Goal: Transaction & Acquisition: Obtain resource

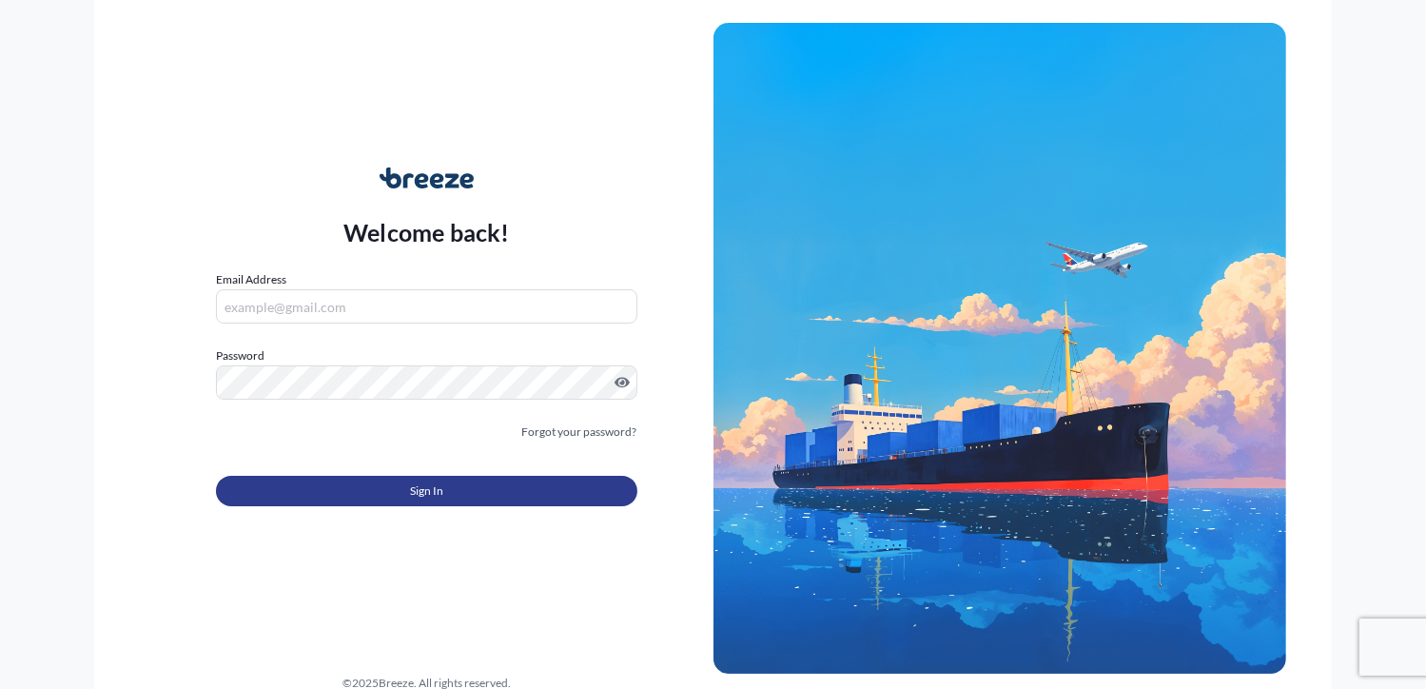
type input "[PERSON_NAME][EMAIL_ADDRESS][DOMAIN_NAME]"
click at [476, 490] on button "Sign In" at bounding box center [426, 490] width 420 height 30
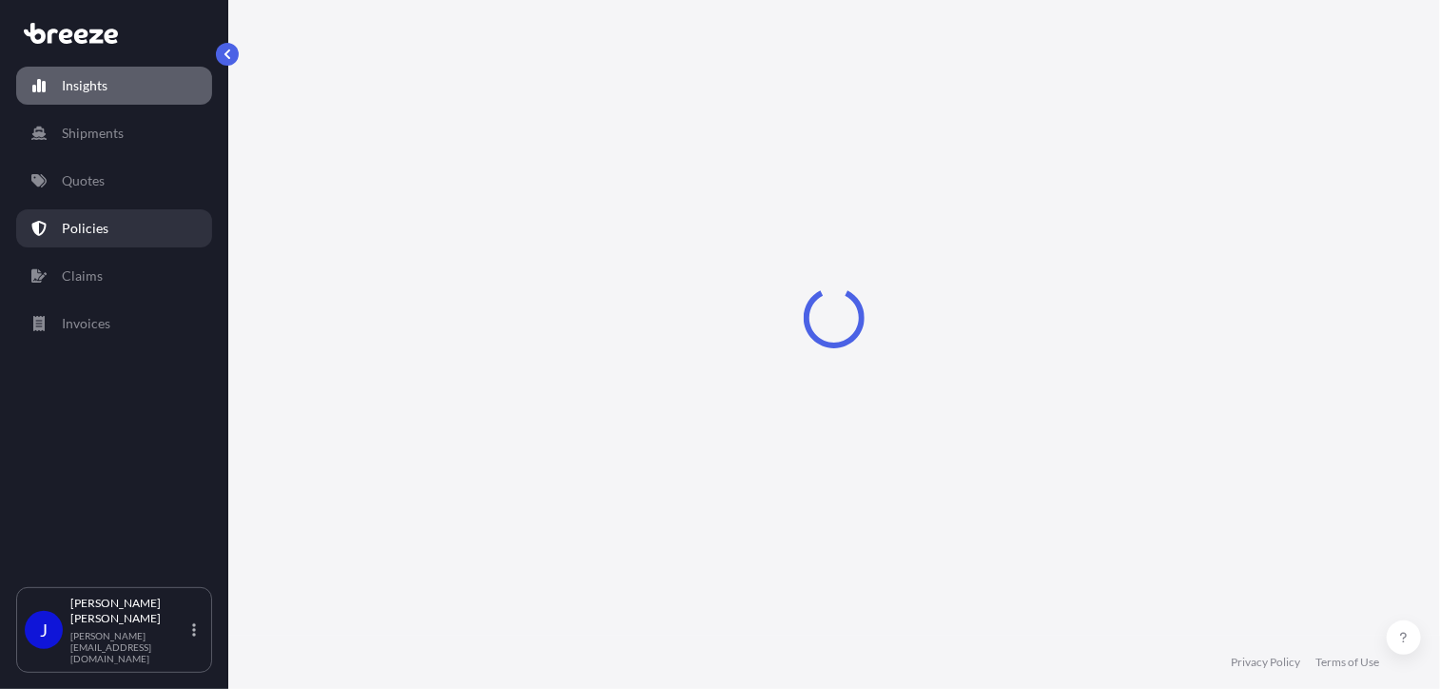
click at [89, 188] on p "Quotes" at bounding box center [83, 180] width 43 height 19
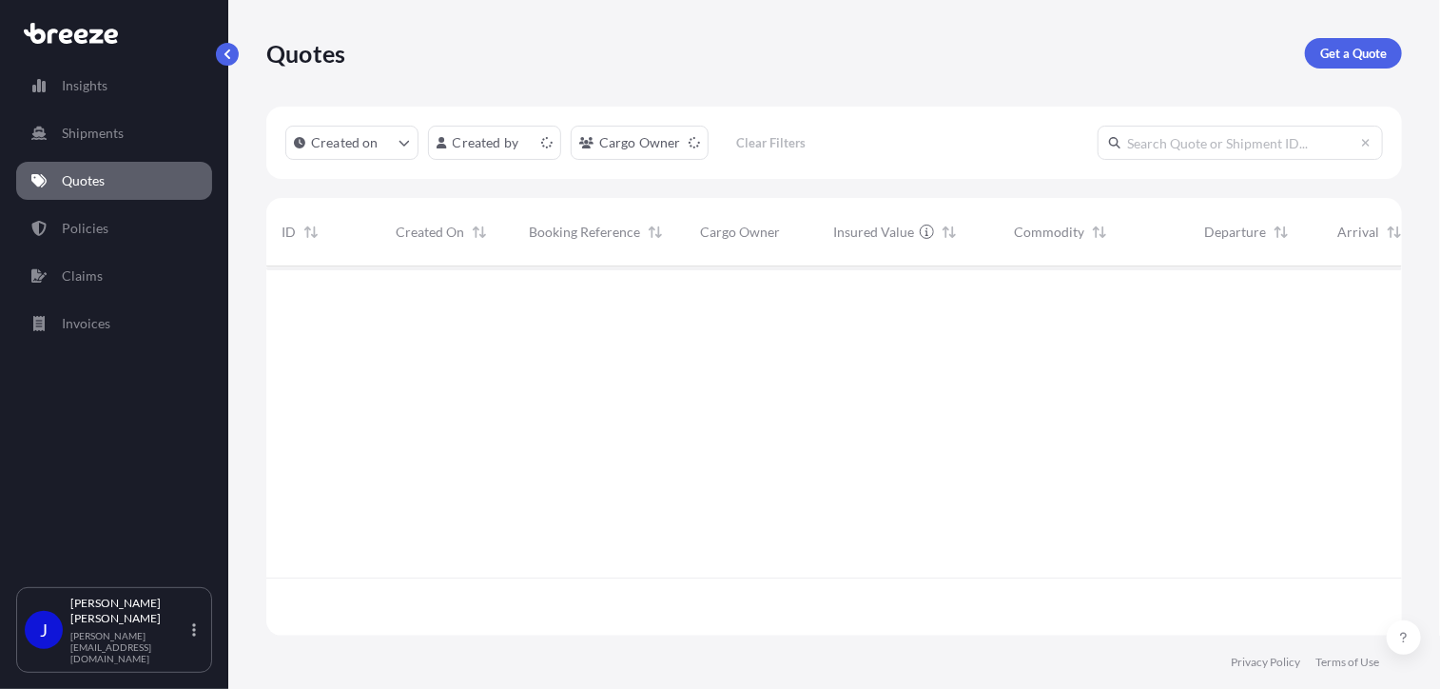
scroll to position [365, 1121]
click at [1365, 53] on p "Get a Quote" at bounding box center [1353, 53] width 67 height 19
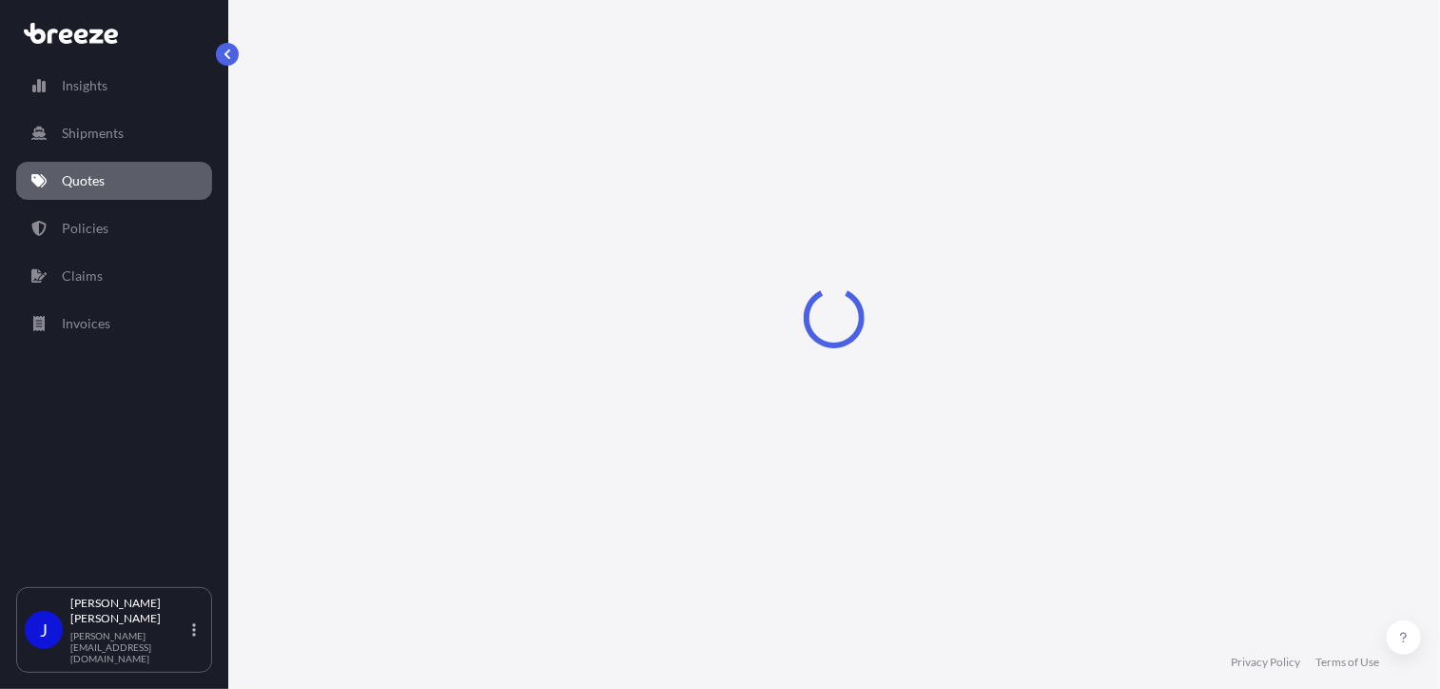
select select "Sea"
select select "1"
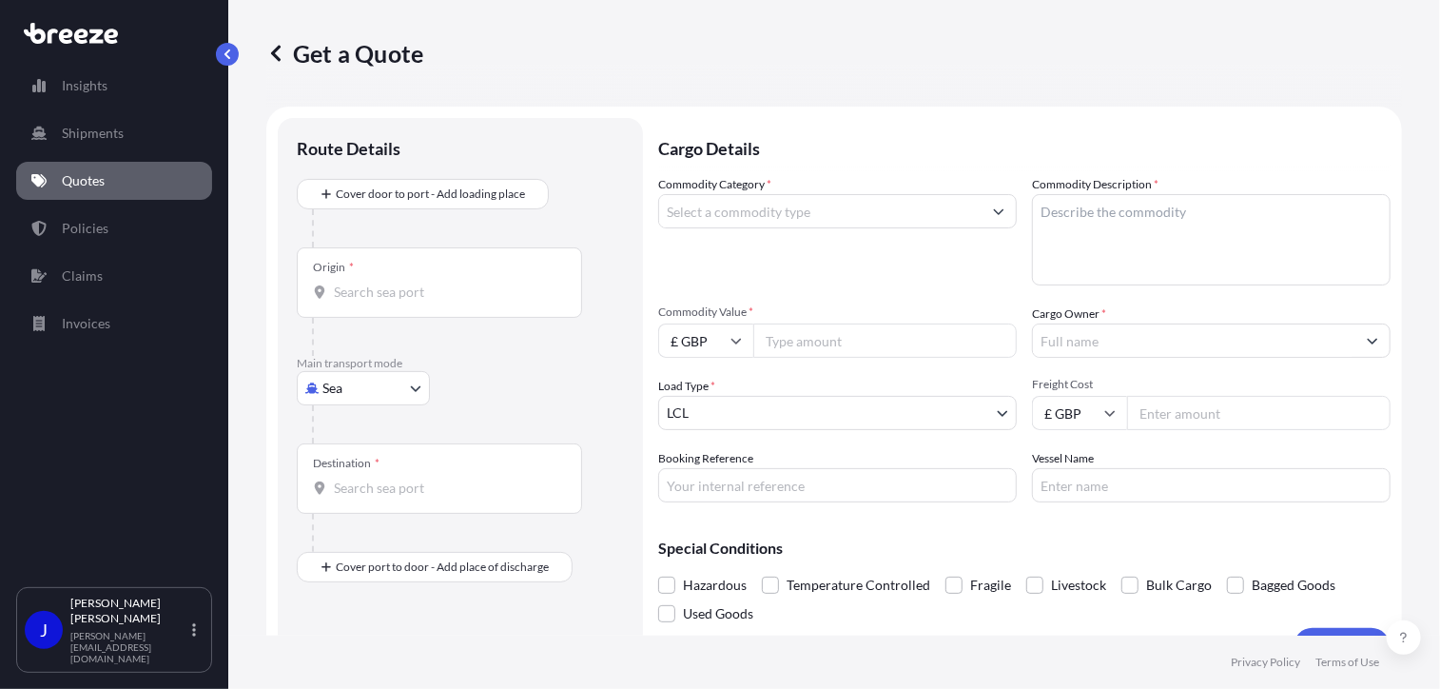
scroll to position [30, 0]
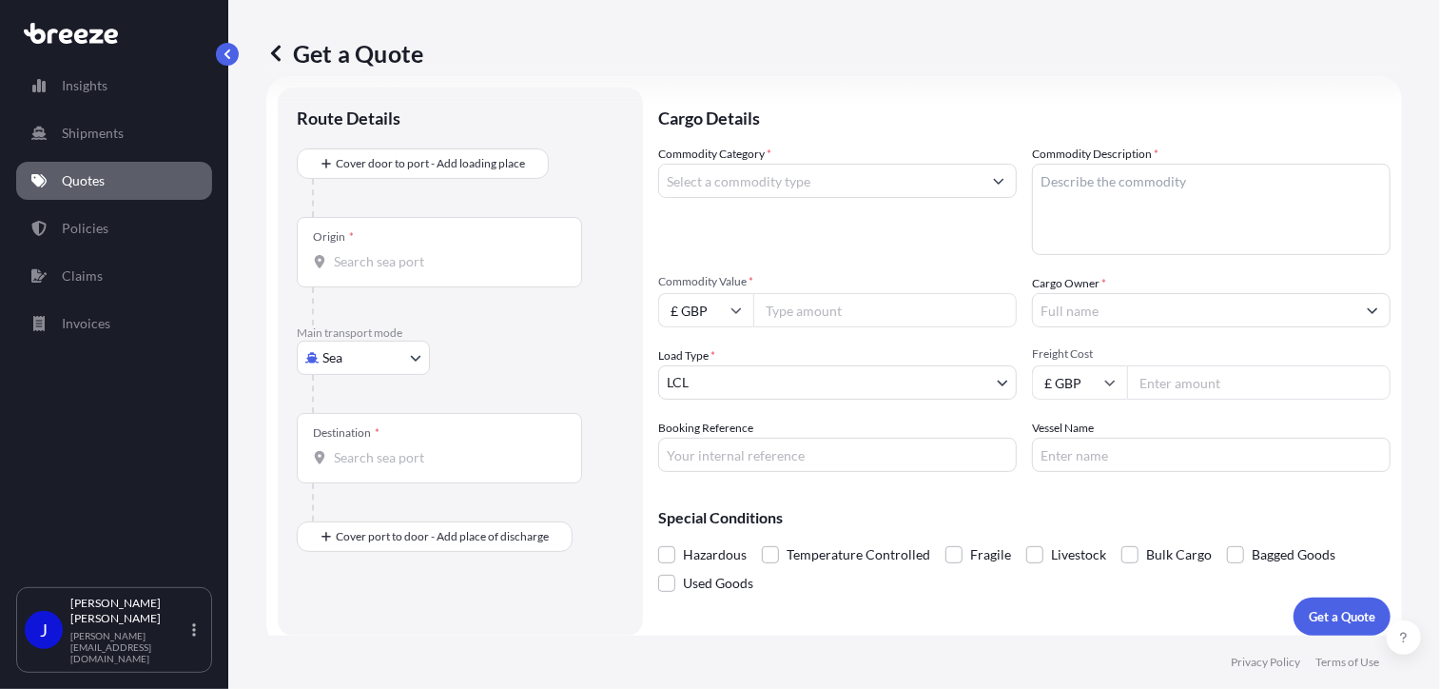
click at [411, 364] on body "Insights Shipments Quotes Policies Claims Invoices J [PERSON_NAME] [PERSON_NAME…" at bounding box center [720, 344] width 1440 height 689
click at [366, 467] on div "Road" at bounding box center [363, 474] width 118 height 34
select select "Road"
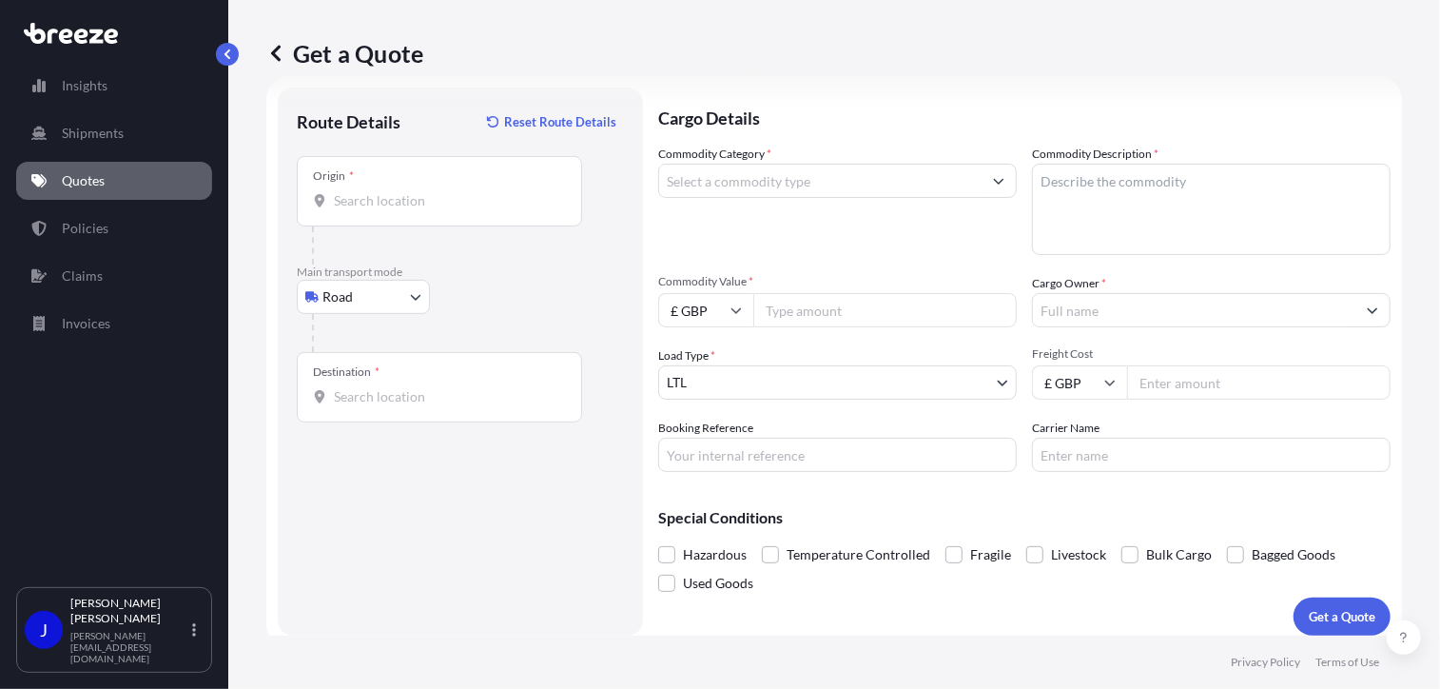
click at [400, 211] on div "Origin *" at bounding box center [439, 191] width 285 height 70
click at [400, 210] on input "Origin *" at bounding box center [446, 200] width 224 height 19
type input "London NW1 7AW, [GEOGRAPHIC_DATA]"
click at [398, 398] on input "Destination *" at bounding box center [446, 396] width 224 height 19
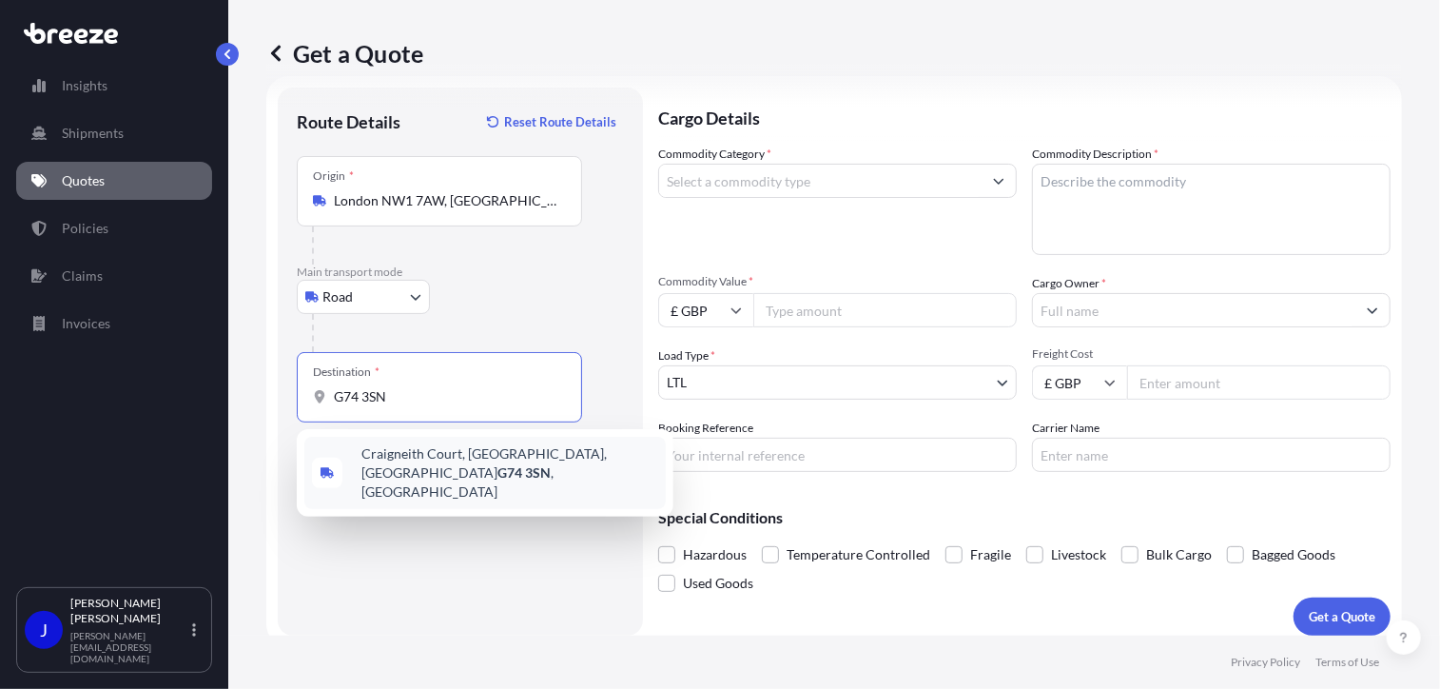
click at [411, 449] on span "[STREET_ADDRESS]" at bounding box center [509, 472] width 297 height 57
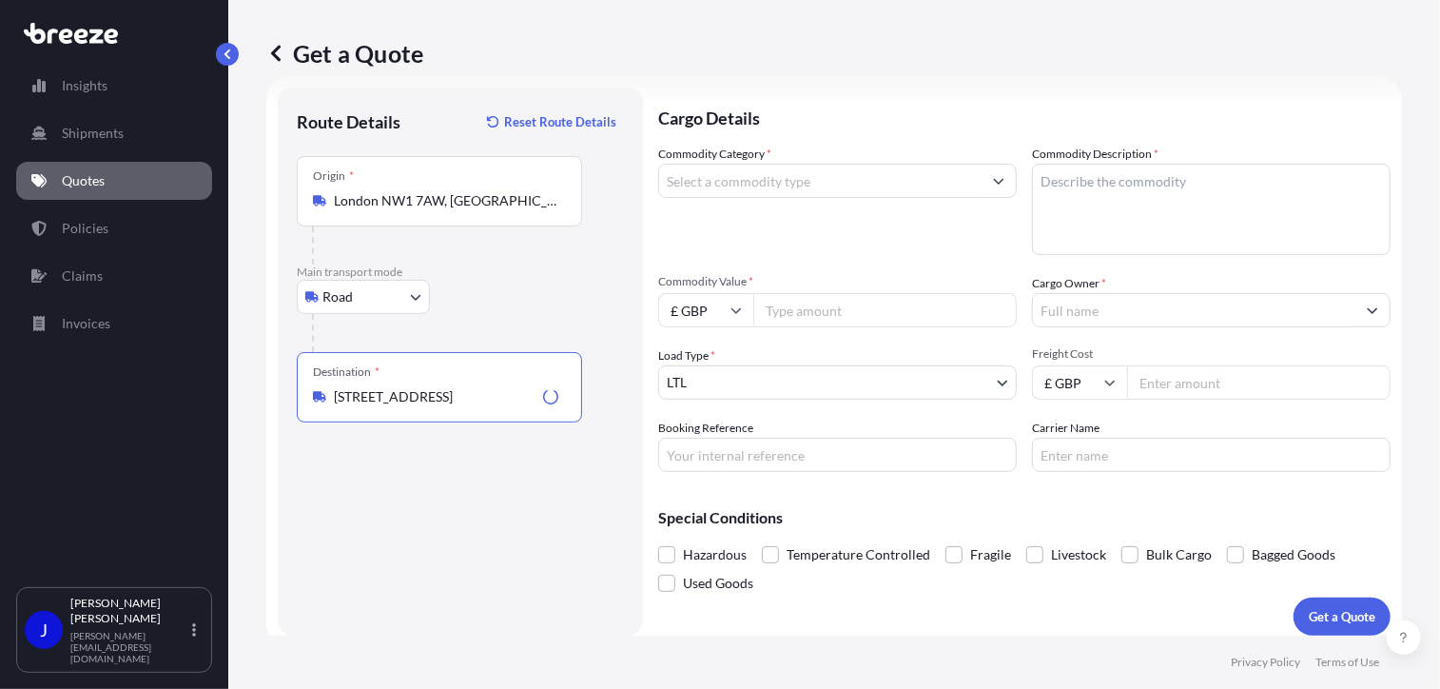
type input "[STREET_ADDRESS]"
click at [770, 184] on input "Commodity Category *" at bounding box center [820, 181] width 322 height 34
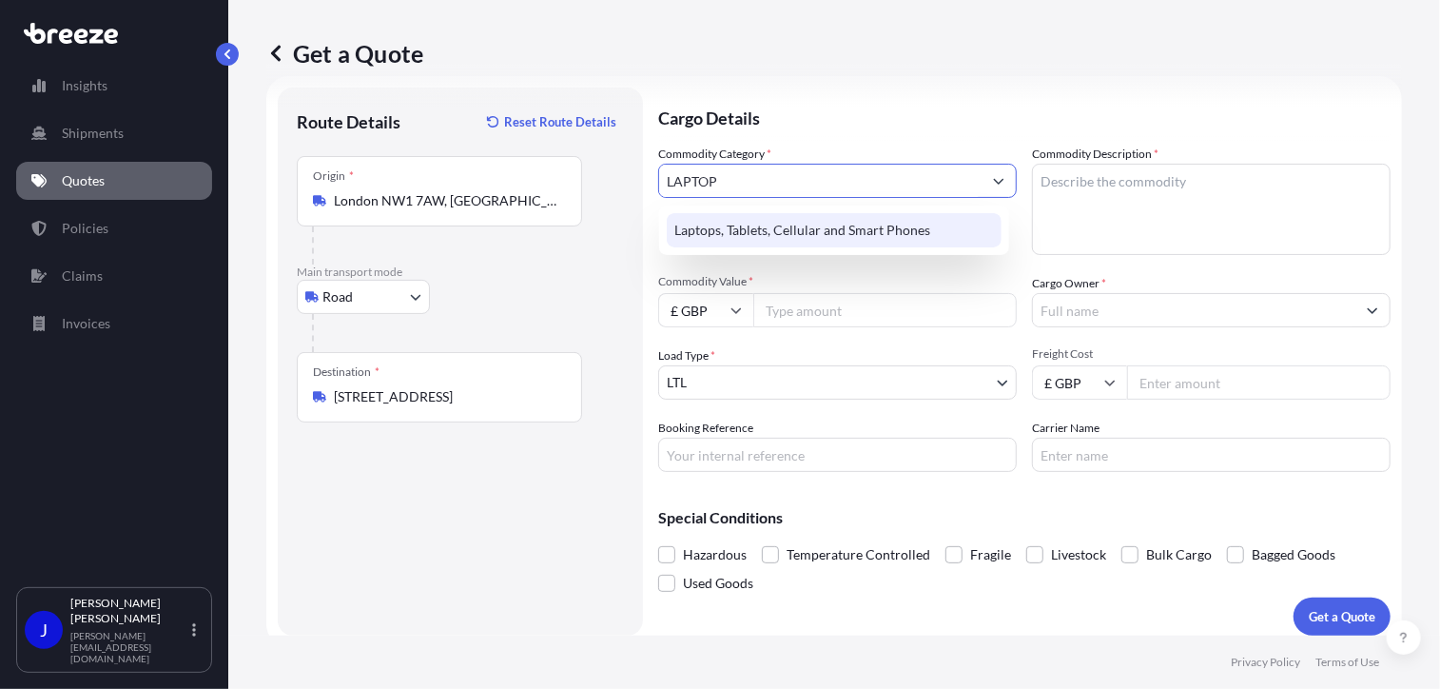
click at [780, 231] on div "Laptops, Tablets, Cellular and Smart Phones" at bounding box center [834, 230] width 335 height 34
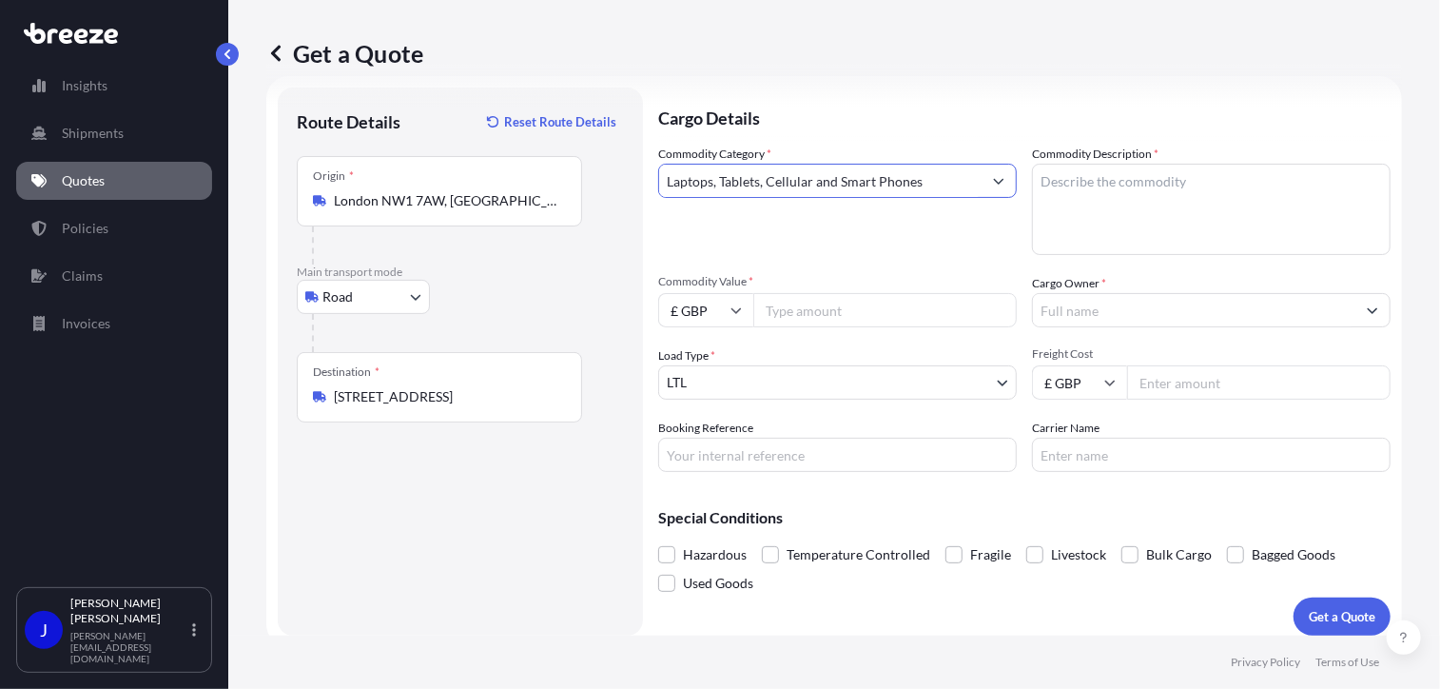
type input "Laptops, Tablets, Cellular and Smart Phones"
click at [1071, 182] on textarea "Commodity Description *" at bounding box center [1211, 209] width 359 height 91
type textarea "LAPTOP"
click at [1132, 301] on input "Cargo Owner *" at bounding box center [1194, 310] width 322 height 34
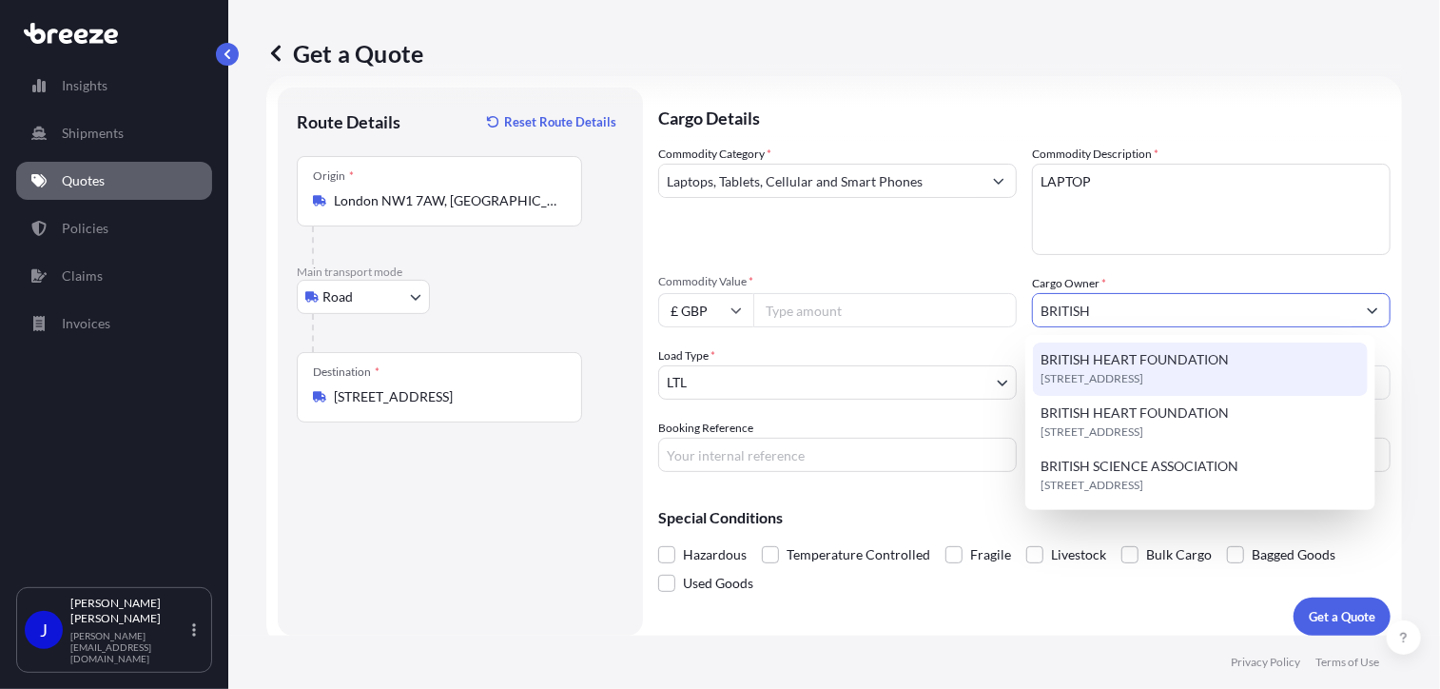
click at [1143, 372] on span "[STREET_ADDRESS]" at bounding box center [1091, 378] width 103 height 19
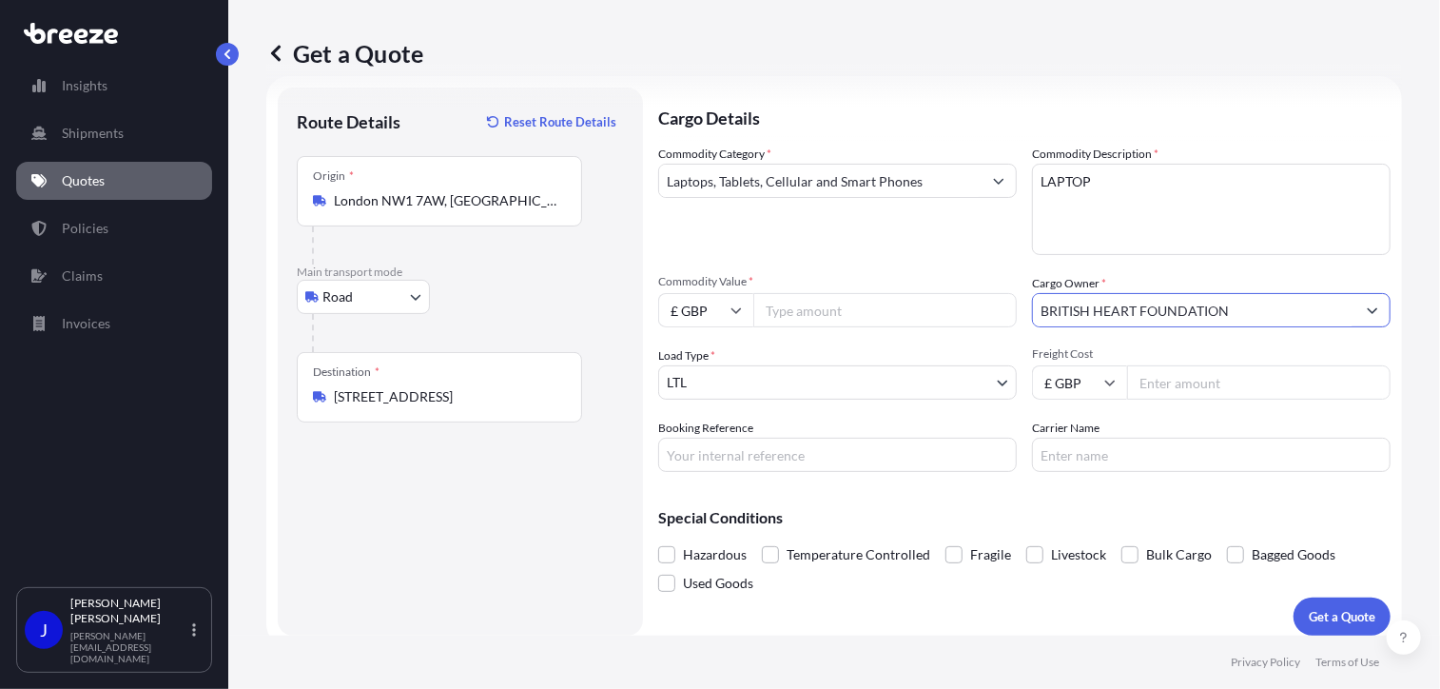
type input "BRITISH HEART FOUNDATION"
click at [865, 311] on input "Commodity Value *" at bounding box center [884, 310] width 263 height 34
type input "1500"
click at [1160, 379] on input "Freight Cost" at bounding box center [1258, 382] width 263 height 34
type input "14.97"
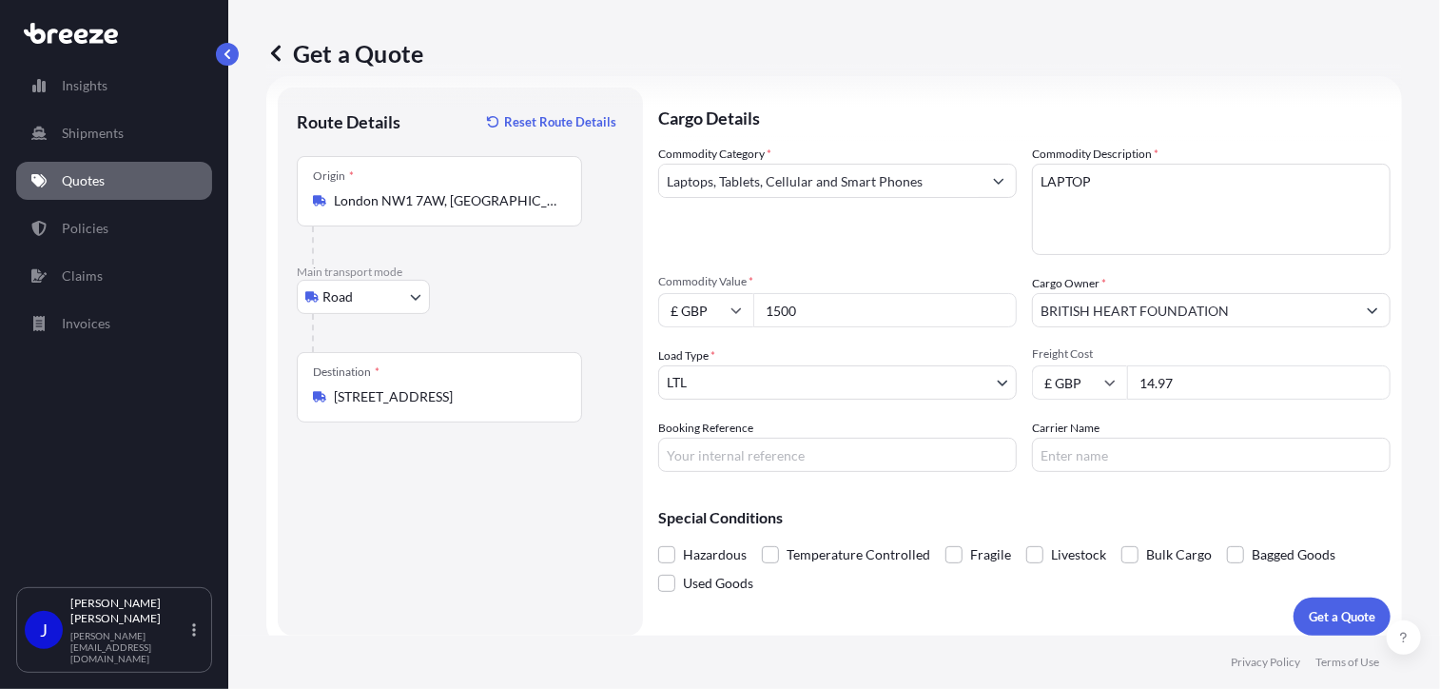
click at [804, 448] on input "Booking Reference" at bounding box center [837, 454] width 359 height 34
type input "2216247"
drag, startPoint x: 860, startPoint y: 505, endPoint x: 877, endPoint y: 504, distance: 17.1
click at [863, 504] on div "Special Conditions Hazardous Temperature Controlled Fragile Livestock Bulk Carg…" at bounding box center [1024, 542] width 732 height 110
click at [1343, 616] on p "Get a Quote" at bounding box center [1342, 616] width 67 height 19
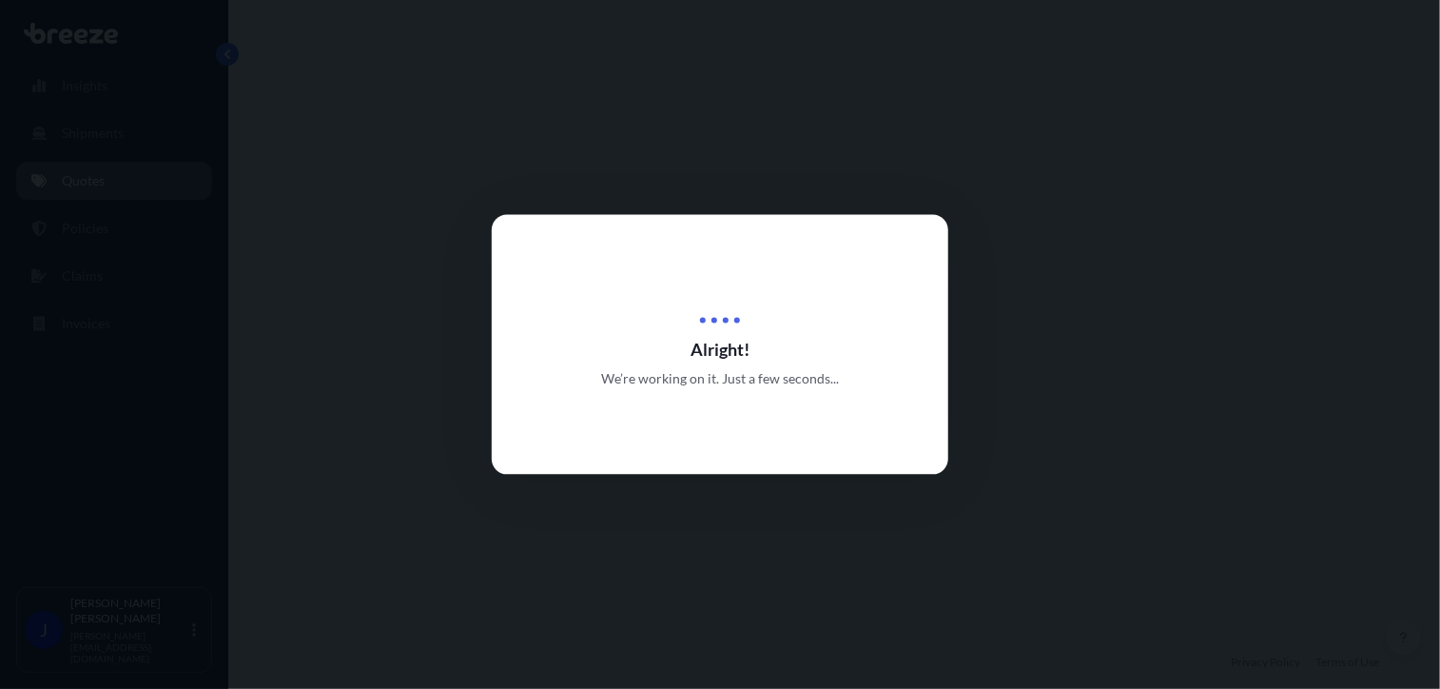
select select "Road"
select select "1"
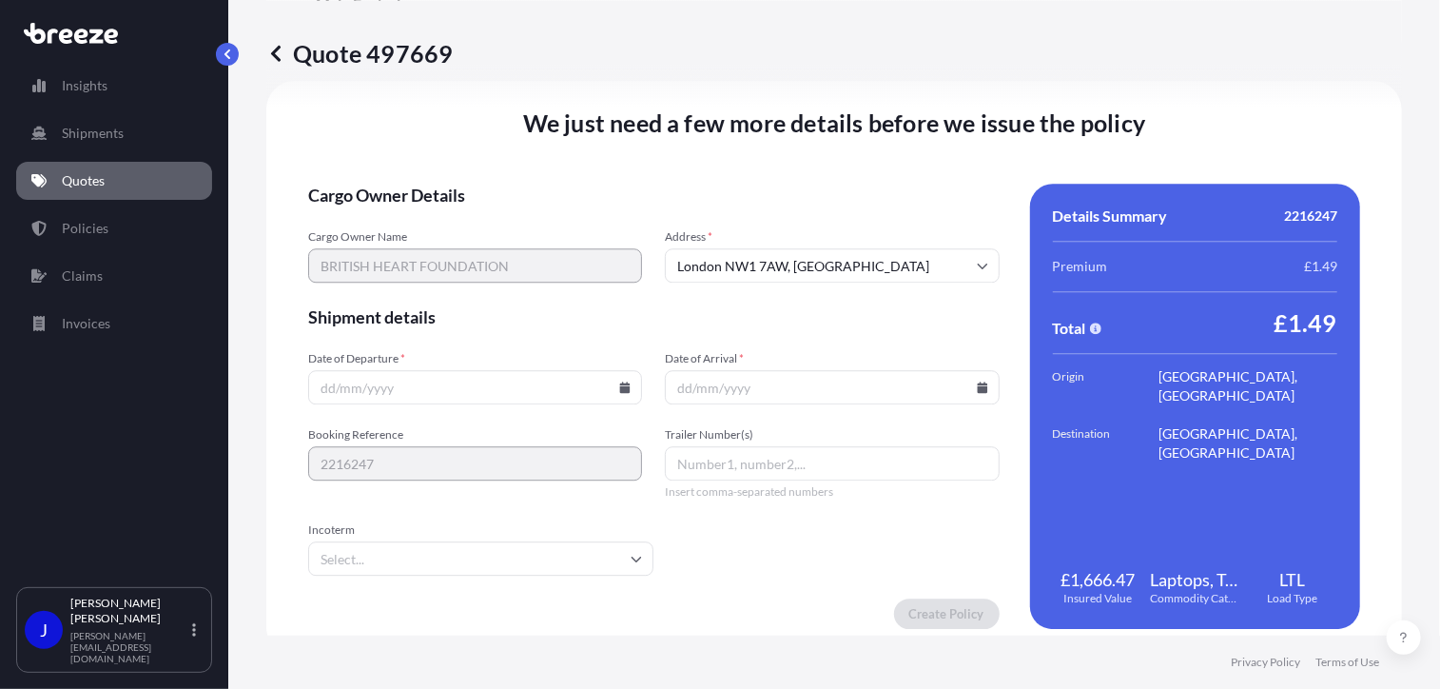
scroll to position [2371, 0]
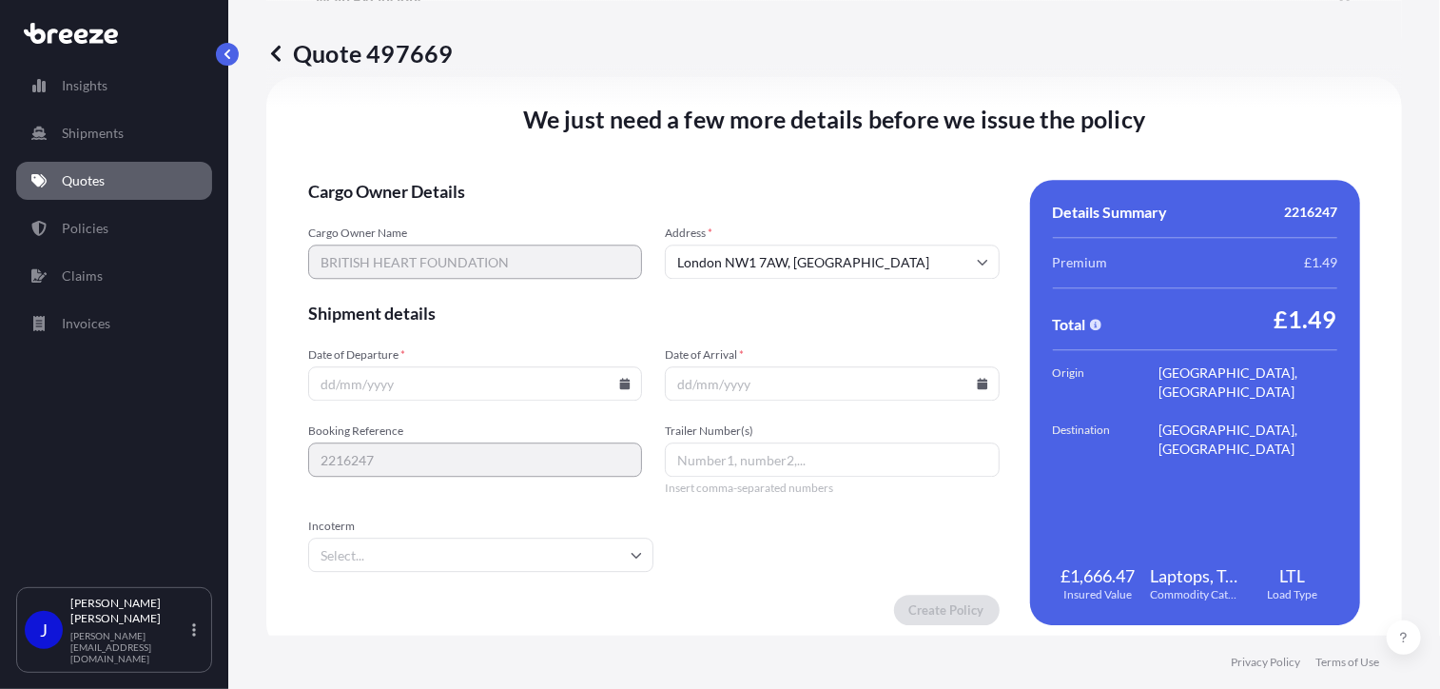
click at [616, 379] on div at bounding box center [475, 383] width 334 height 34
click at [628, 381] on input "Date of Departure *" at bounding box center [475, 383] width 334 height 34
click at [620, 383] on icon at bounding box center [625, 383] width 10 height 11
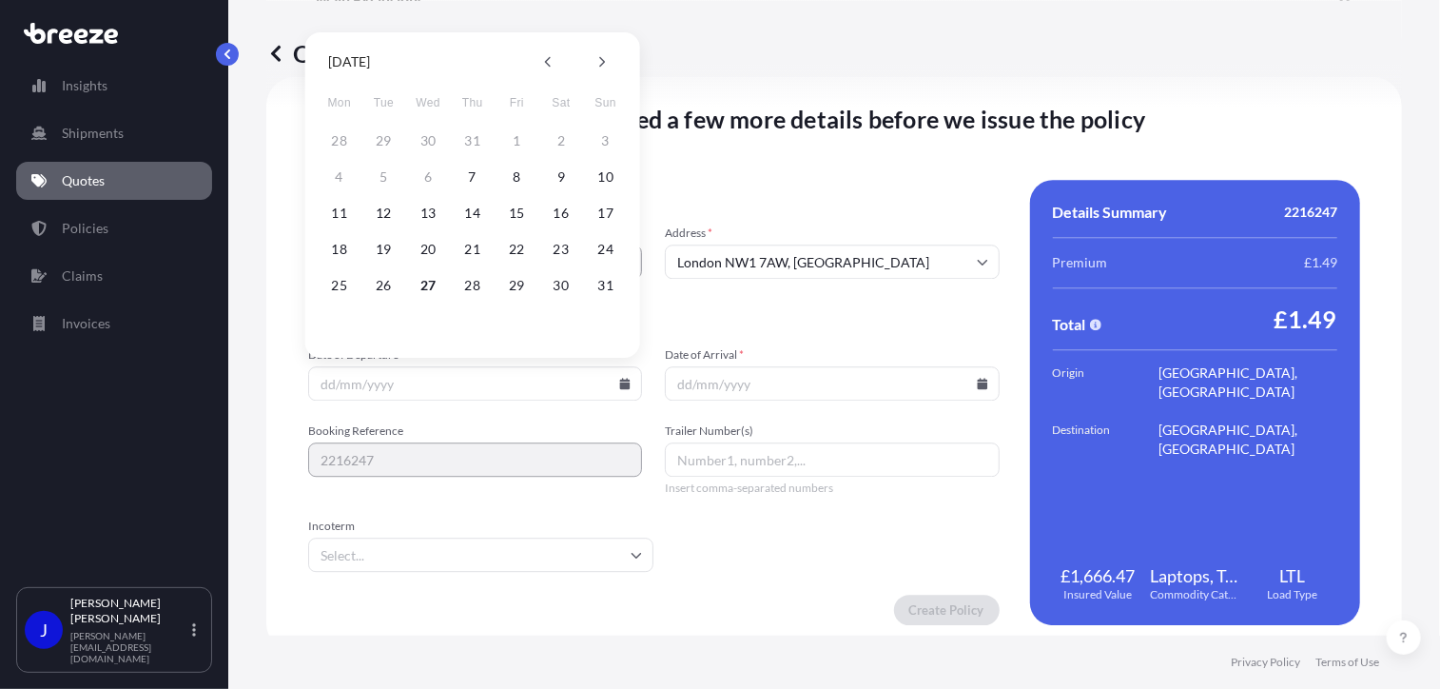
click at [424, 281] on button "27" at bounding box center [428, 285] width 30 height 30
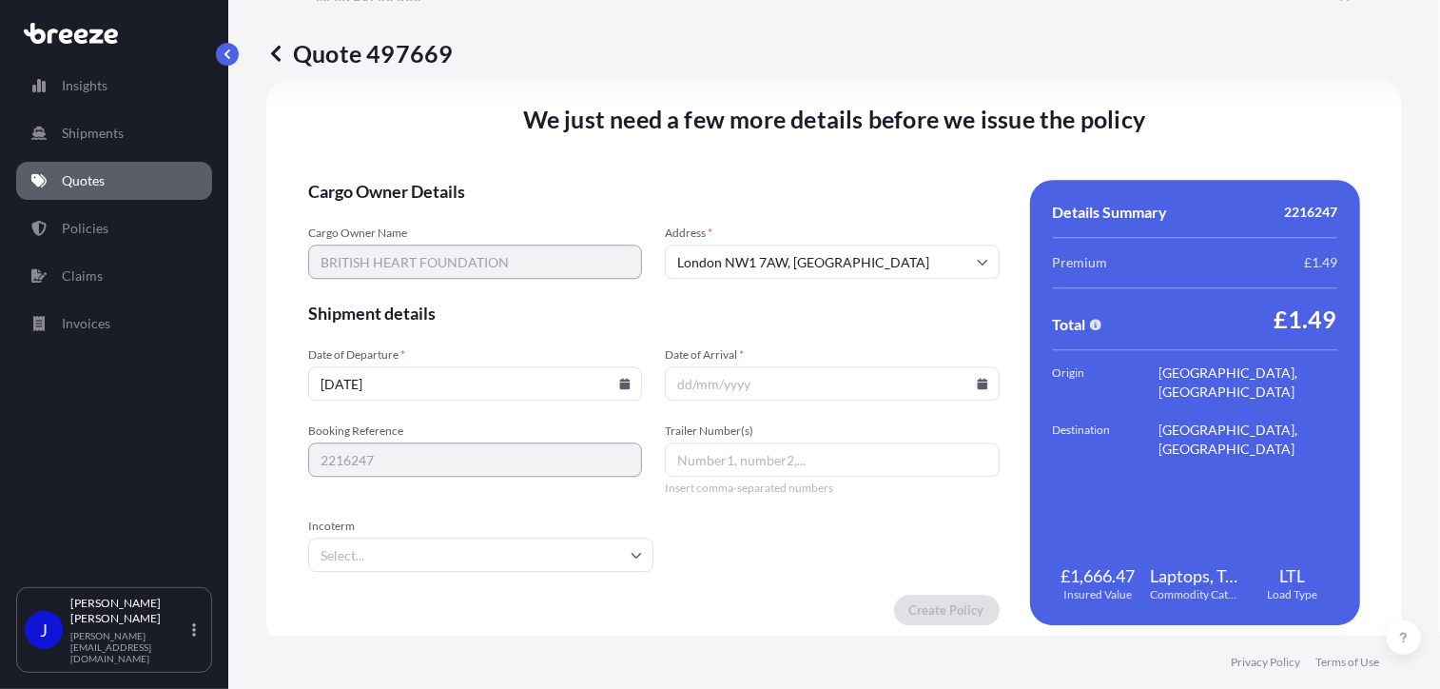
type input "[DATE]"
click at [977, 379] on icon at bounding box center [982, 383] width 11 height 11
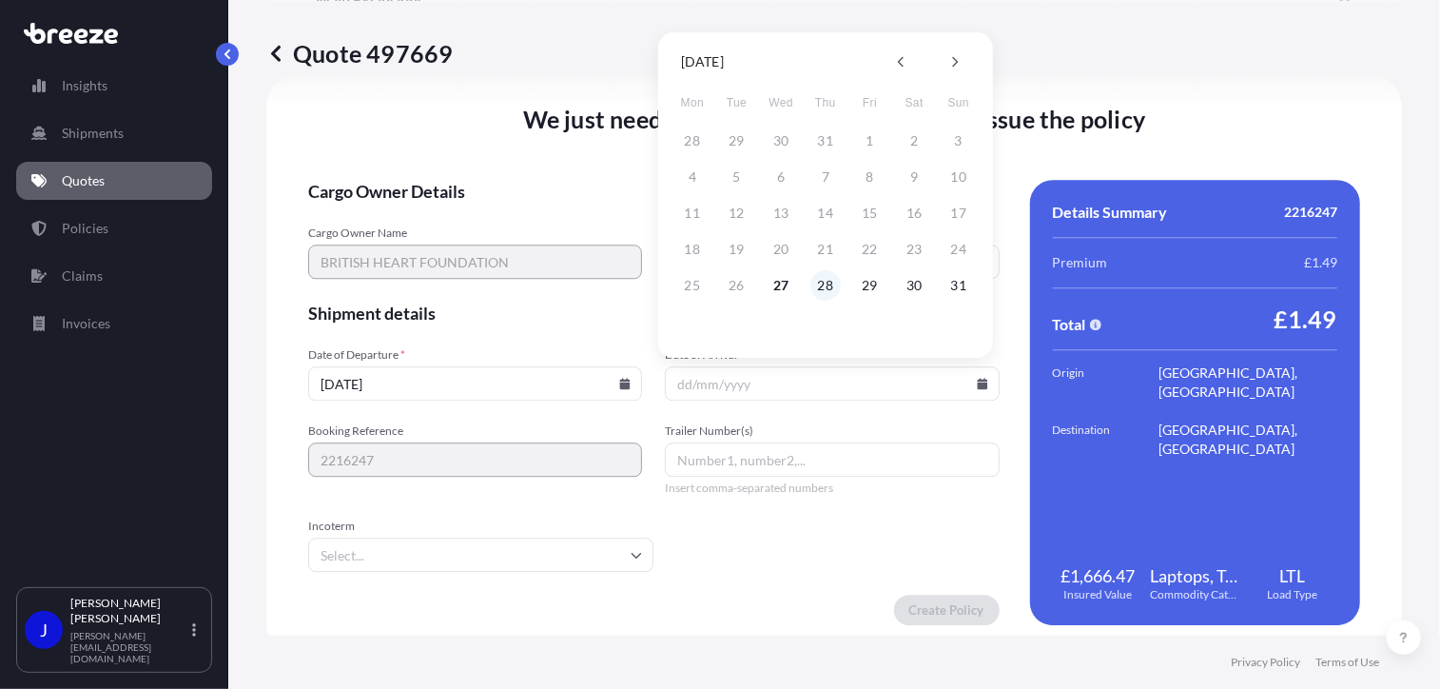
click at [822, 278] on button "28" at bounding box center [825, 285] width 30 height 30
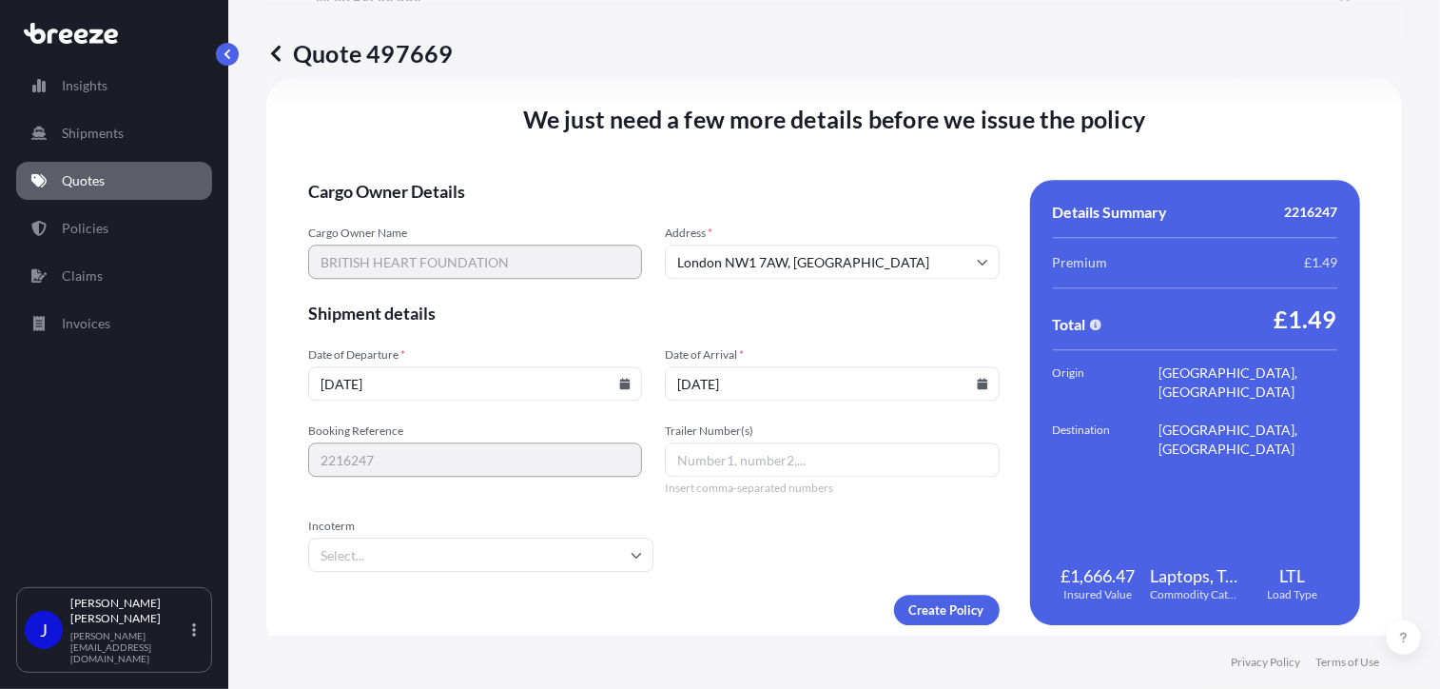
type input "[DATE]"
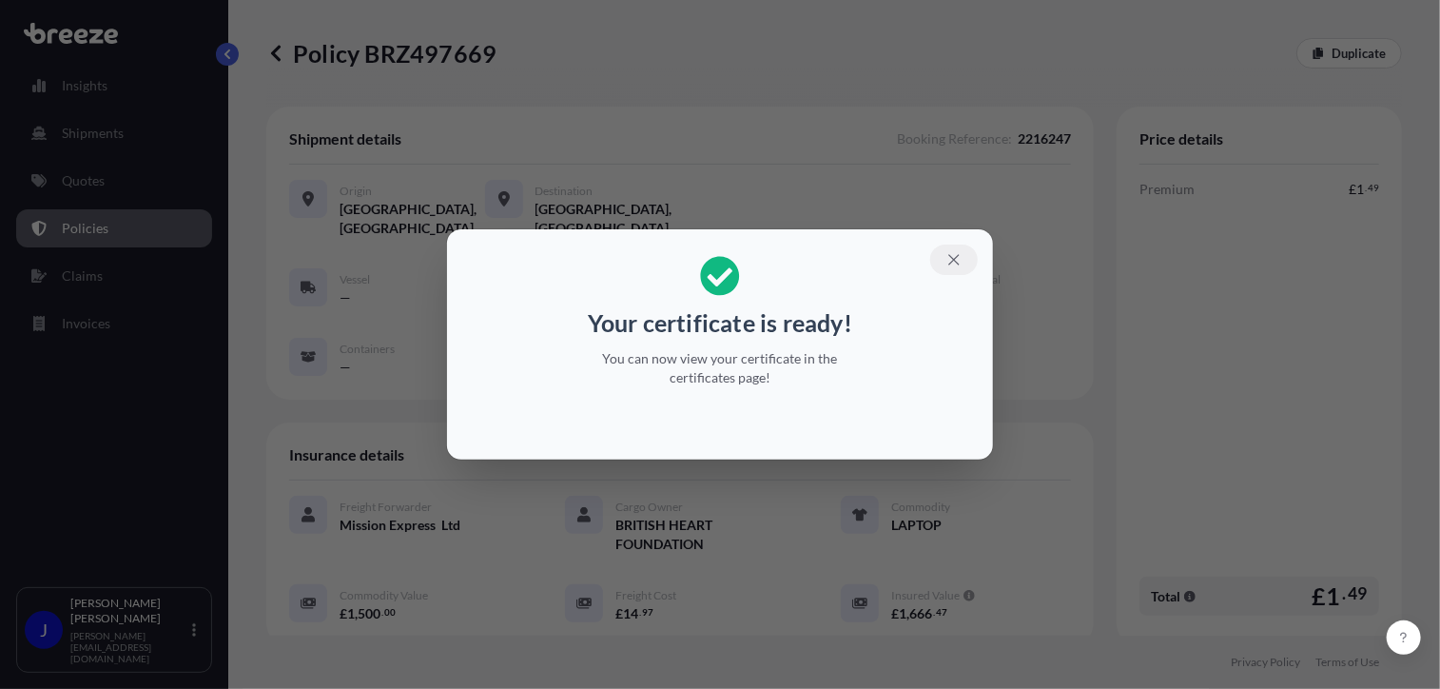
click at [956, 262] on icon "button" at bounding box center [953, 259] width 17 height 17
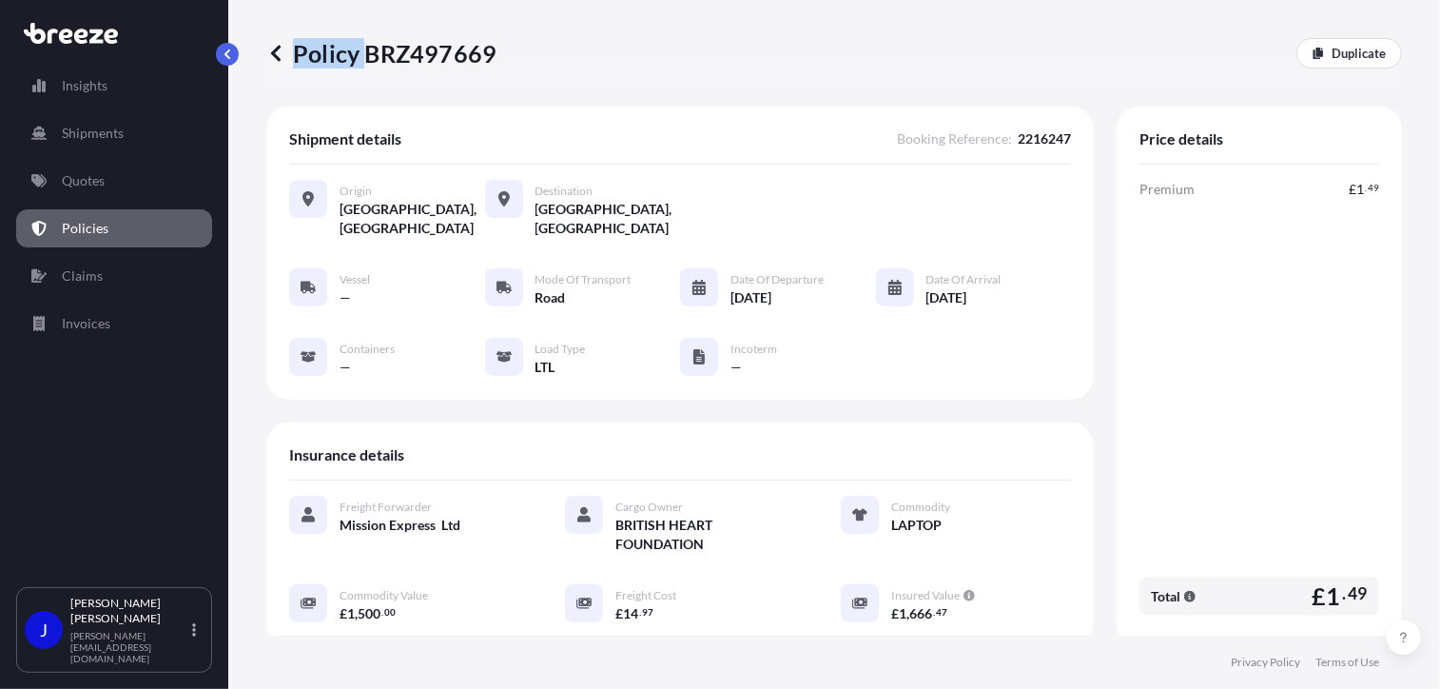
drag, startPoint x: 362, startPoint y: 51, endPoint x: 502, endPoint y: 66, distance: 140.5
click at [502, 66] on div "Policy BRZ497669 Duplicate" at bounding box center [833, 53] width 1135 height 30
drag, startPoint x: 502, startPoint y: 66, endPoint x: 406, endPoint y: 79, distance: 97.0
click at [441, 81] on div "Policy BRZ497669 Duplicate" at bounding box center [833, 53] width 1135 height 107
drag, startPoint x: 359, startPoint y: 52, endPoint x: 490, endPoint y: 54, distance: 130.3
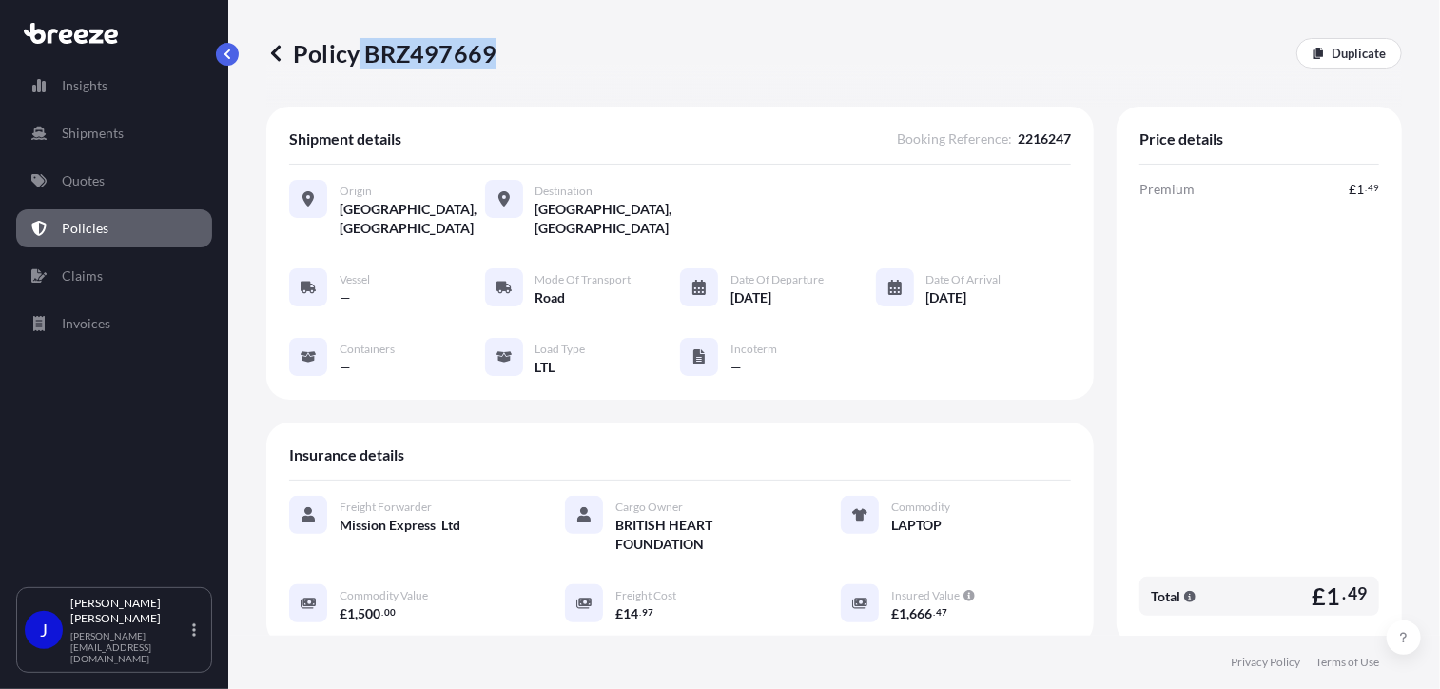
click at [490, 54] on p "Policy BRZ497669" at bounding box center [381, 53] width 230 height 30
drag, startPoint x: 490, startPoint y: 54, endPoint x: 480, endPoint y: 51, distance: 9.9
copy p "BRZ497669"
click at [116, 180] on link "Quotes" at bounding box center [114, 181] width 196 height 38
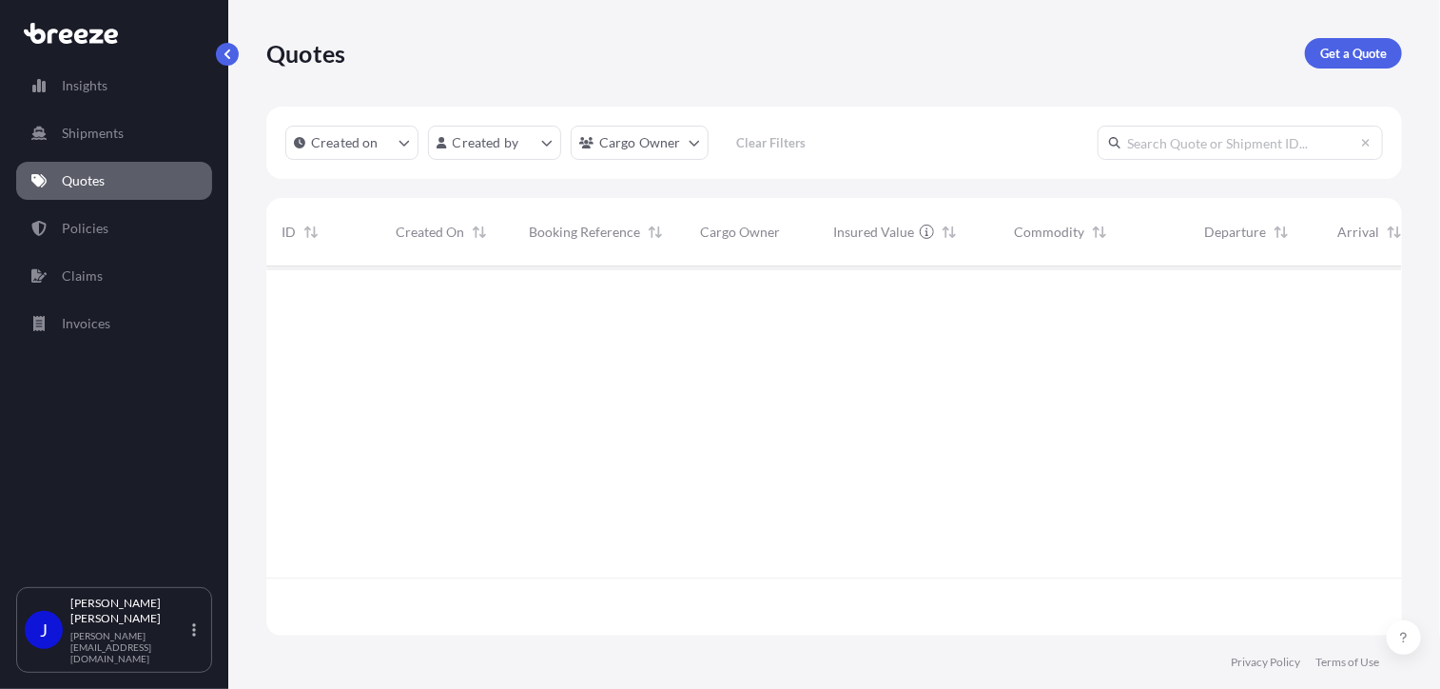
scroll to position [365, 1121]
click at [1351, 49] on p "Get a Quote" at bounding box center [1353, 53] width 67 height 19
select select "Sea"
select select "1"
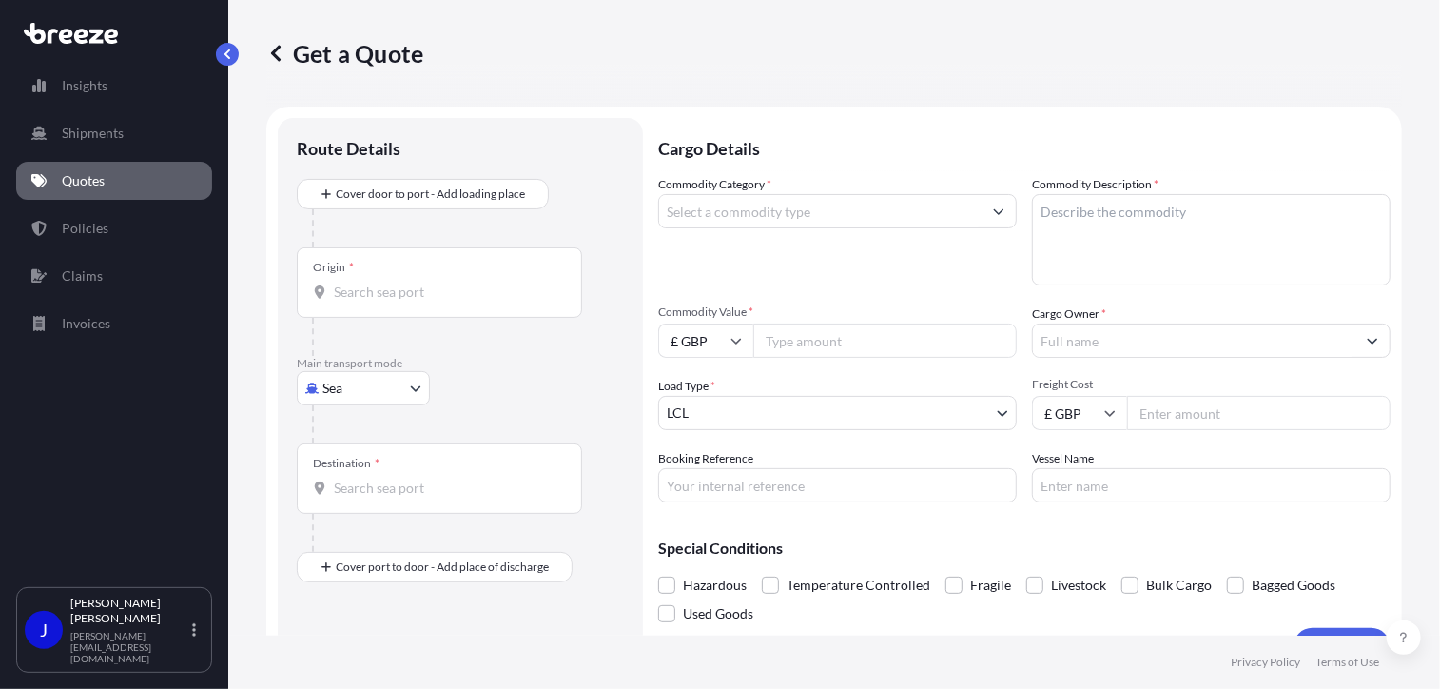
scroll to position [30, 0]
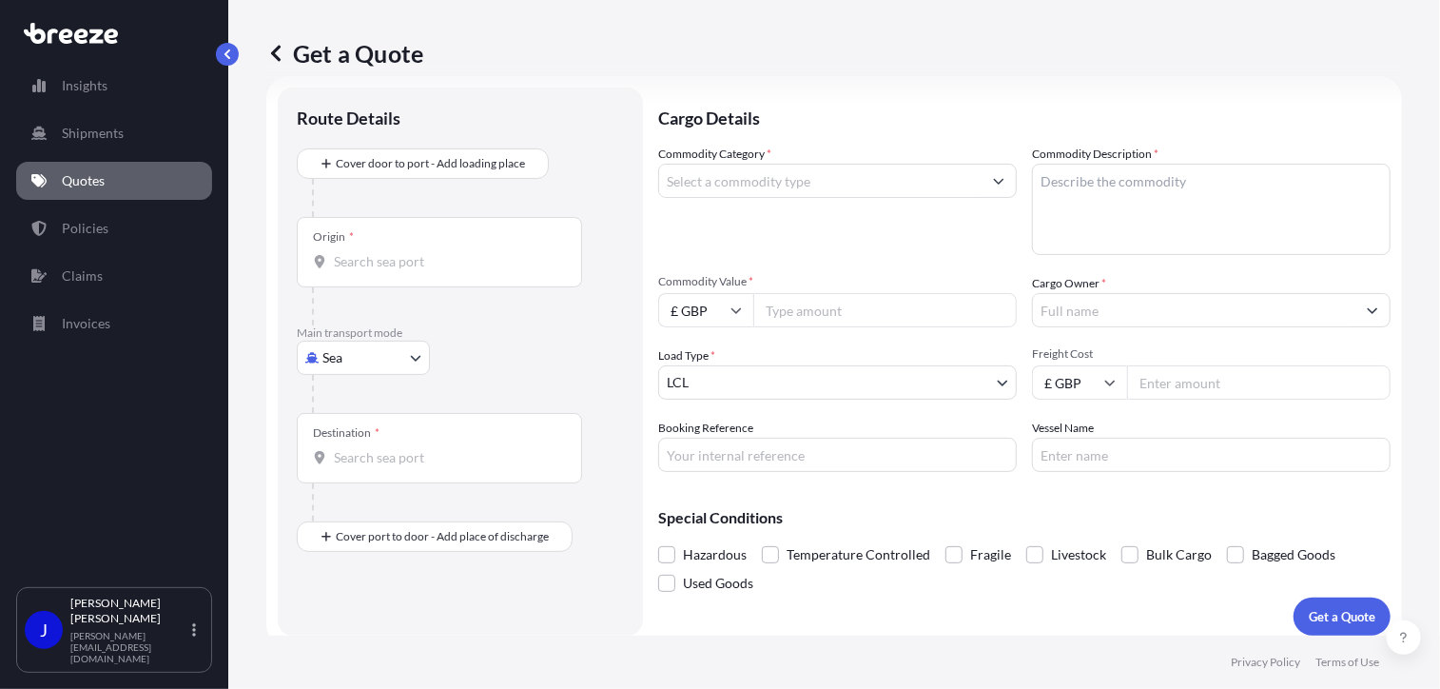
click at [403, 362] on body "Insights Shipments Quotes Policies Claims Invoices J [PERSON_NAME] [PERSON_NAME…" at bounding box center [720, 344] width 1440 height 689
click at [365, 463] on div "Road" at bounding box center [363, 474] width 118 height 34
select select "Road"
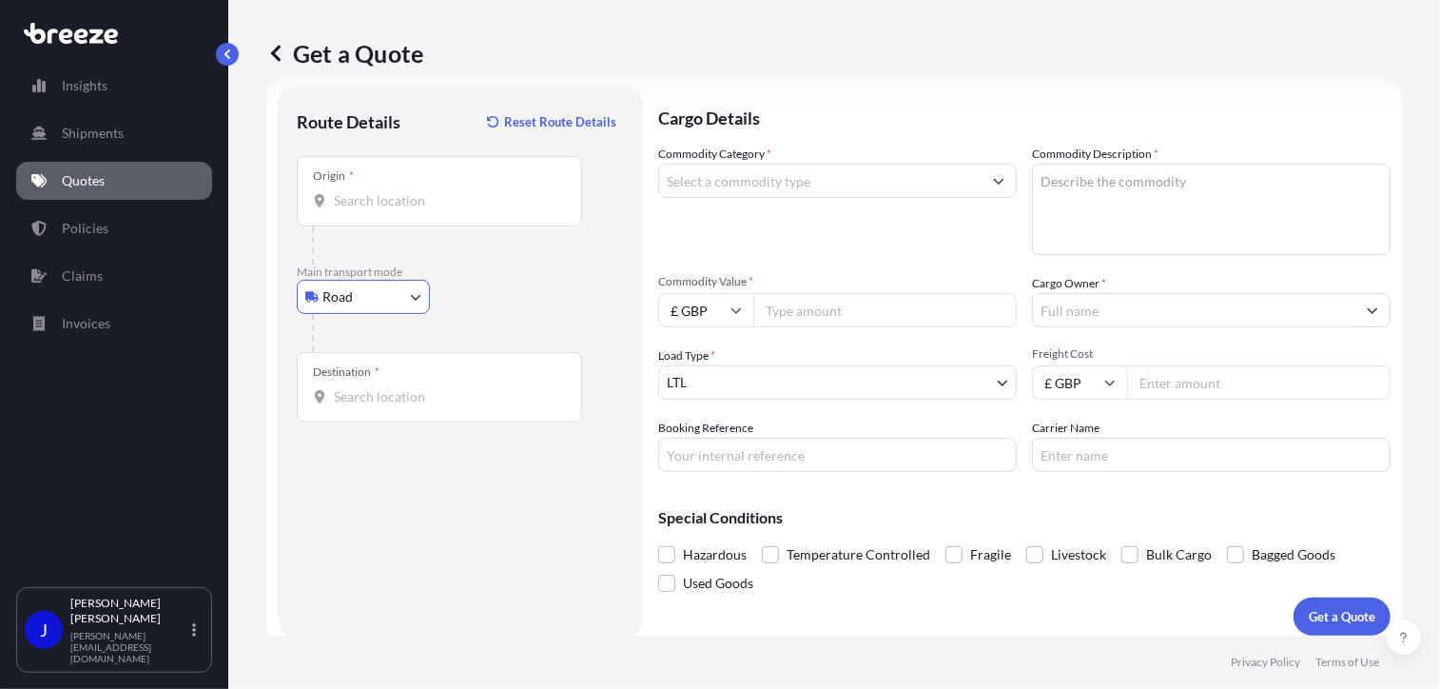
click at [382, 195] on input "Origin *" at bounding box center [446, 200] width 224 height 19
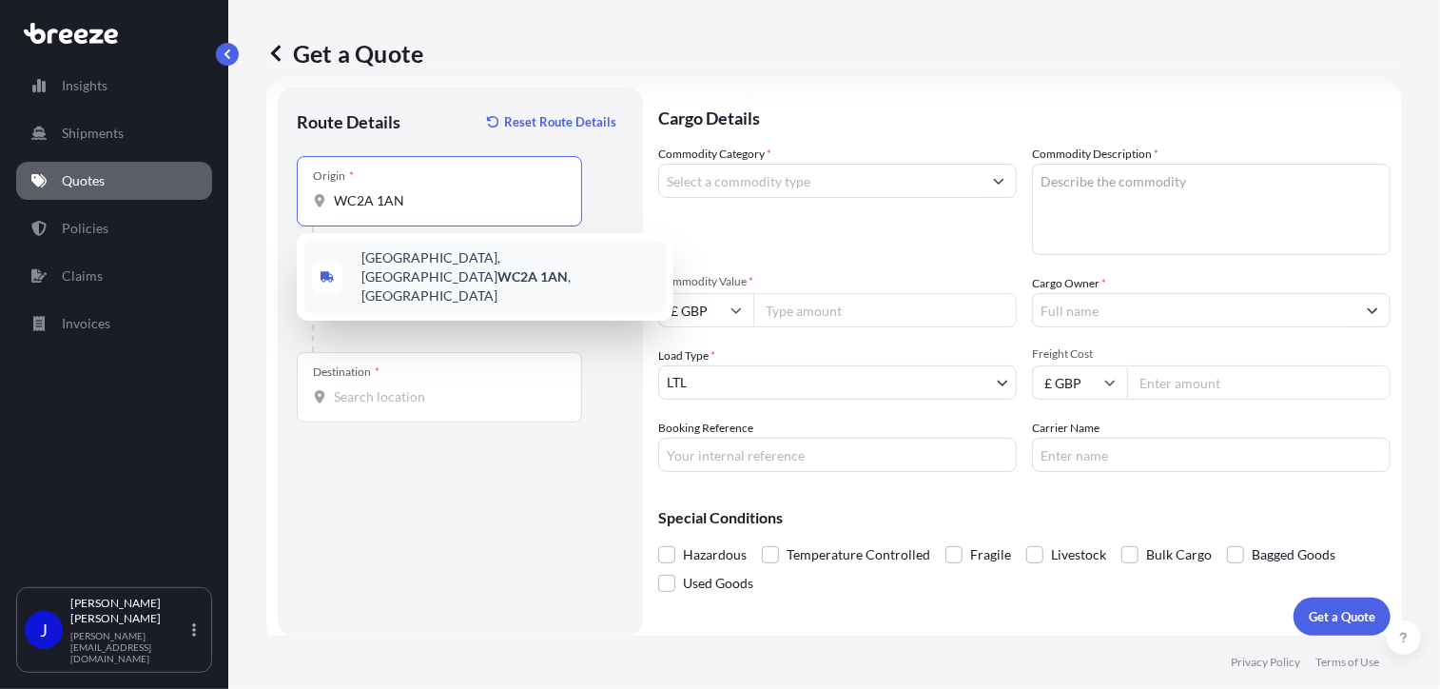
click at [398, 254] on span "[STREET_ADDRESS]" at bounding box center [509, 276] width 297 height 57
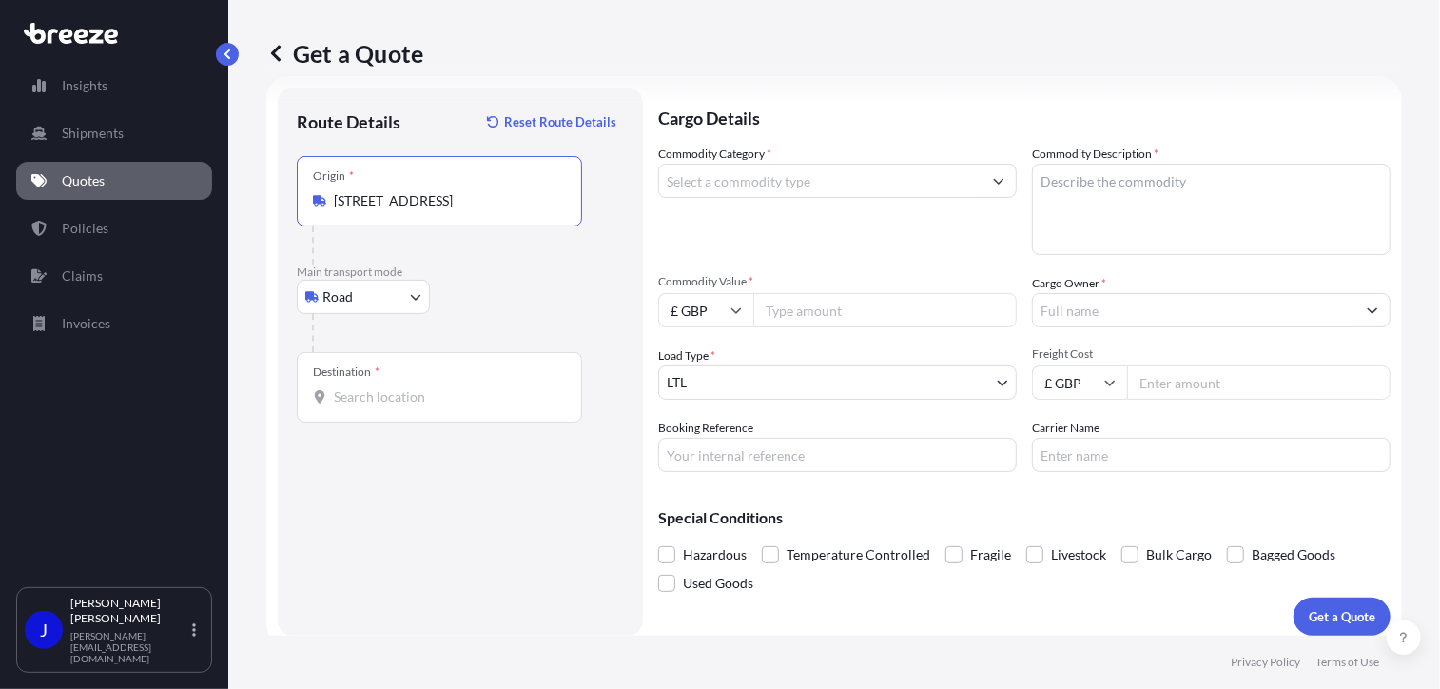
type input "[STREET_ADDRESS]"
click at [418, 407] on div "Destination *" at bounding box center [439, 387] width 285 height 70
click at [418, 406] on input "Destination *" at bounding box center [446, 396] width 224 height 19
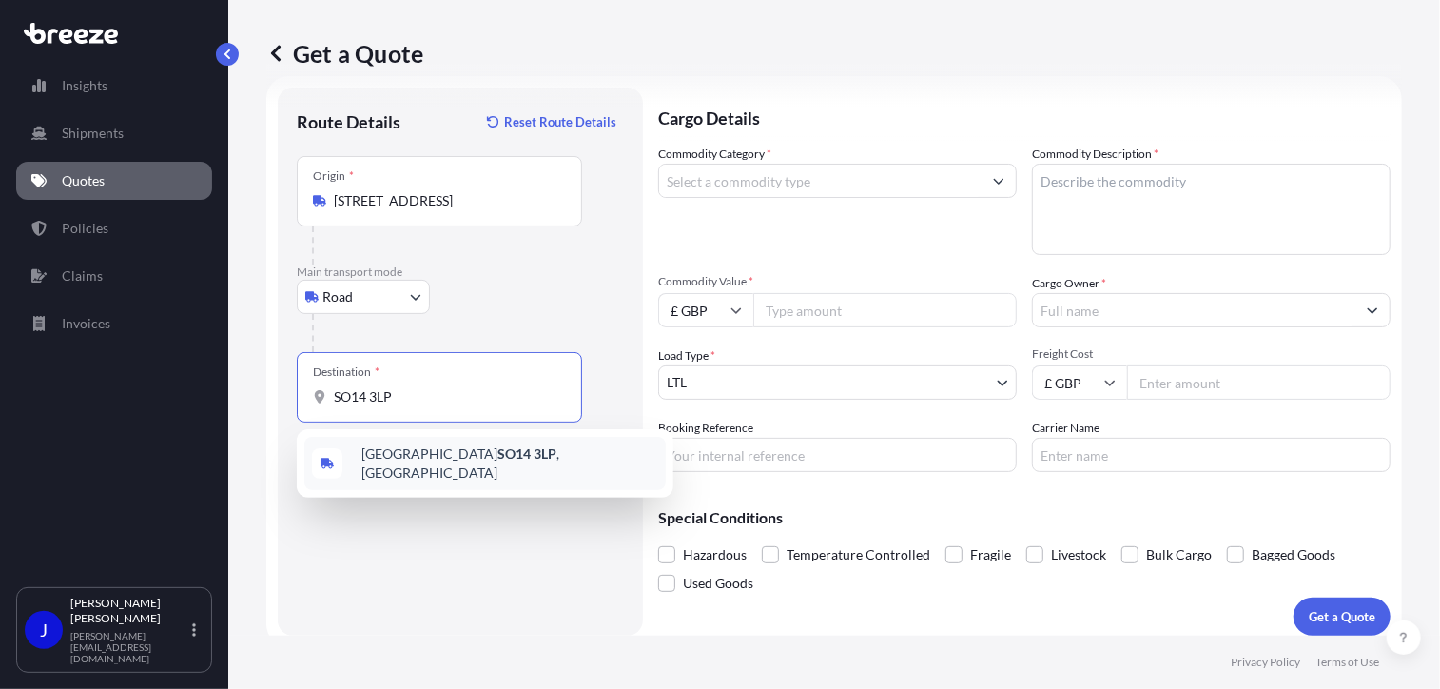
click at [507, 450] on span "Southampton SO14 3LP , [GEOGRAPHIC_DATA]" at bounding box center [509, 463] width 297 height 38
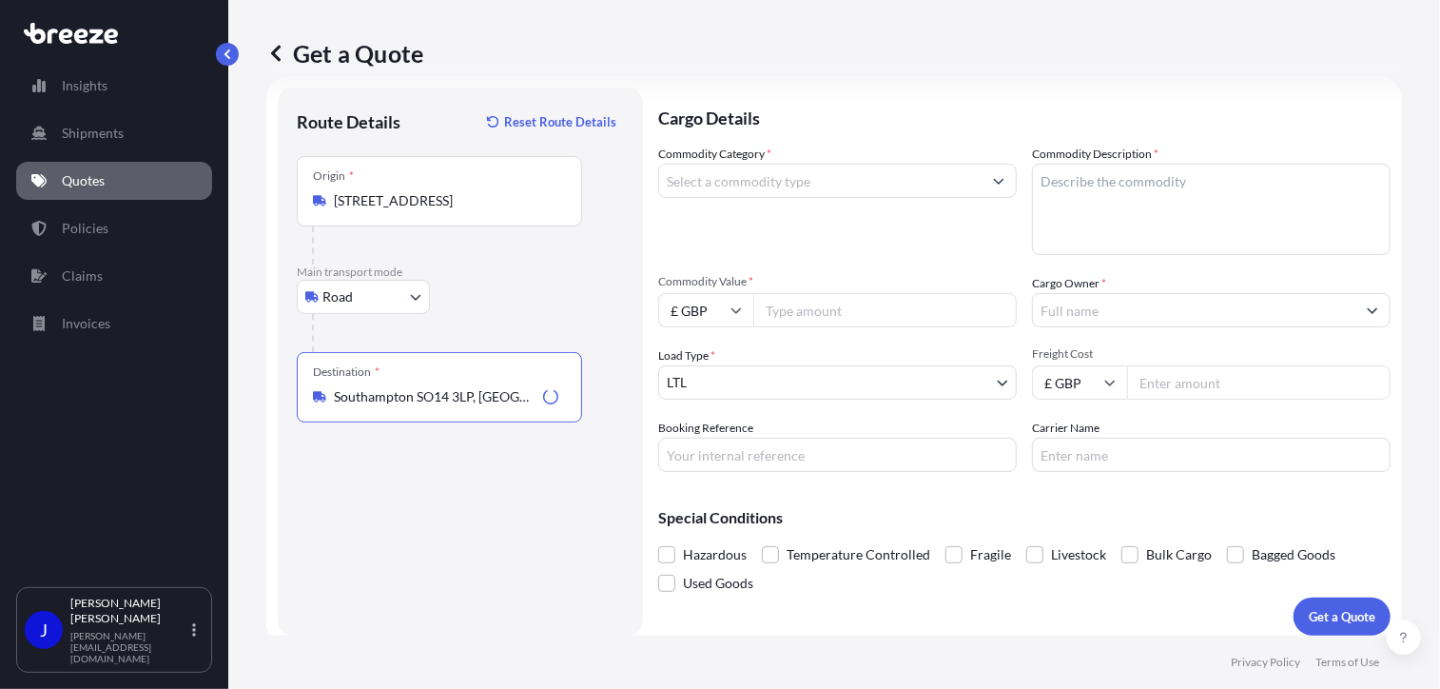
type input "Southampton SO14 3LP, [GEOGRAPHIC_DATA]"
click at [770, 179] on input "Commodity Category *" at bounding box center [820, 181] width 322 height 34
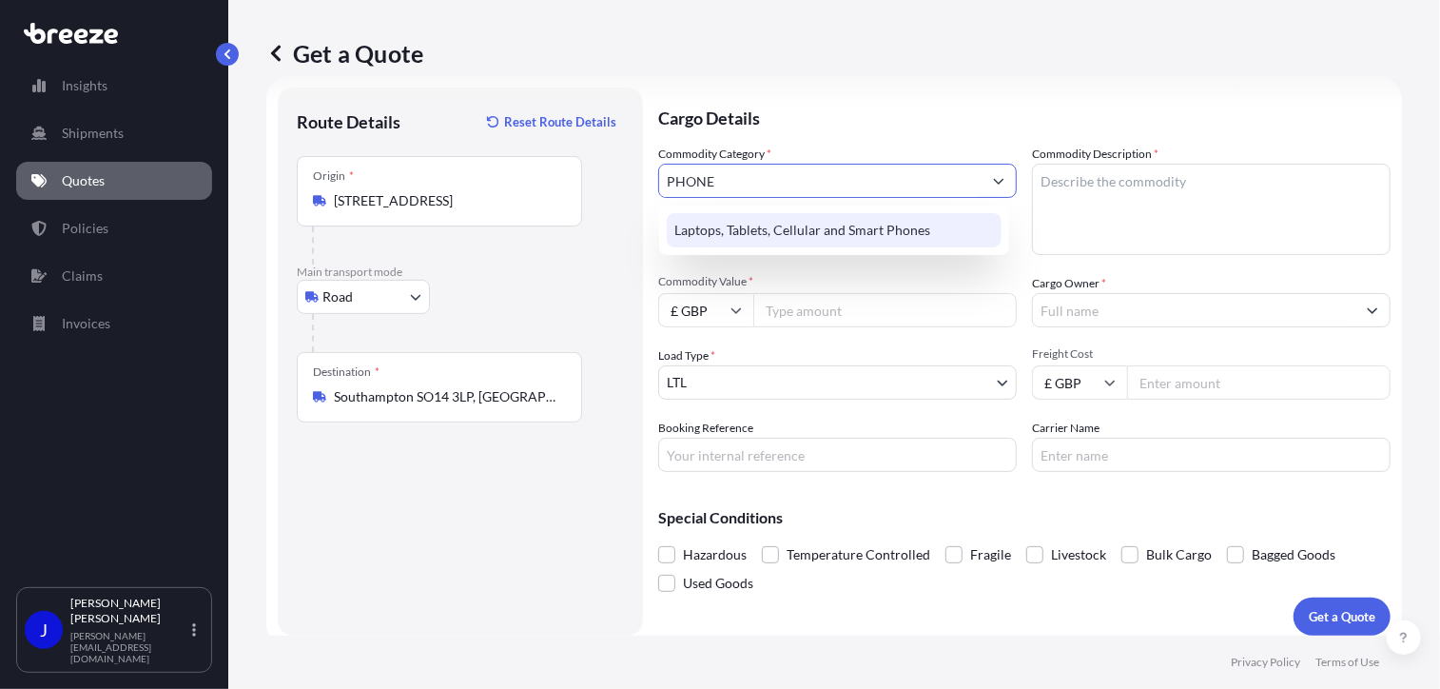
click at [788, 220] on div "Laptops, Tablets, Cellular and Smart Phones" at bounding box center [834, 230] width 335 height 34
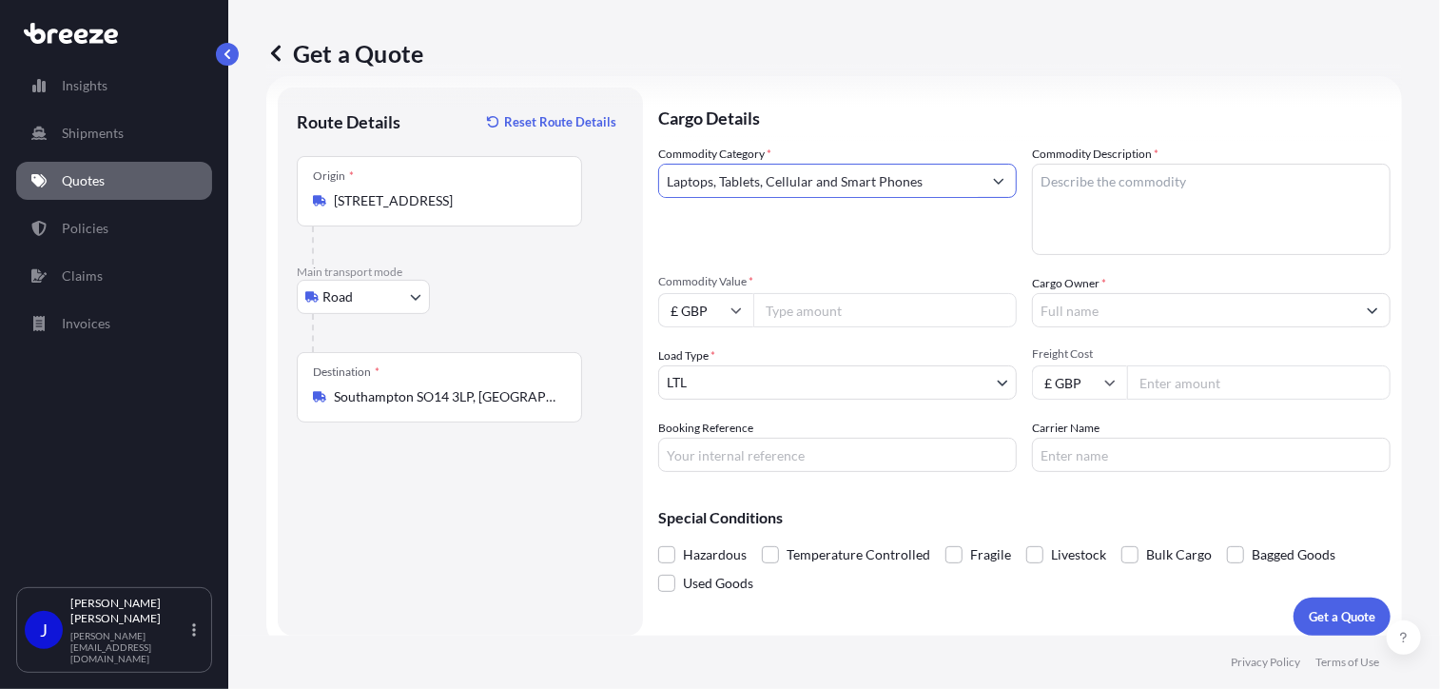
type input "Laptops, Tablets, Cellular and Smart Phones"
click at [1073, 183] on textarea "Commodity Description *" at bounding box center [1211, 209] width 359 height 91
type textarea "MOBILE PHONE"
click at [868, 320] on input "Commodity Value *" at bounding box center [884, 310] width 263 height 34
type input "500"
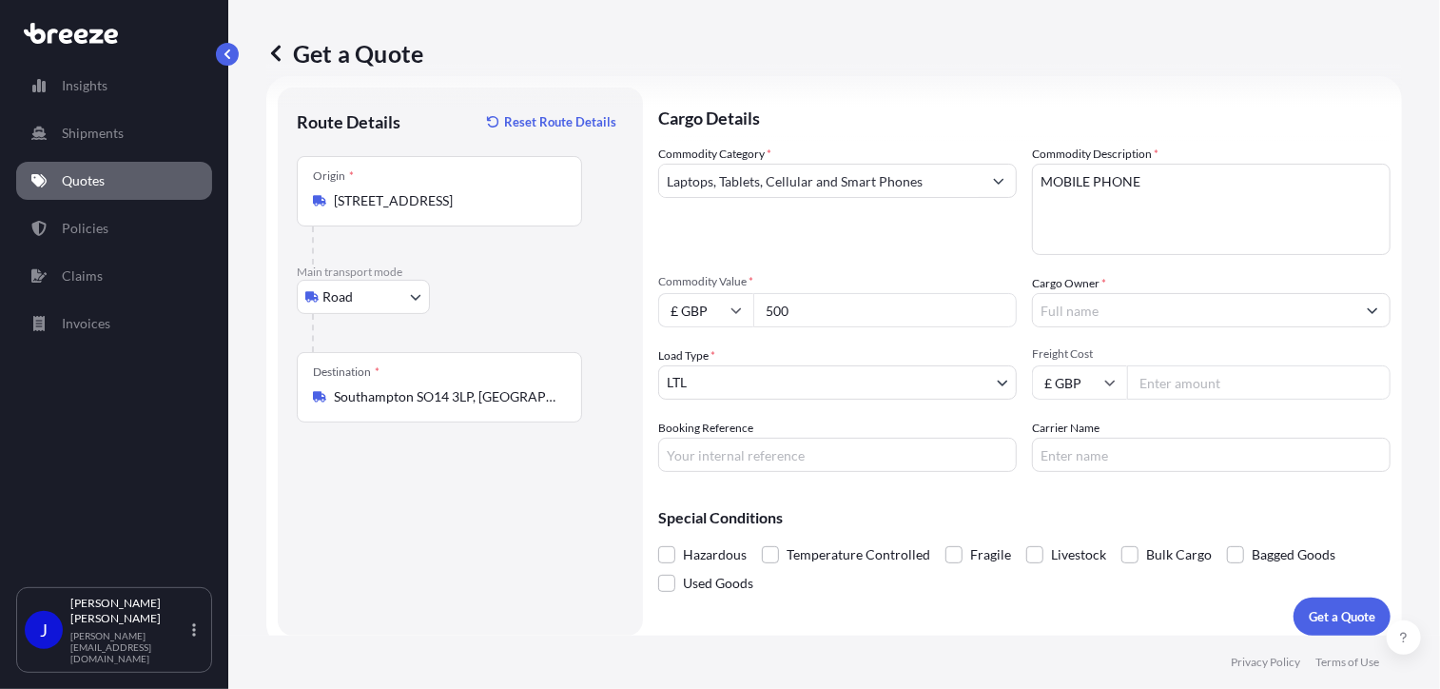
click at [1067, 306] on input "Cargo Owner *" at bounding box center [1194, 310] width 322 height 34
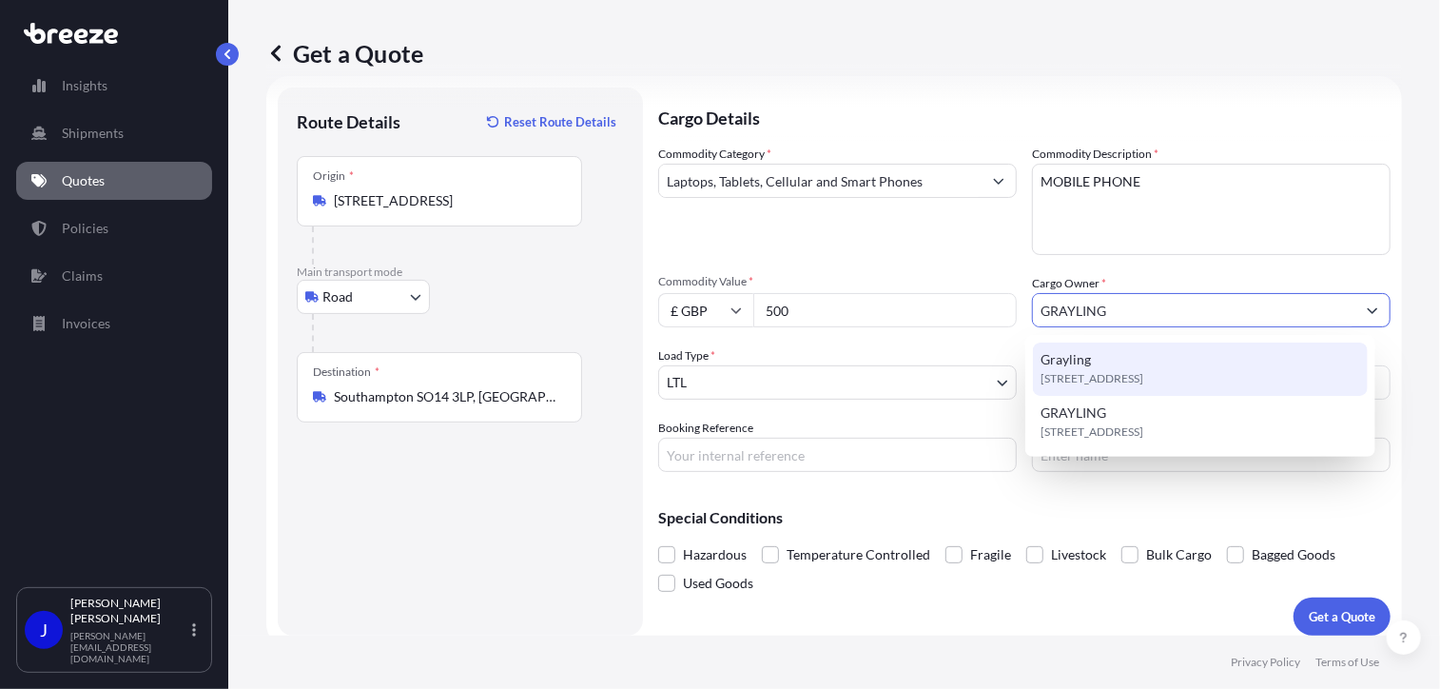
click at [1129, 359] on div "[STREET_ADDRESS]" at bounding box center [1200, 368] width 335 height 53
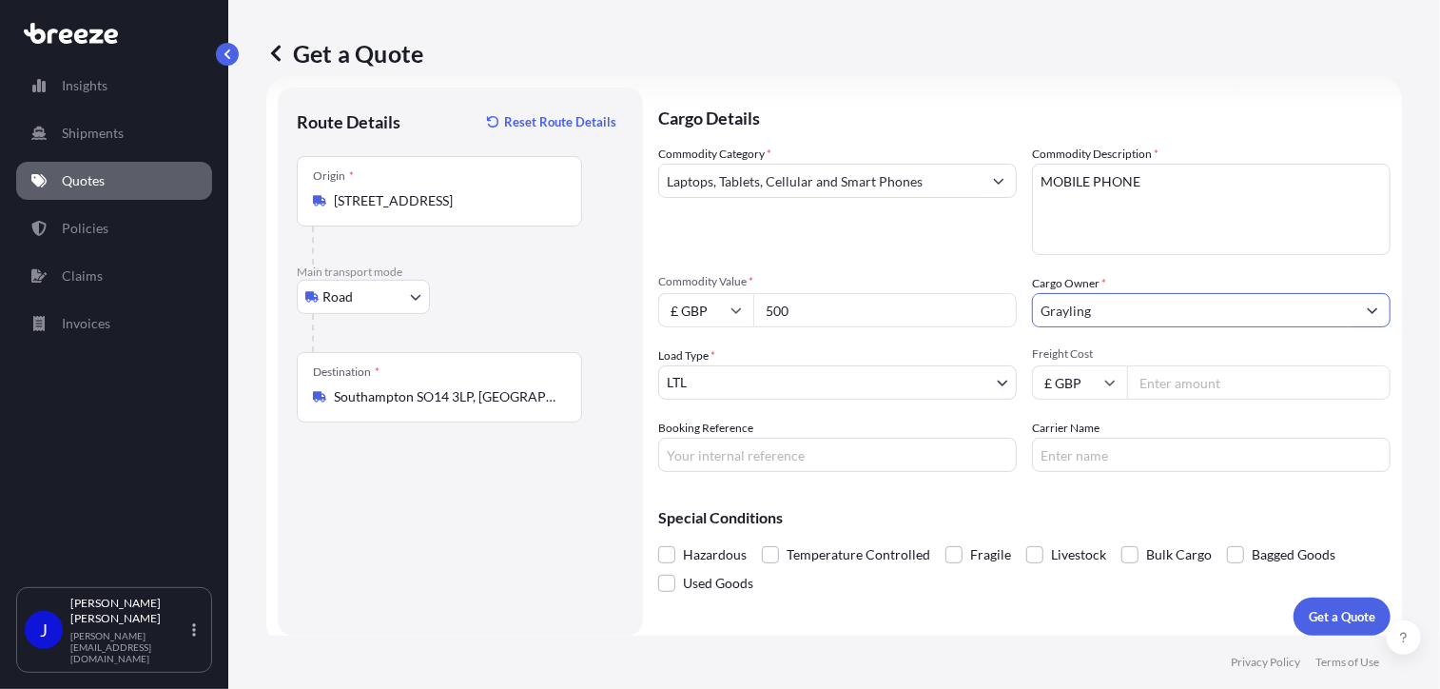
type input "Grayling"
click at [860, 473] on div "Cargo Details Commodity Category * Laptops, Tablets, Cellular and Smart Phones …" at bounding box center [1024, 361] width 732 height 548
click at [871, 442] on input "Booking Reference" at bounding box center [837, 454] width 359 height 34
type input "2216299"
click at [1308, 605] on button "Get a Quote" at bounding box center [1341, 616] width 97 height 38
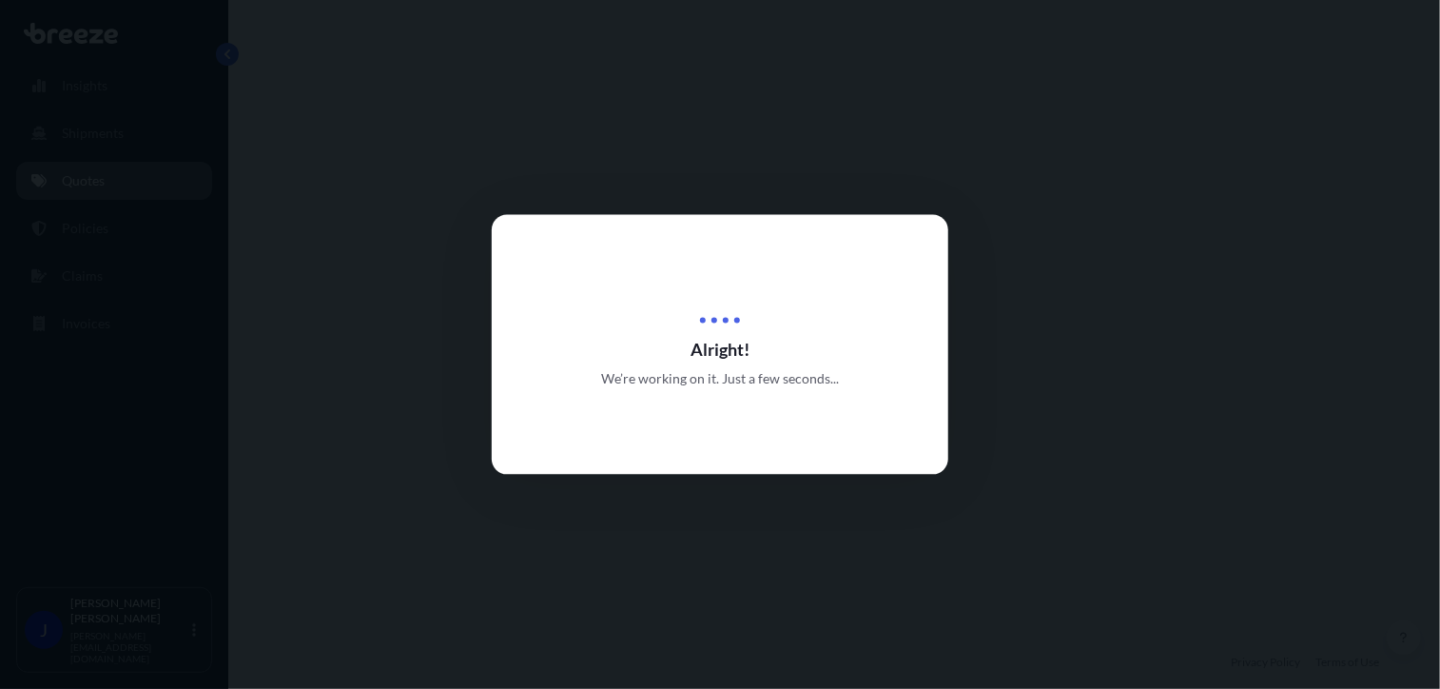
select select "Road"
select select "1"
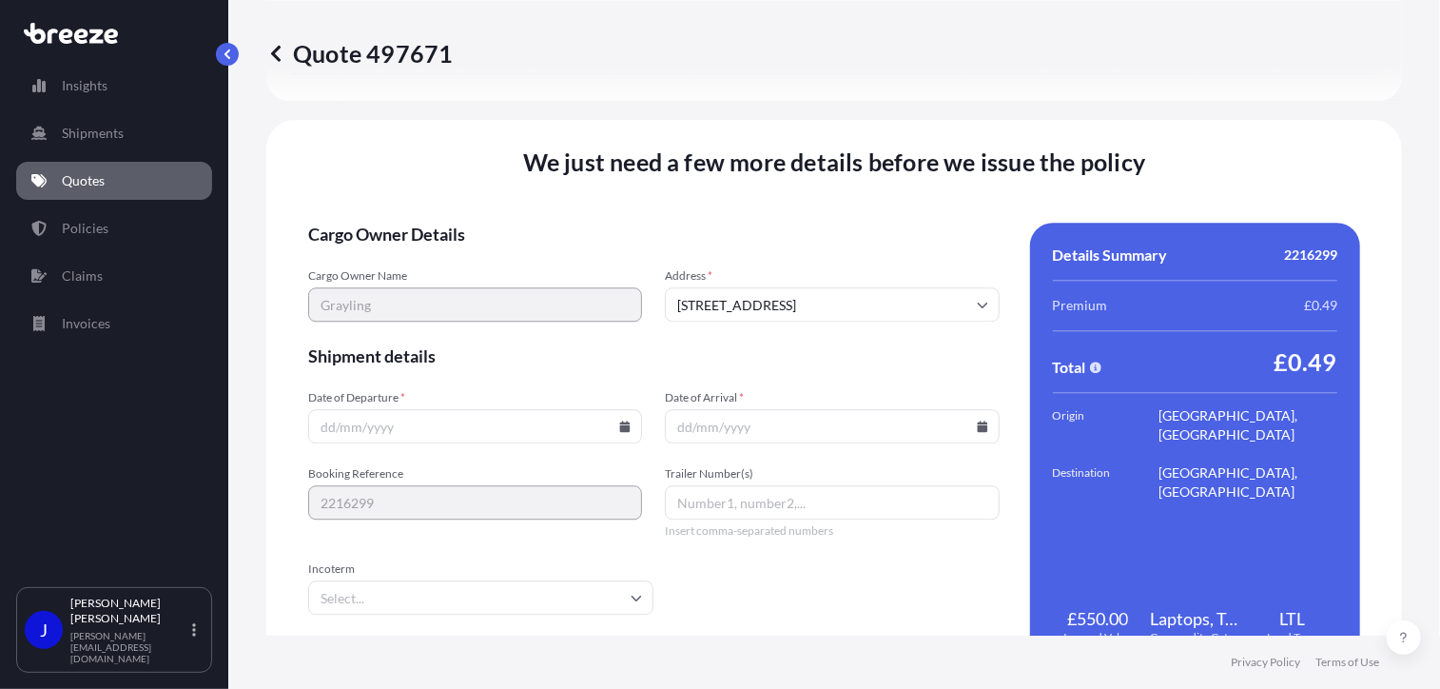
scroll to position [2352, 0]
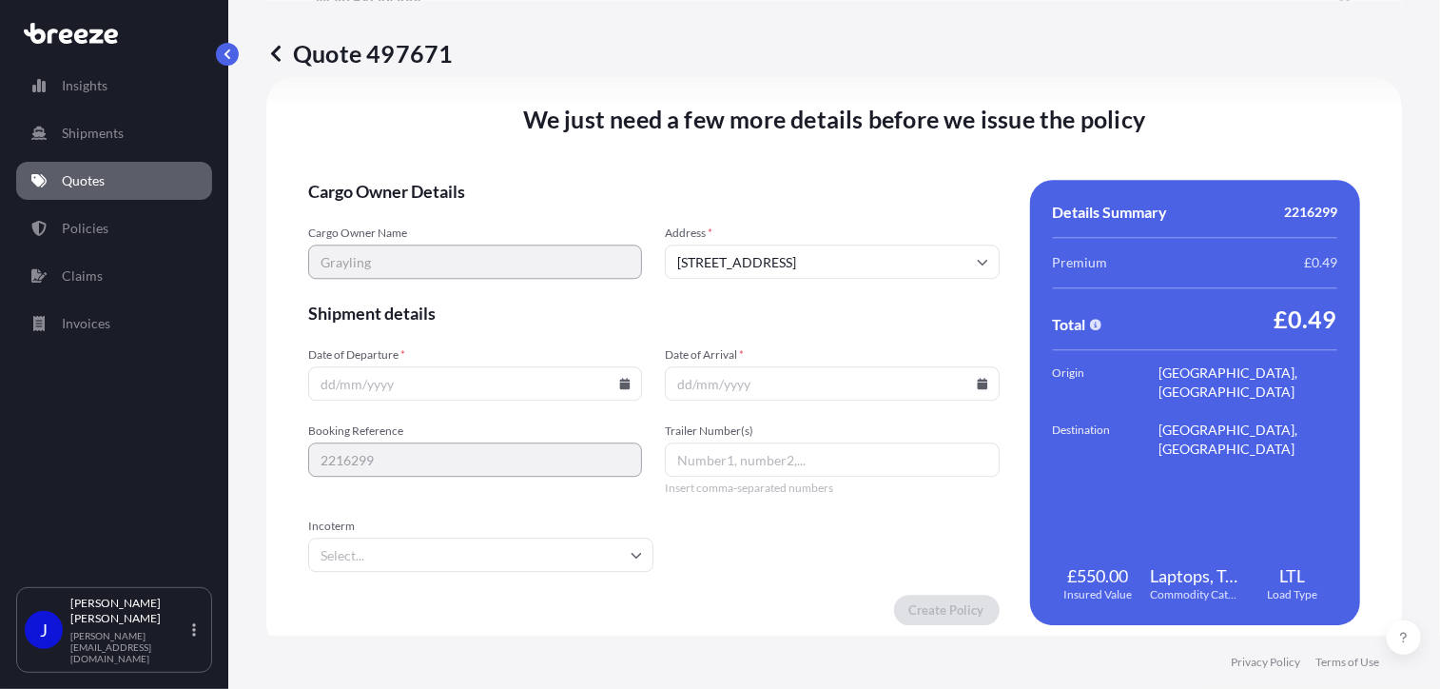
click at [620, 381] on icon at bounding box center [625, 383] width 10 height 11
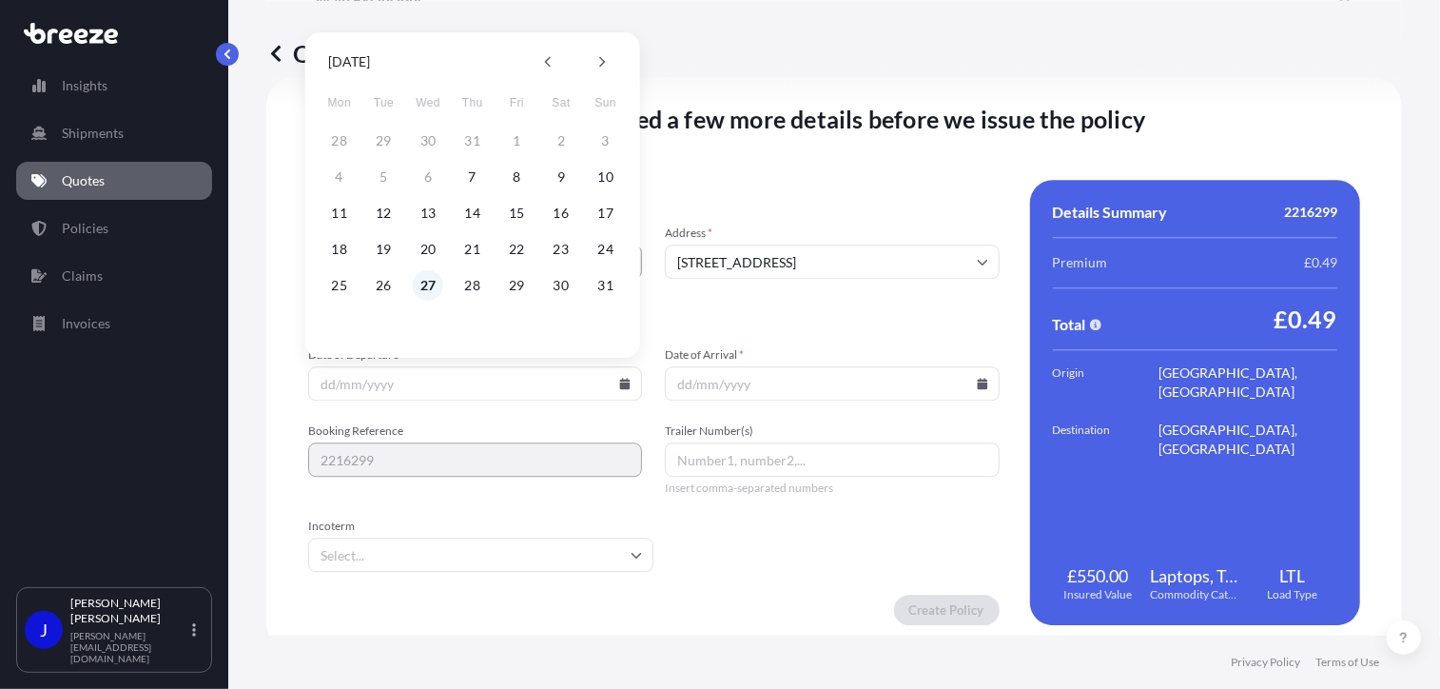
click at [437, 281] on button "27" at bounding box center [428, 285] width 30 height 30
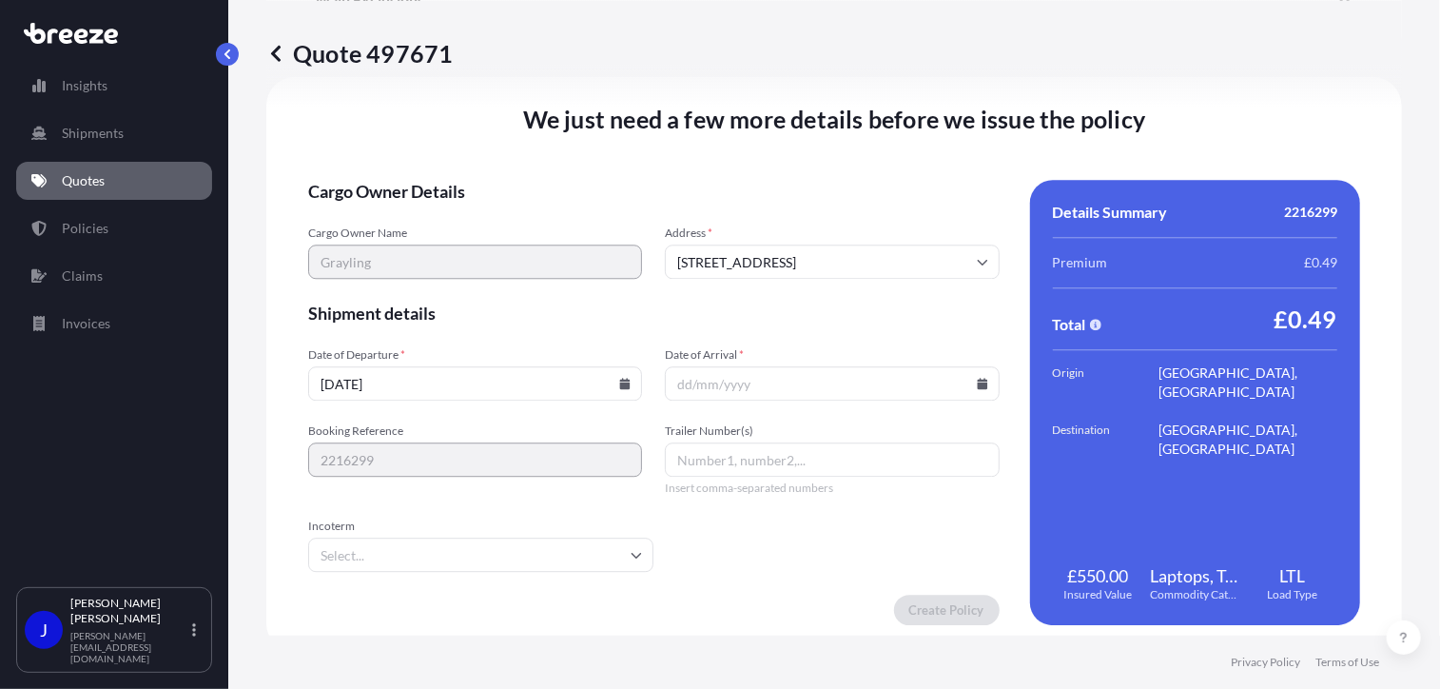
type input "[DATE]"
click at [977, 385] on icon at bounding box center [982, 383] width 10 height 11
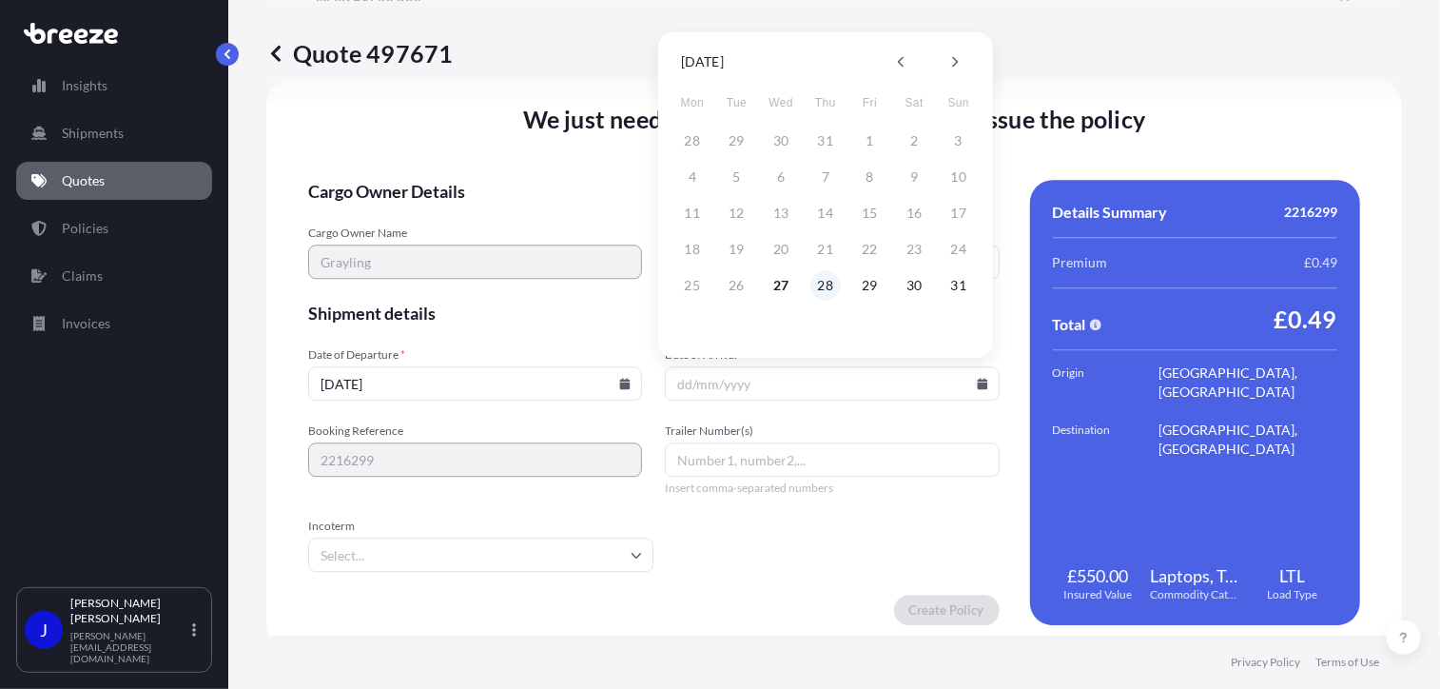
click at [818, 278] on button "28" at bounding box center [825, 285] width 30 height 30
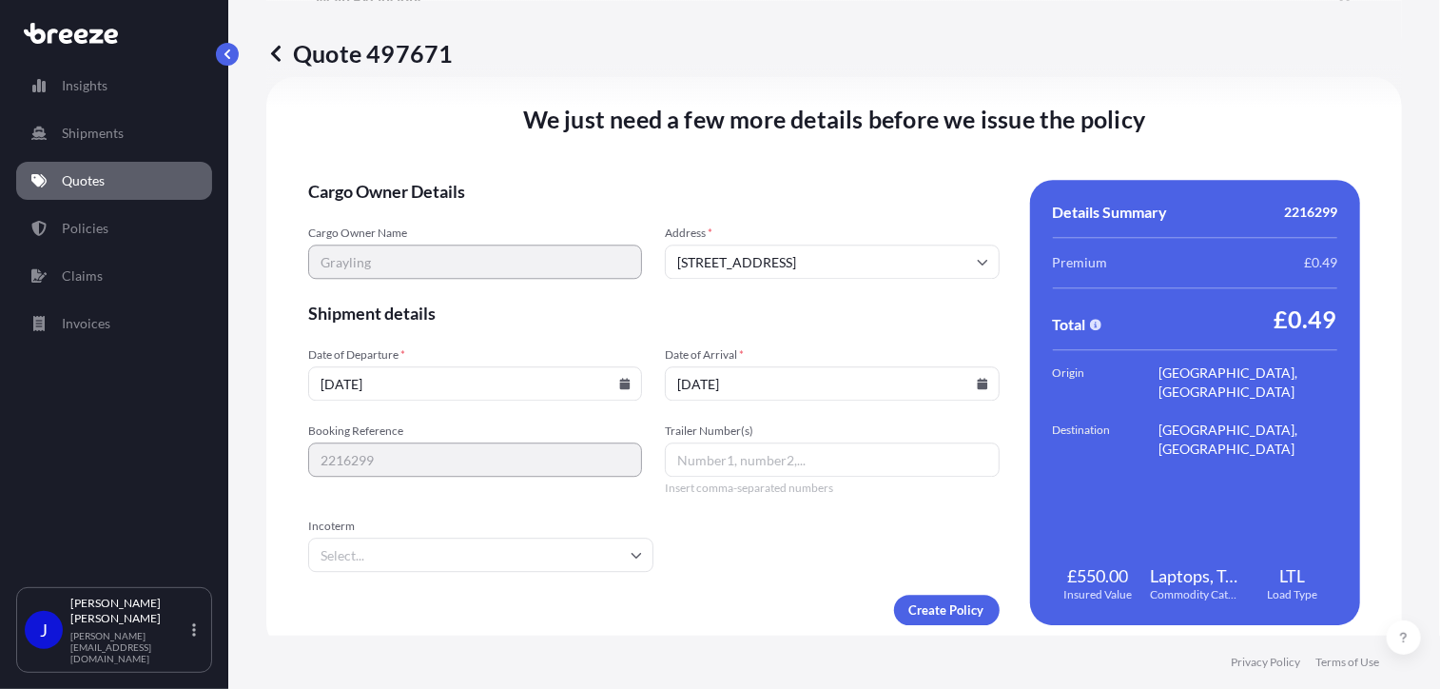
type input "[DATE]"
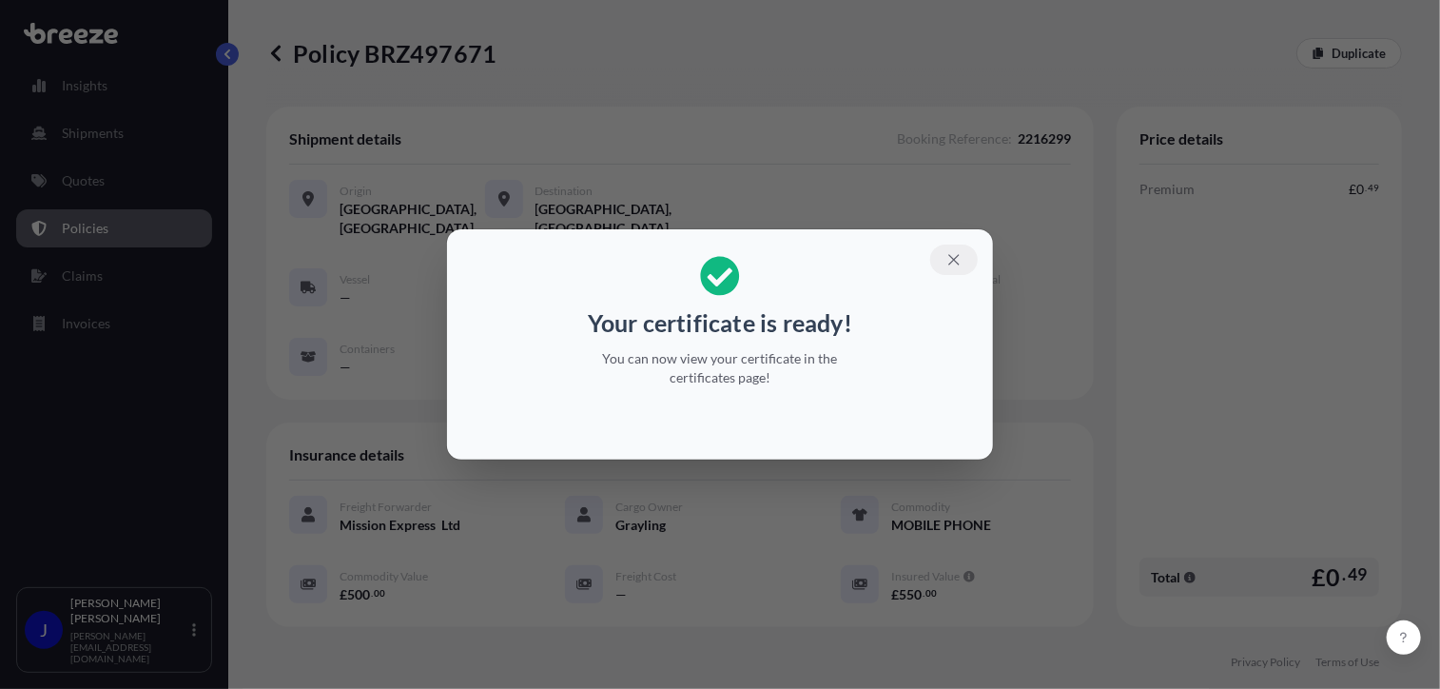
click at [953, 258] on icon "button" at bounding box center [953, 259] width 10 height 10
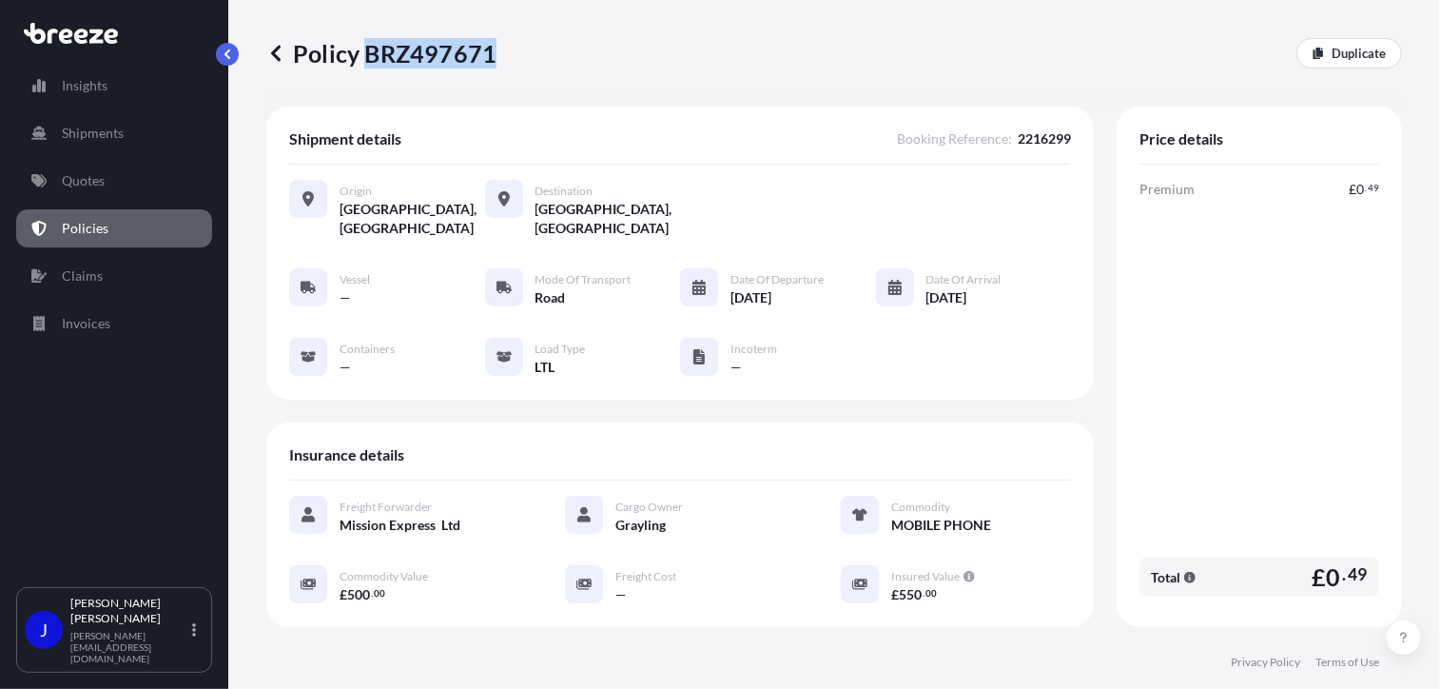
drag, startPoint x: 365, startPoint y: 49, endPoint x: 491, endPoint y: 57, distance: 125.8
click at [491, 57] on p "Policy BRZ497671" at bounding box center [381, 53] width 230 height 30
drag, startPoint x: 491, startPoint y: 57, endPoint x: 477, endPoint y: 56, distance: 13.3
copy p "BRZ497671"
click at [95, 173] on p "Quotes" at bounding box center [83, 180] width 43 height 19
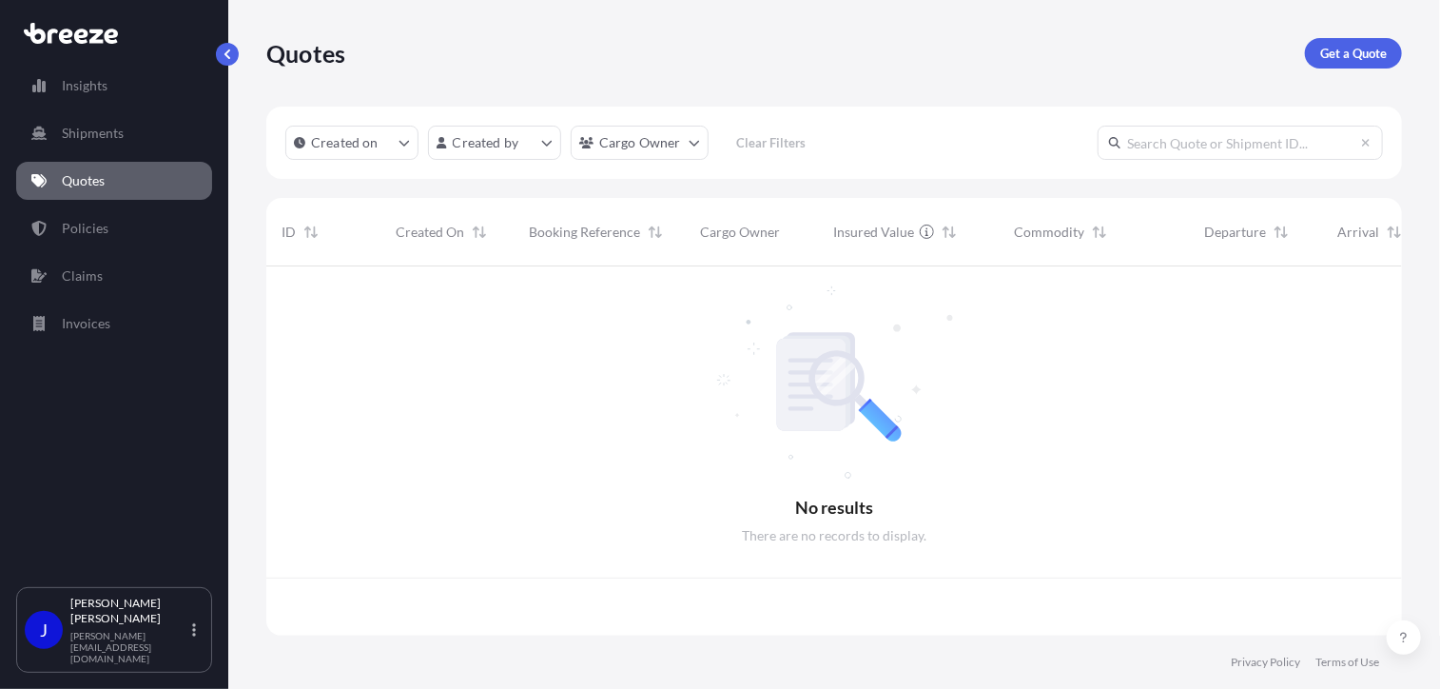
scroll to position [365, 1121]
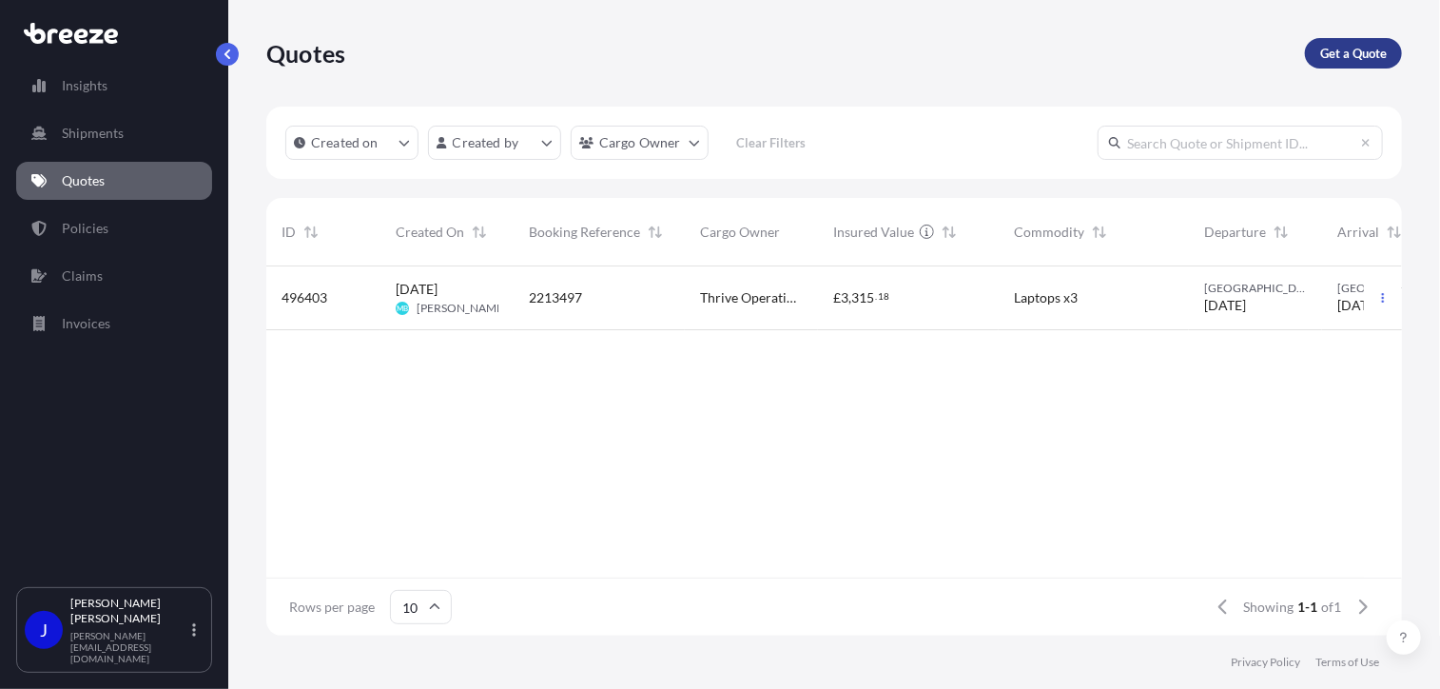
click at [1373, 61] on p "Get a Quote" at bounding box center [1353, 53] width 67 height 19
select select "Sea"
select select "1"
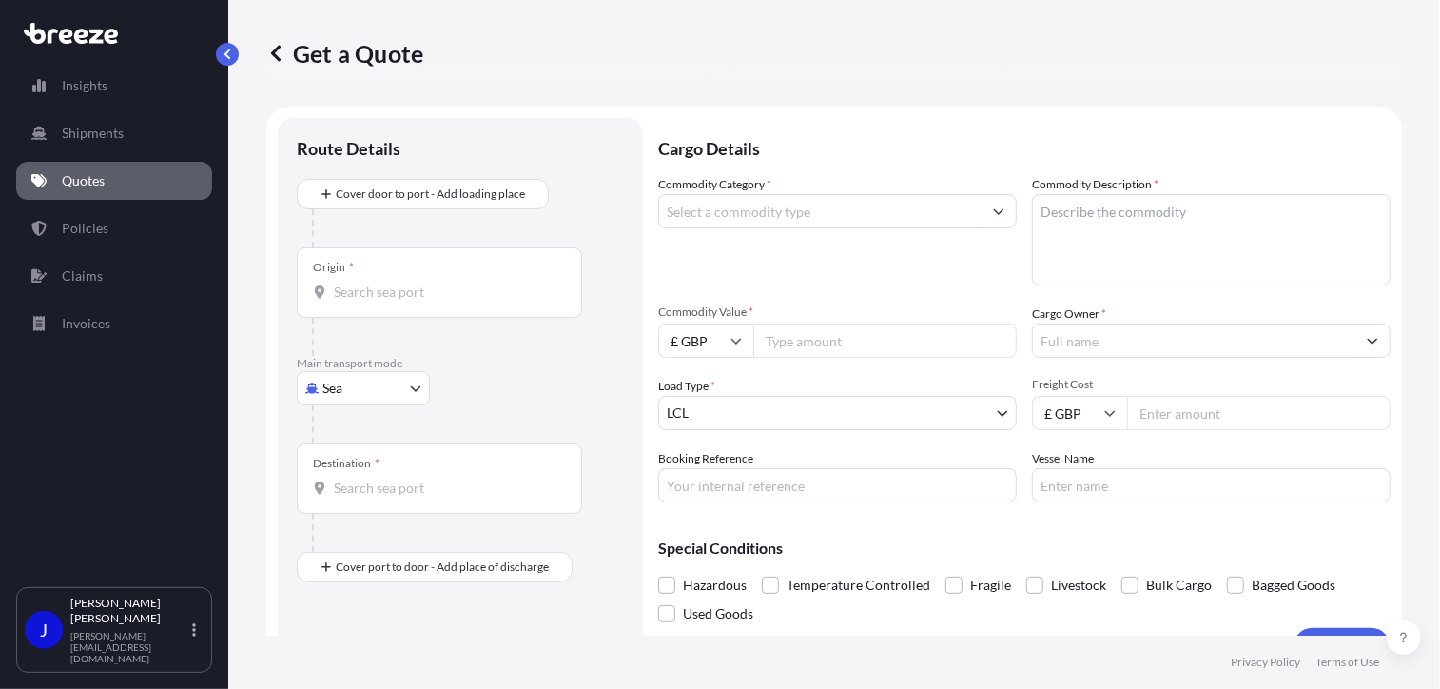
scroll to position [30, 0]
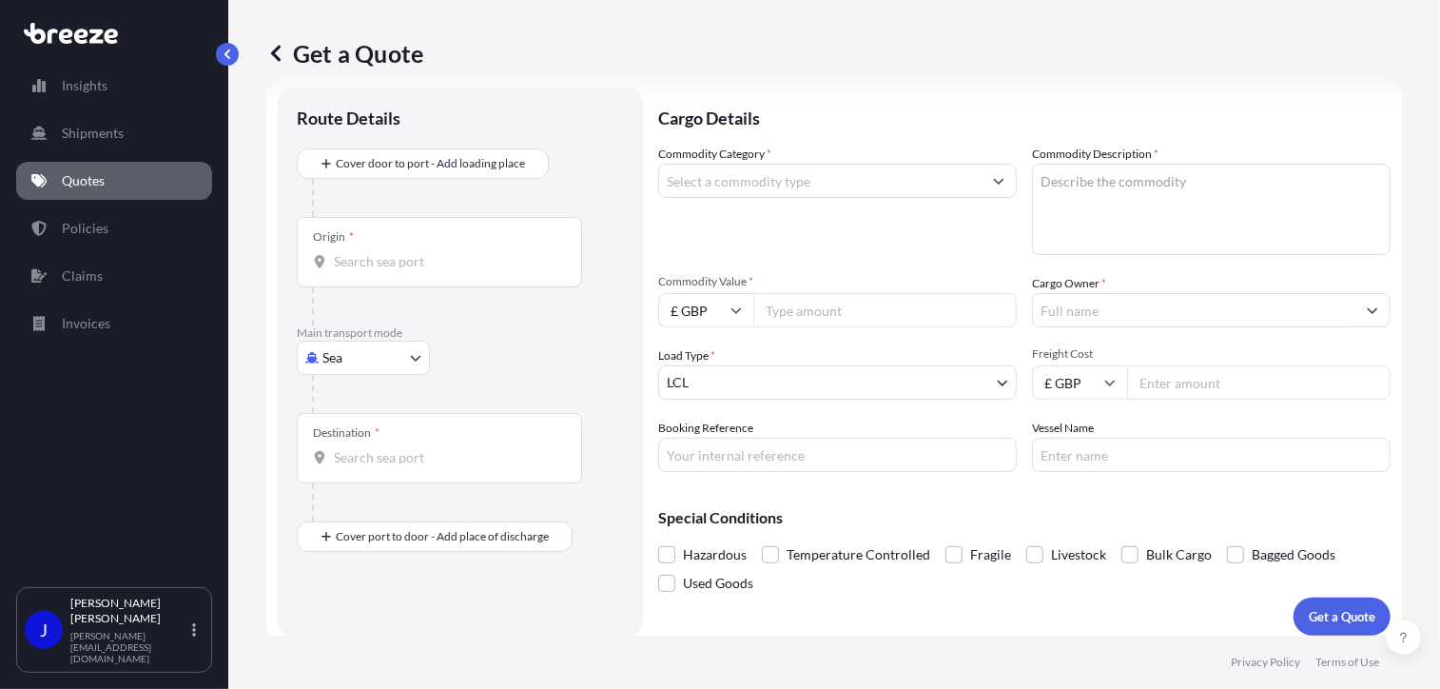
click at [396, 359] on body "Insights Shipments Quotes Policies Claims Invoices J [PERSON_NAME] [PERSON_NAME…" at bounding box center [720, 344] width 1440 height 689
click at [354, 463] on div "Road" at bounding box center [363, 474] width 118 height 34
select select "Road"
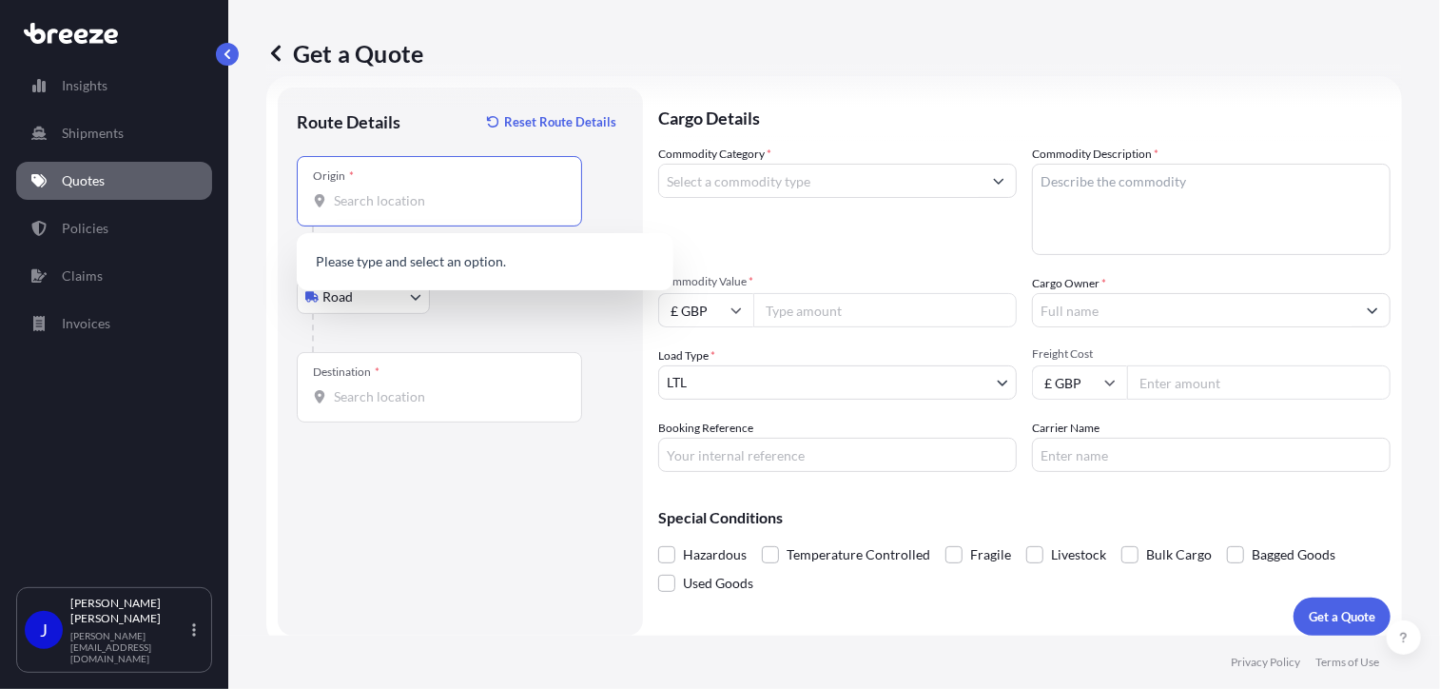
click at [377, 201] on input "Origin *" at bounding box center [446, 200] width 224 height 19
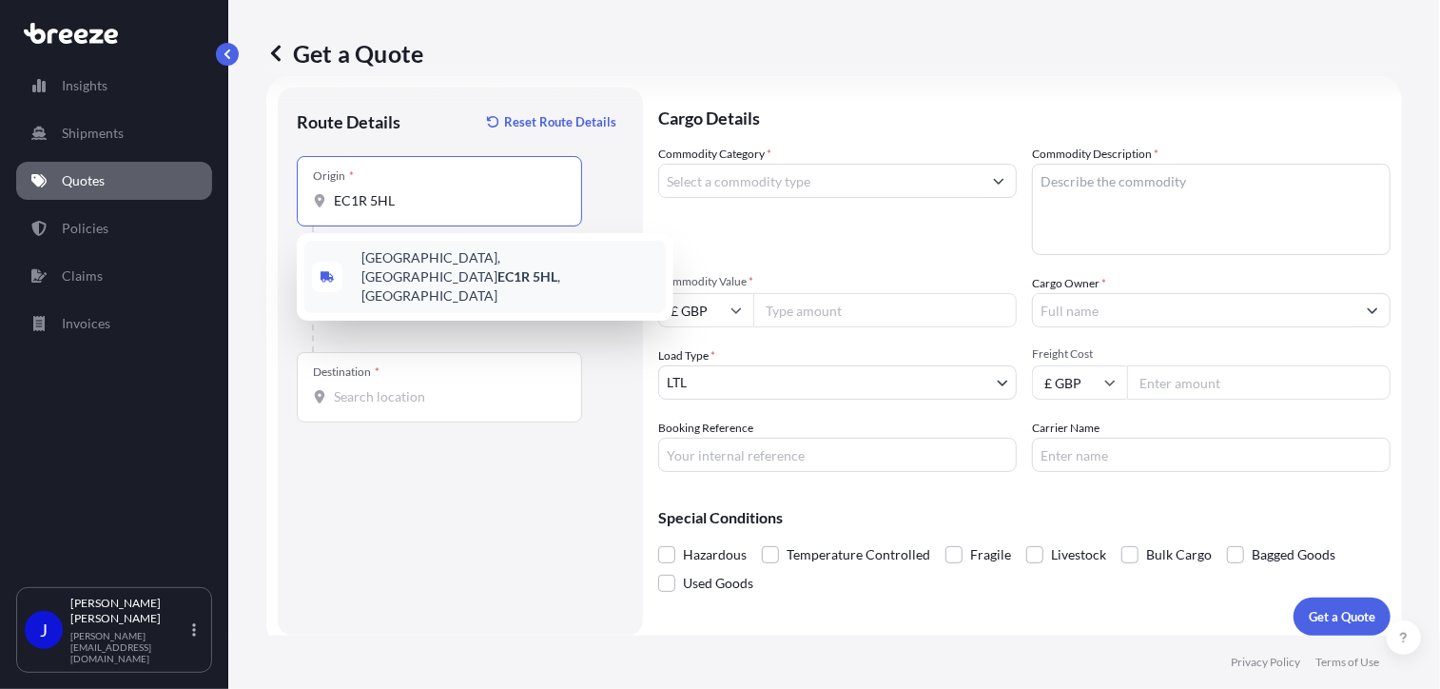
click at [434, 264] on span "[STREET_ADDRESS]" at bounding box center [509, 276] width 297 height 57
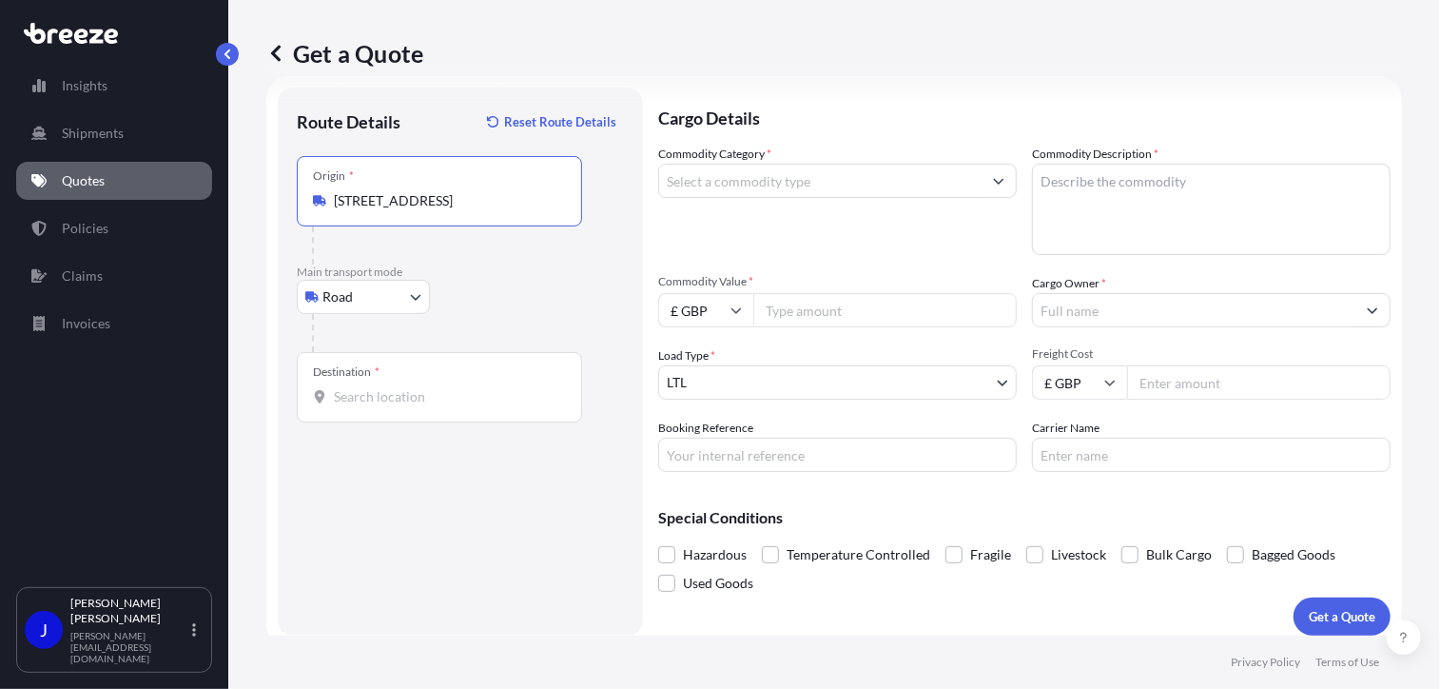
type input "[STREET_ADDRESS]"
click at [406, 414] on div "Destination *" at bounding box center [439, 387] width 285 height 70
click at [406, 406] on input "Destination *" at bounding box center [446, 396] width 224 height 19
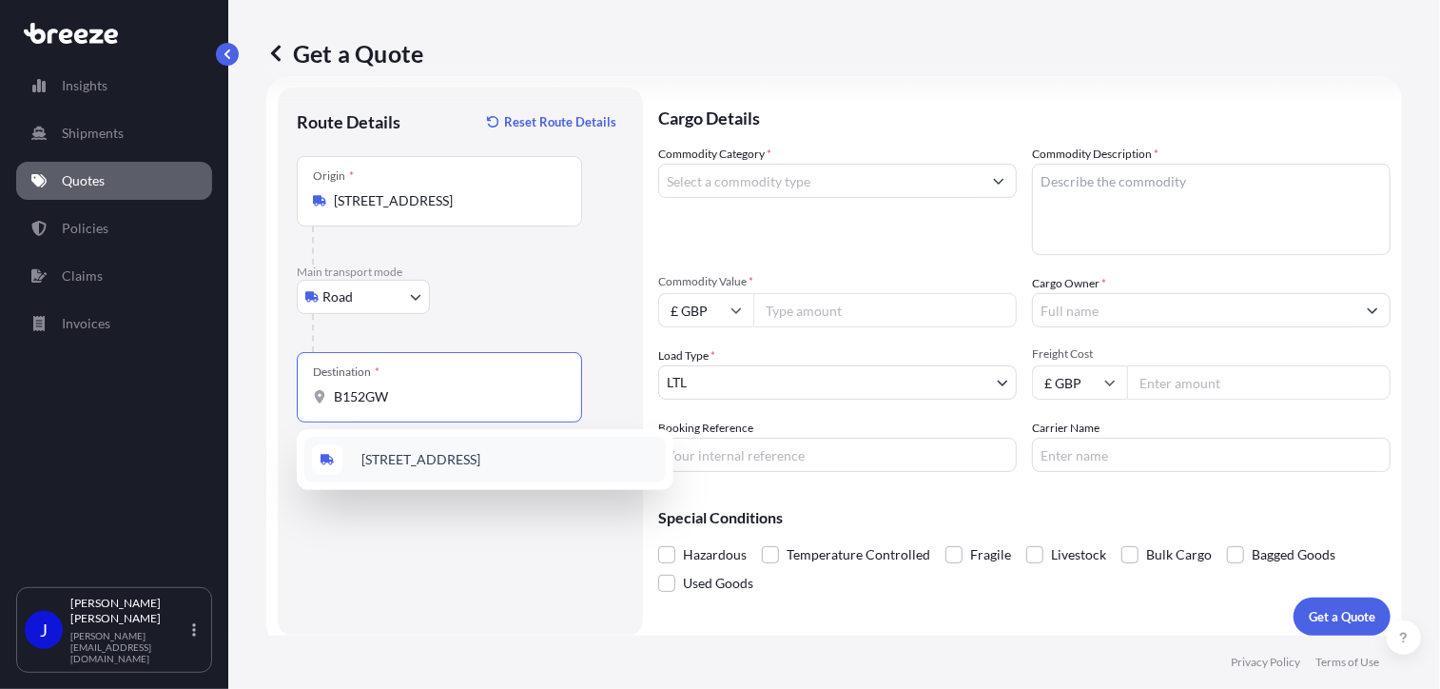
click at [451, 463] on span "[STREET_ADDRESS]" at bounding box center [420, 459] width 119 height 19
type input "[STREET_ADDRESS]"
click at [786, 188] on input "Commodity Category *" at bounding box center [820, 181] width 322 height 34
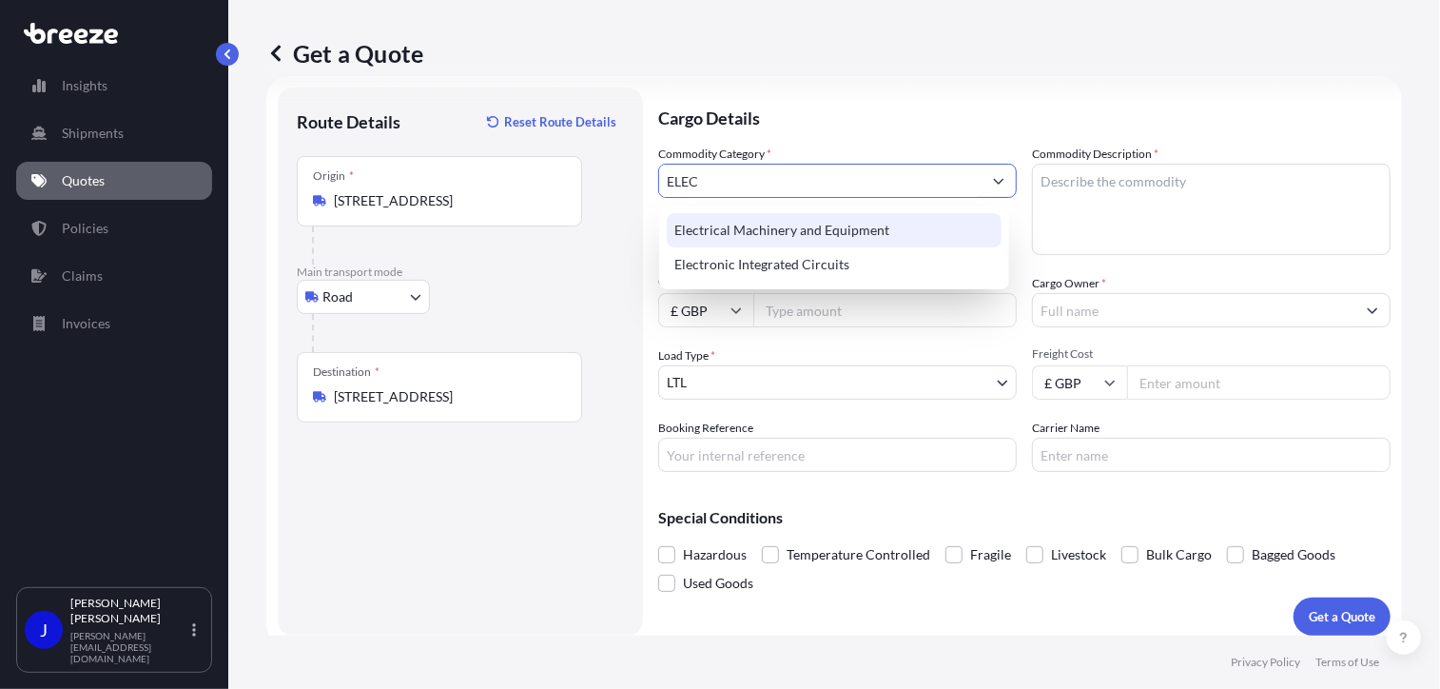
click at [866, 227] on div "Electrical Machinery and Equipment" at bounding box center [834, 230] width 335 height 34
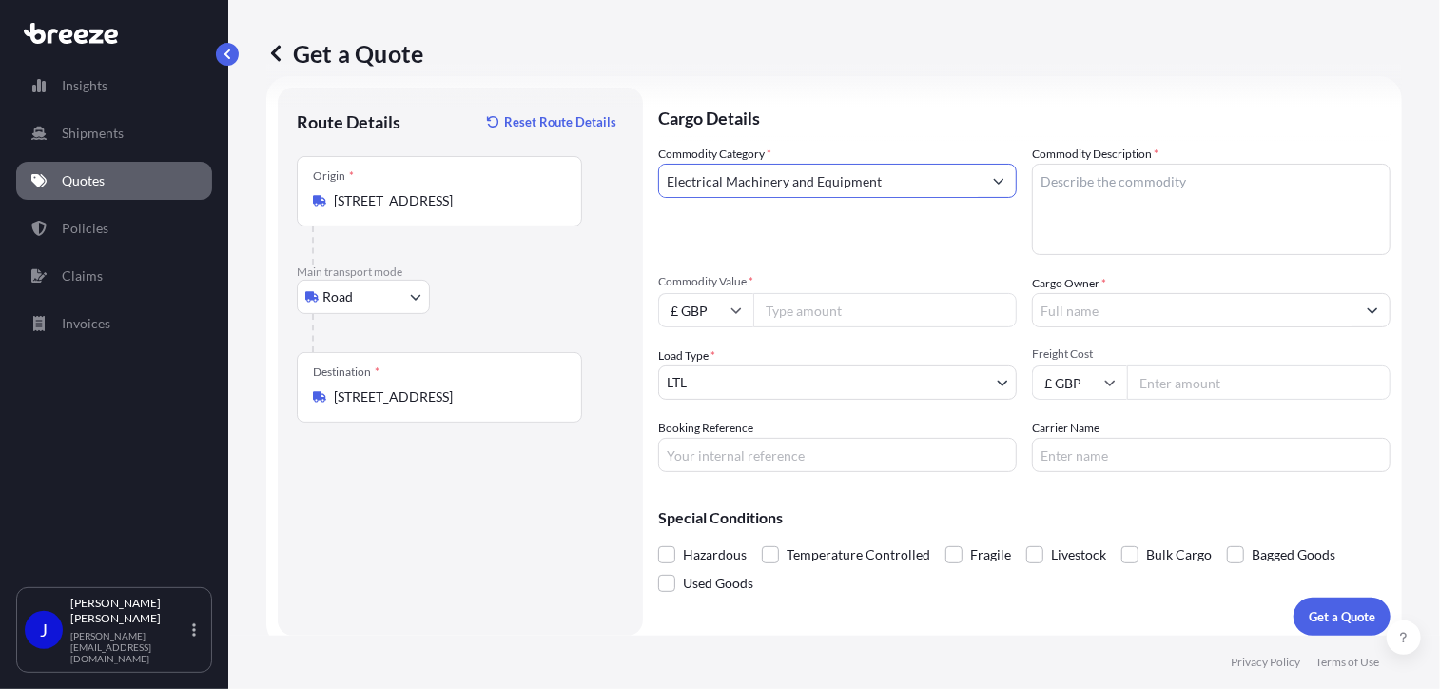
type input "Electrical Machinery and Equipment"
paste textarea "x VR HEadsets"
click at [1032, 183] on textarea "x VR HEadsets" at bounding box center [1211, 209] width 359 height 91
click at [1088, 178] on textarea "2x VR HEadsets" at bounding box center [1211, 209] width 359 height 91
type textarea "2x VR Headsets"
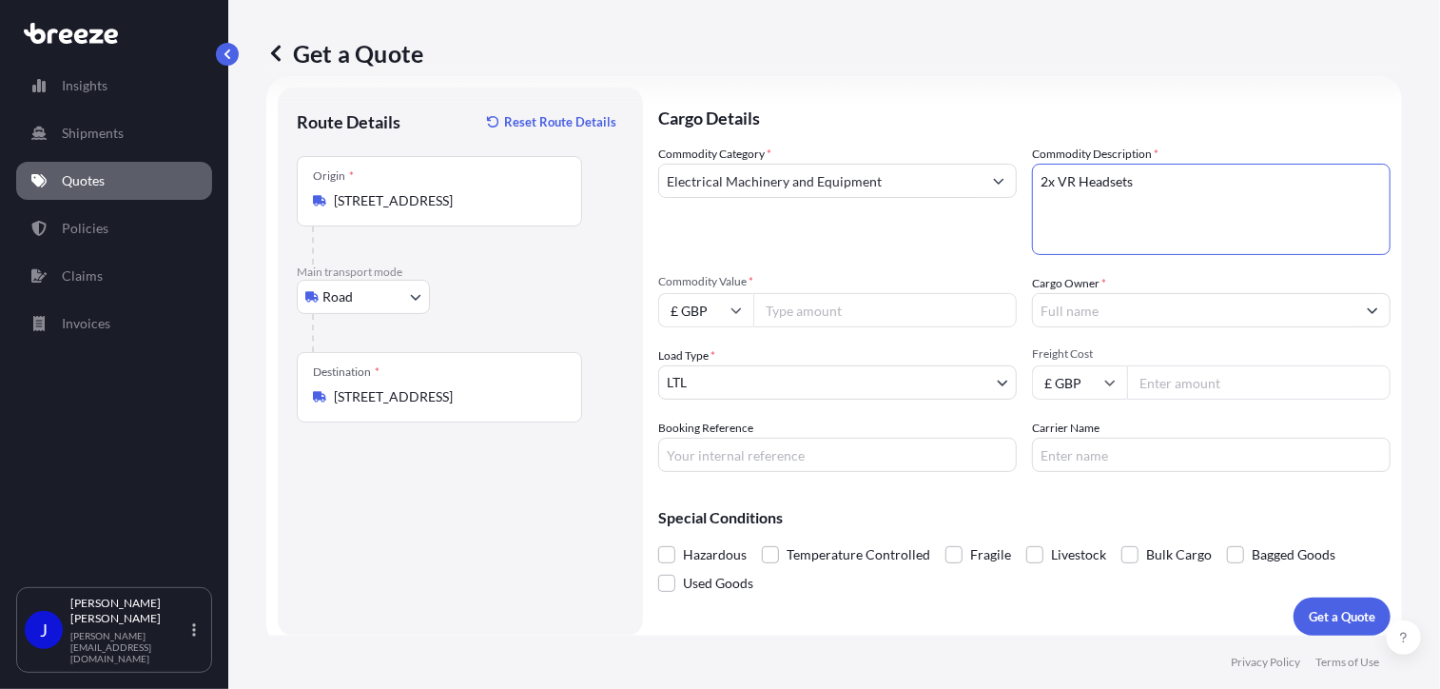
click at [757, 254] on div "Commodity Category * Electrical Machinery and Equipment" at bounding box center [837, 200] width 359 height 110
click at [833, 300] on input "Commodity Value *" at bounding box center [884, 310] width 263 height 34
type input "1000"
click at [1092, 315] on input "Cargo Owner *" at bounding box center [1194, 310] width 322 height 34
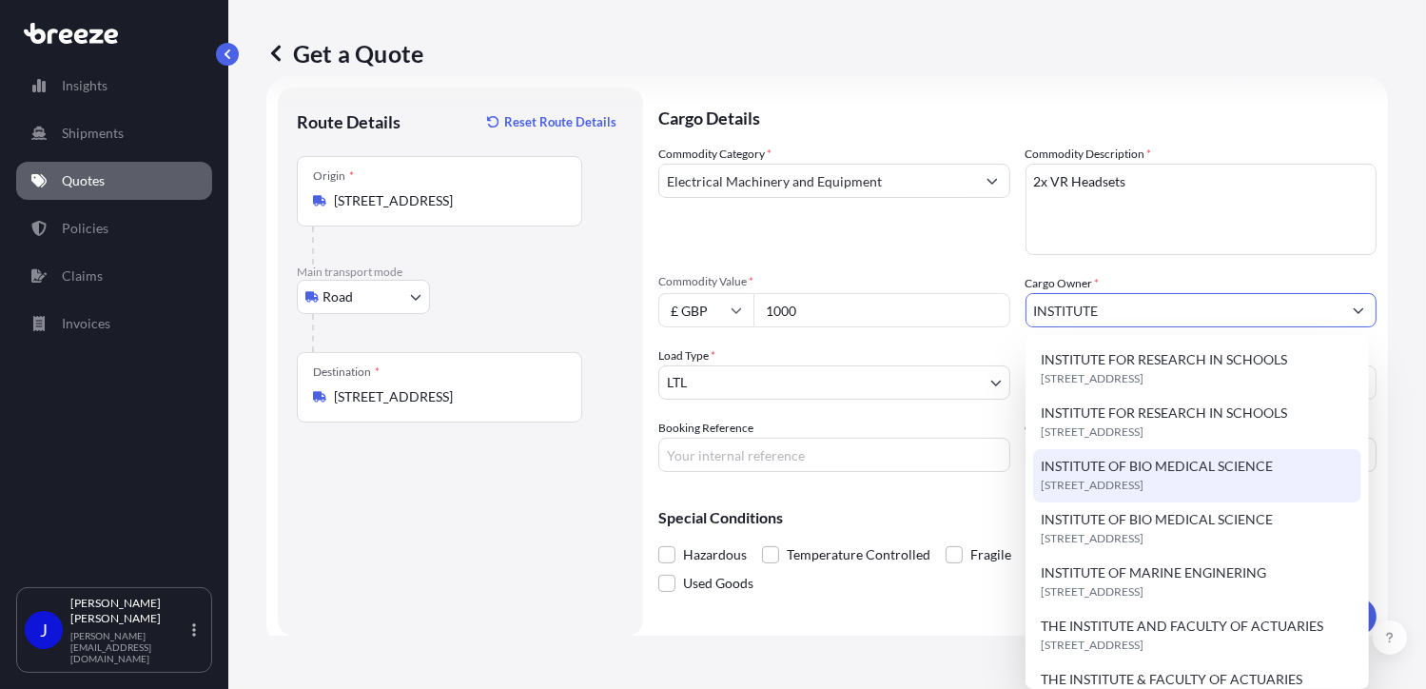
click at [1196, 471] on span "INSTITUTE OF BIO MEDICAL SCIENCE" at bounding box center [1156, 465] width 232 height 19
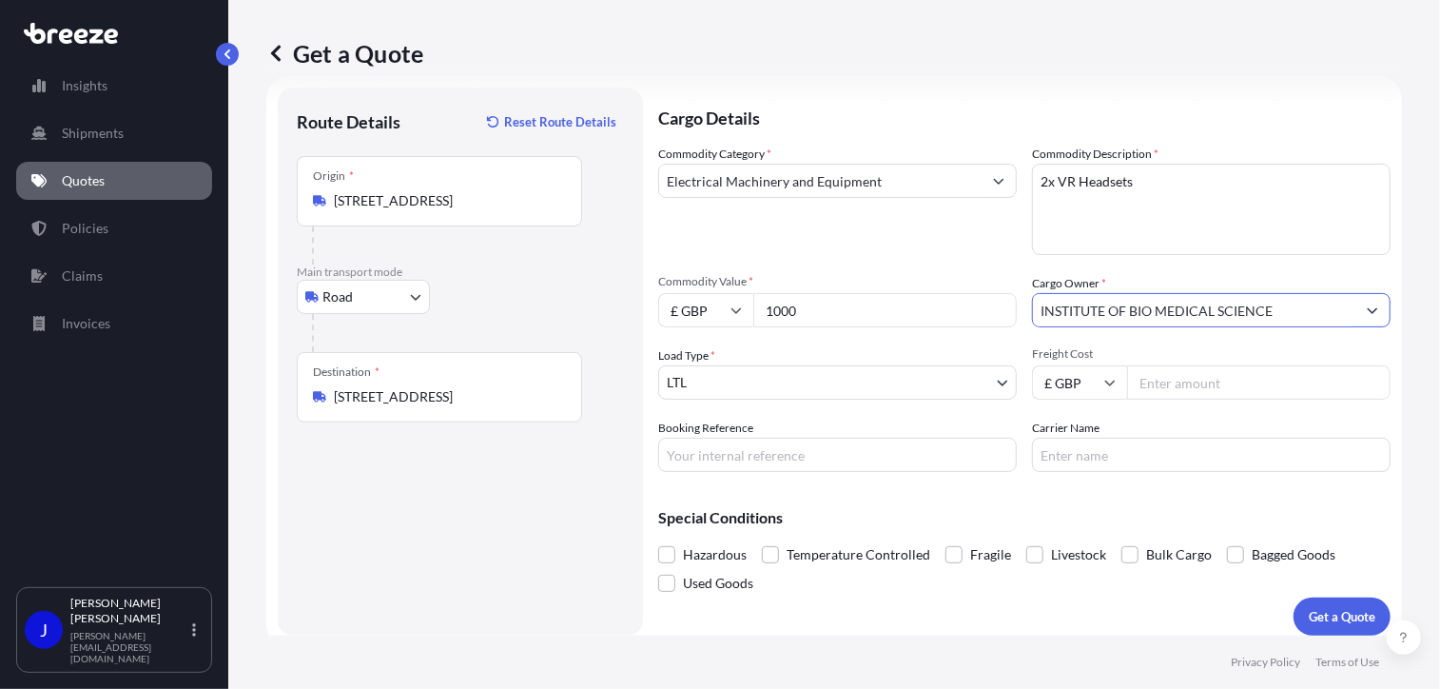
type input "INSTITUTE OF BIO MEDICAL SCIENCE"
click at [815, 456] on input "Booking Reference" at bounding box center [837, 454] width 359 height 34
click at [699, 451] on input "22" at bounding box center [837, 454] width 359 height 34
type input "2"
paste input "2216373"
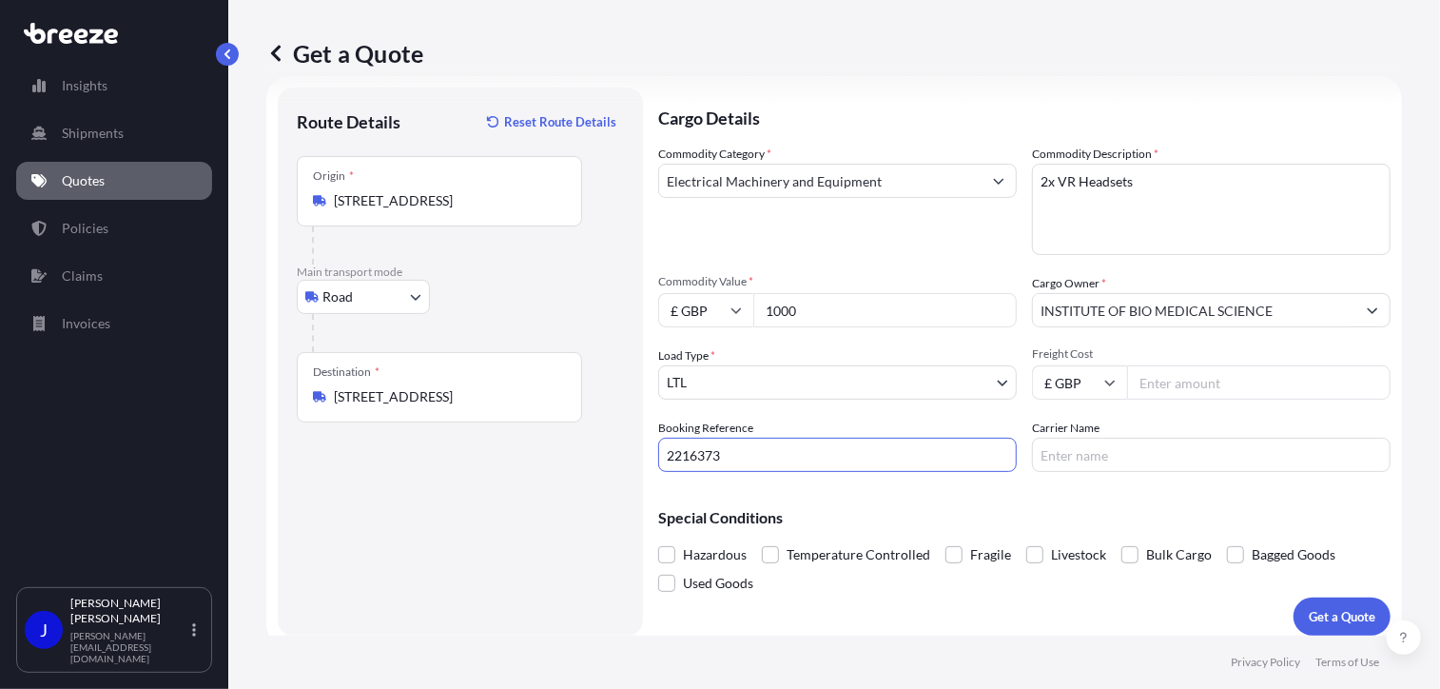
type input "2216373"
click at [1198, 382] on input "Freight Cost" at bounding box center [1258, 382] width 263 height 34
drag, startPoint x: 1160, startPoint y: 379, endPoint x: 1170, endPoint y: 378, distance: 9.6
click at [1160, 378] on input "12.86" at bounding box center [1258, 382] width 263 height 34
drag, startPoint x: 1164, startPoint y: 381, endPoint x: 1115, endPoint y: 392, distance: 50.5
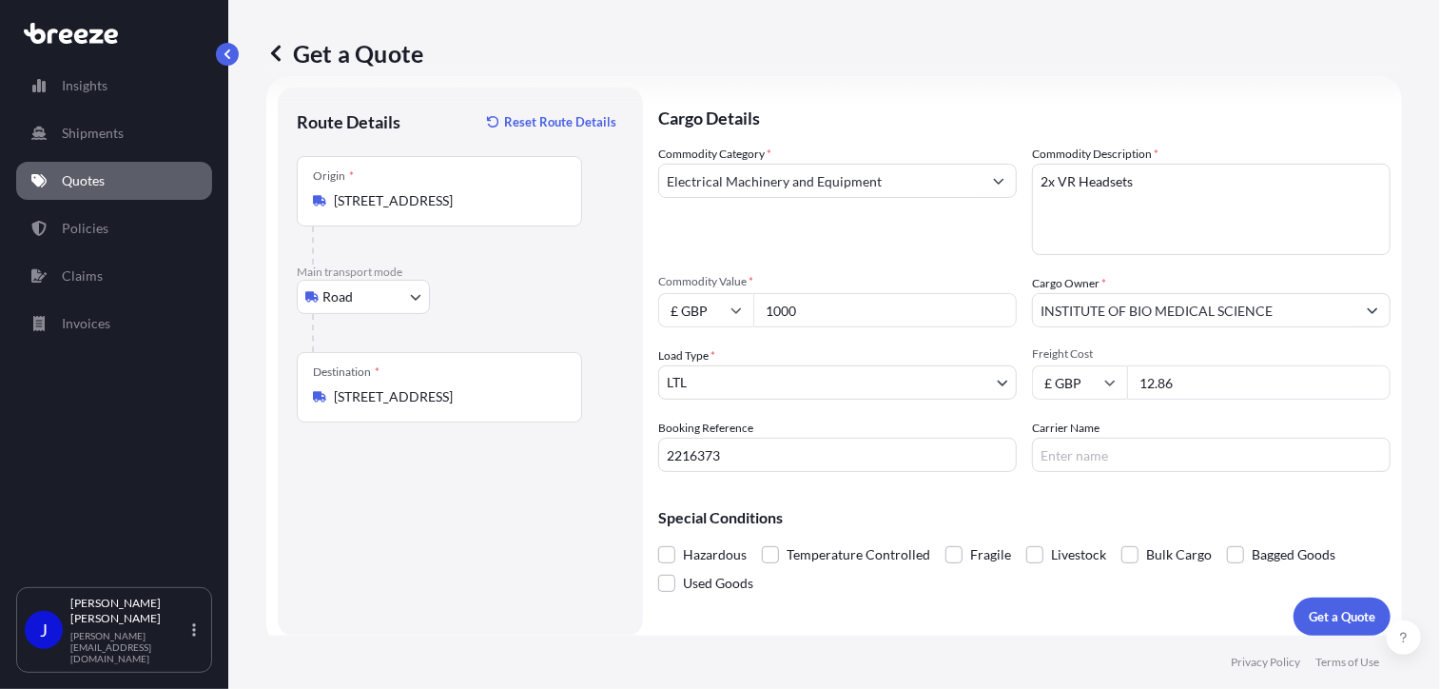
click at [1115, 391] on div "£ GBP 12.86" at bounding box center [1211, 382] width 359 height 34
click at [1177, 383] on input "12.86" at bounding box center [1258, 382] width 263 height 34
click at [1177, 383] on input "12" at bounding box center [1258, 382] width 263 height 34
type input "1"
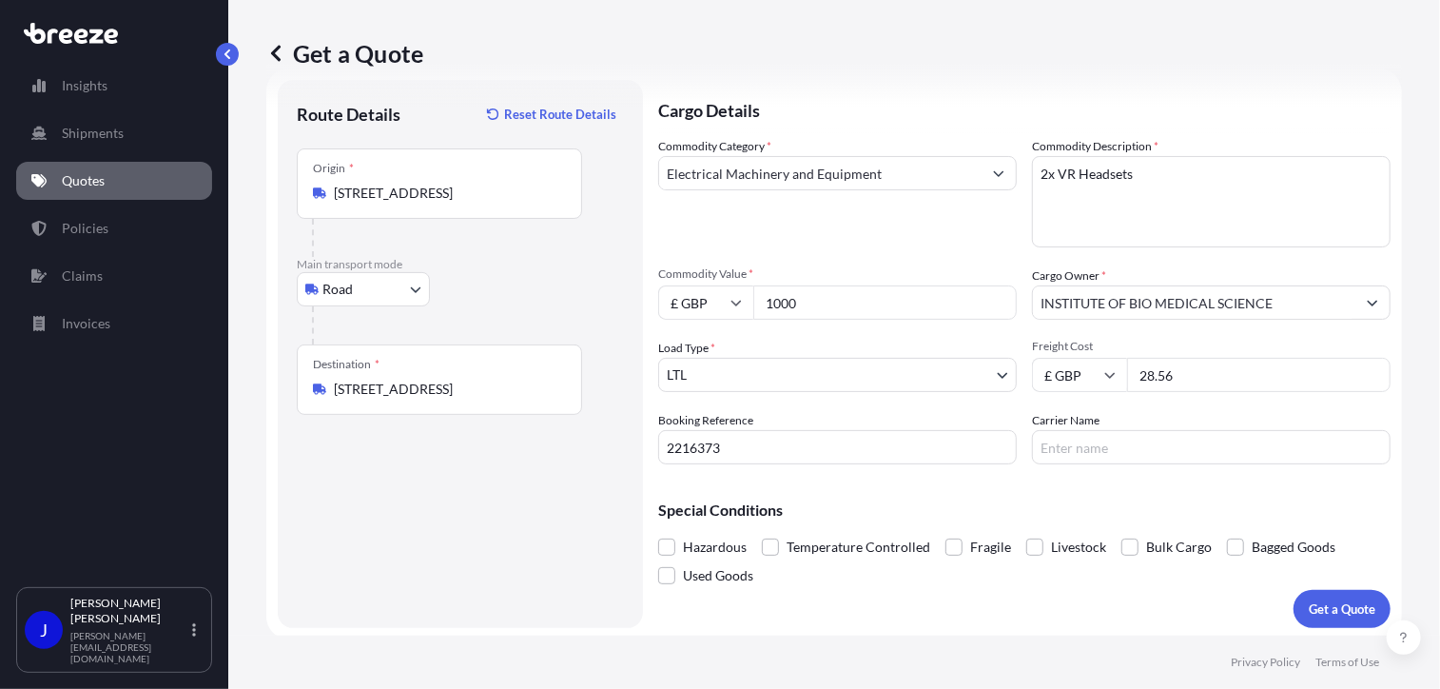
scroll to position [42, 0]
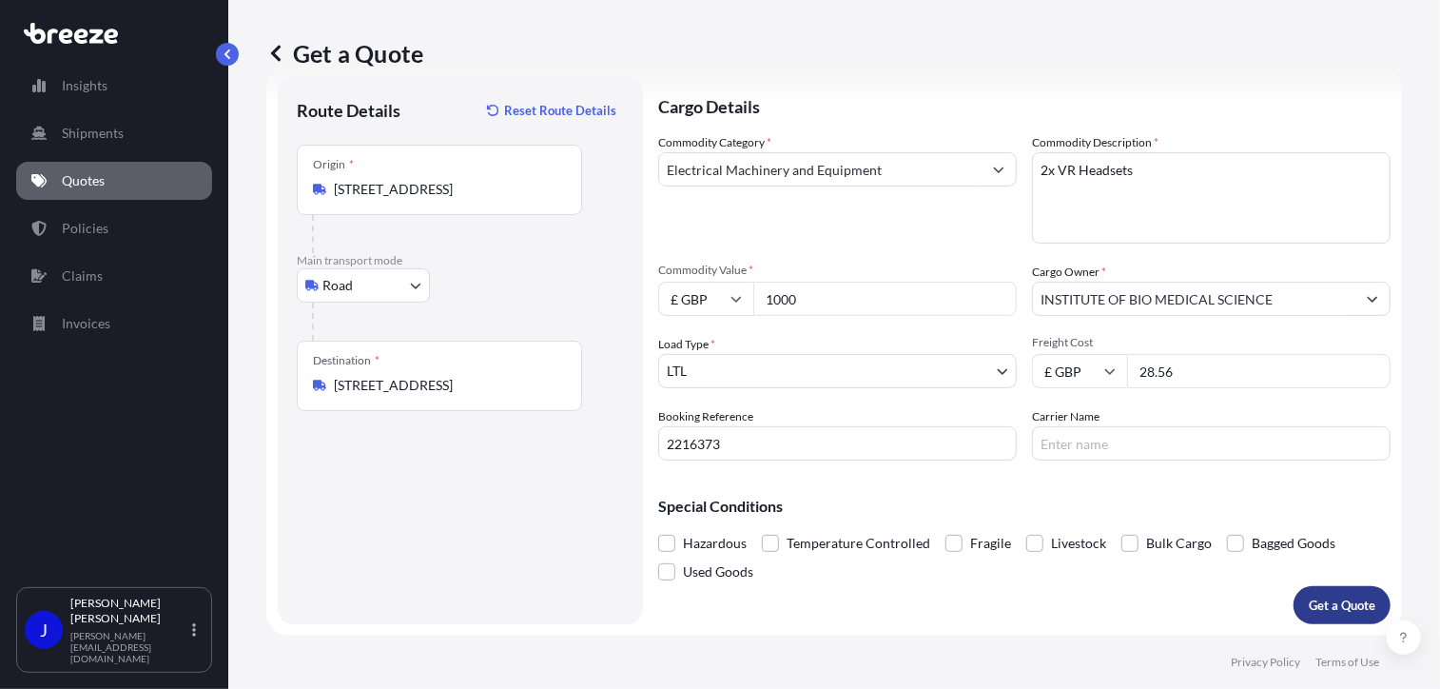
type input "28.56"
click at [1324, 596] on p "Get a Quote" at bounding box center [1342, 604] width 67 height 19
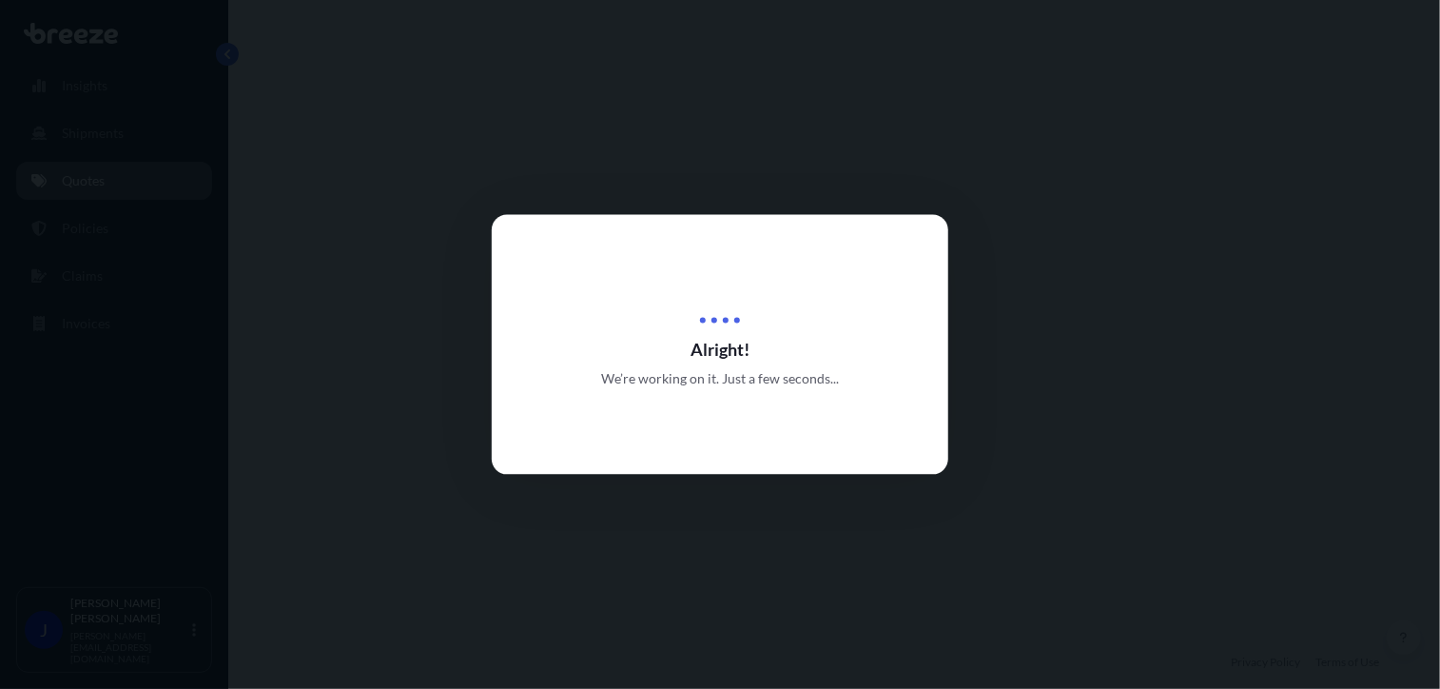
select select "Road"
select select "1"
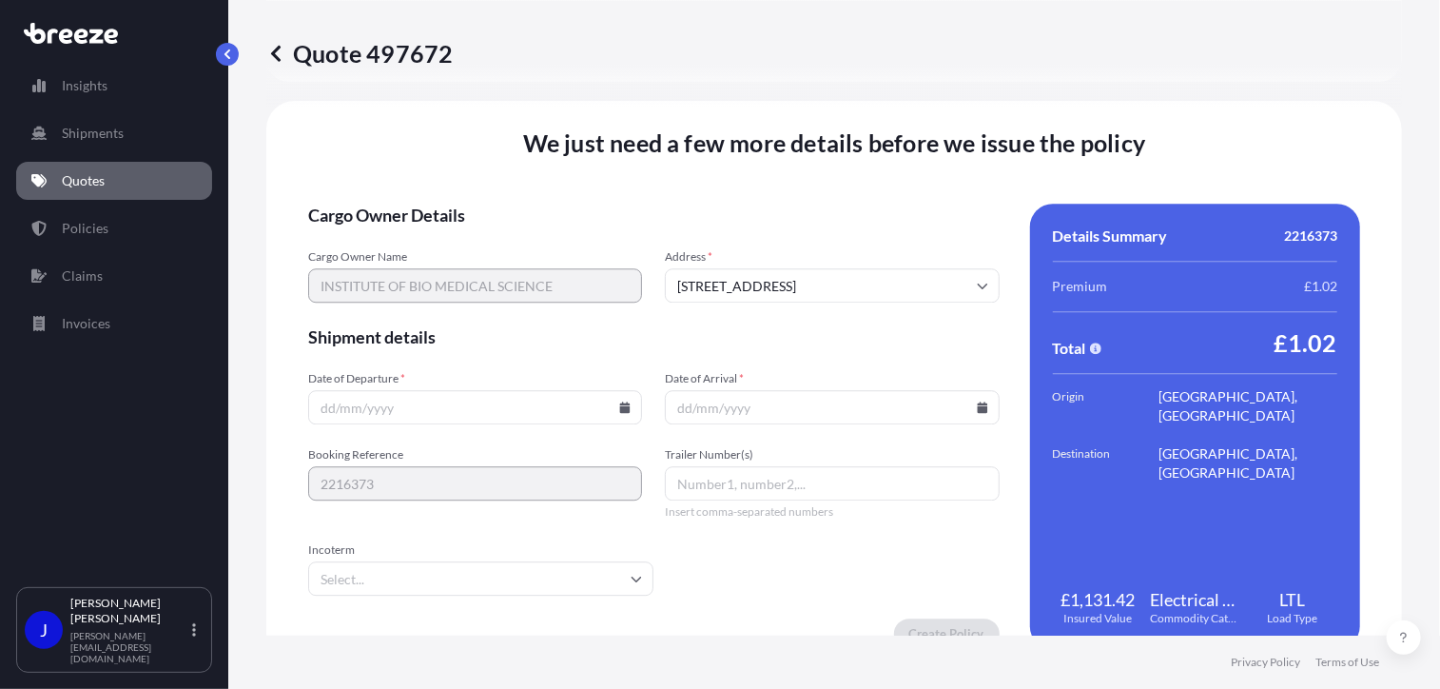
scroll to position [2371, 0]
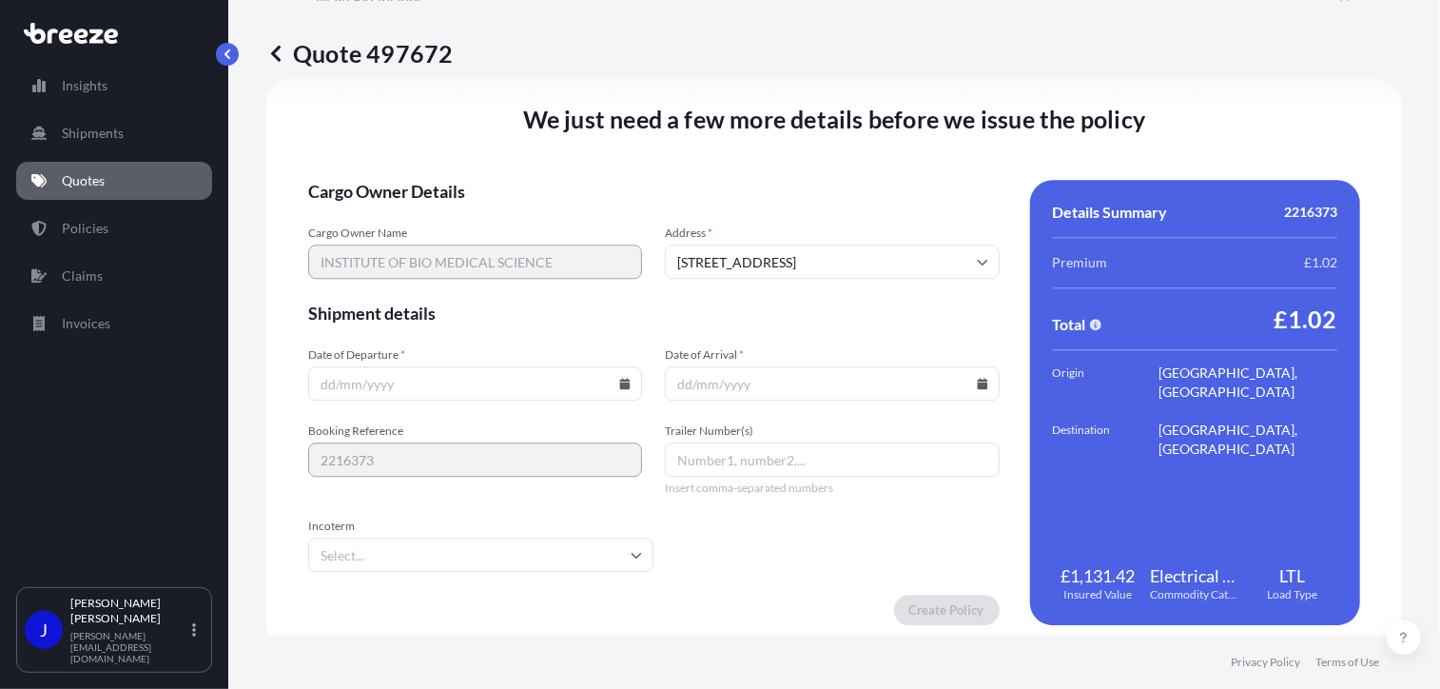
click at [621, 389] on input "Date of Departure *" at bounding box center [475, 383] width 334 height 34
click at [622, 383] on icon at bounding box center [625, 383] width 10 height 11
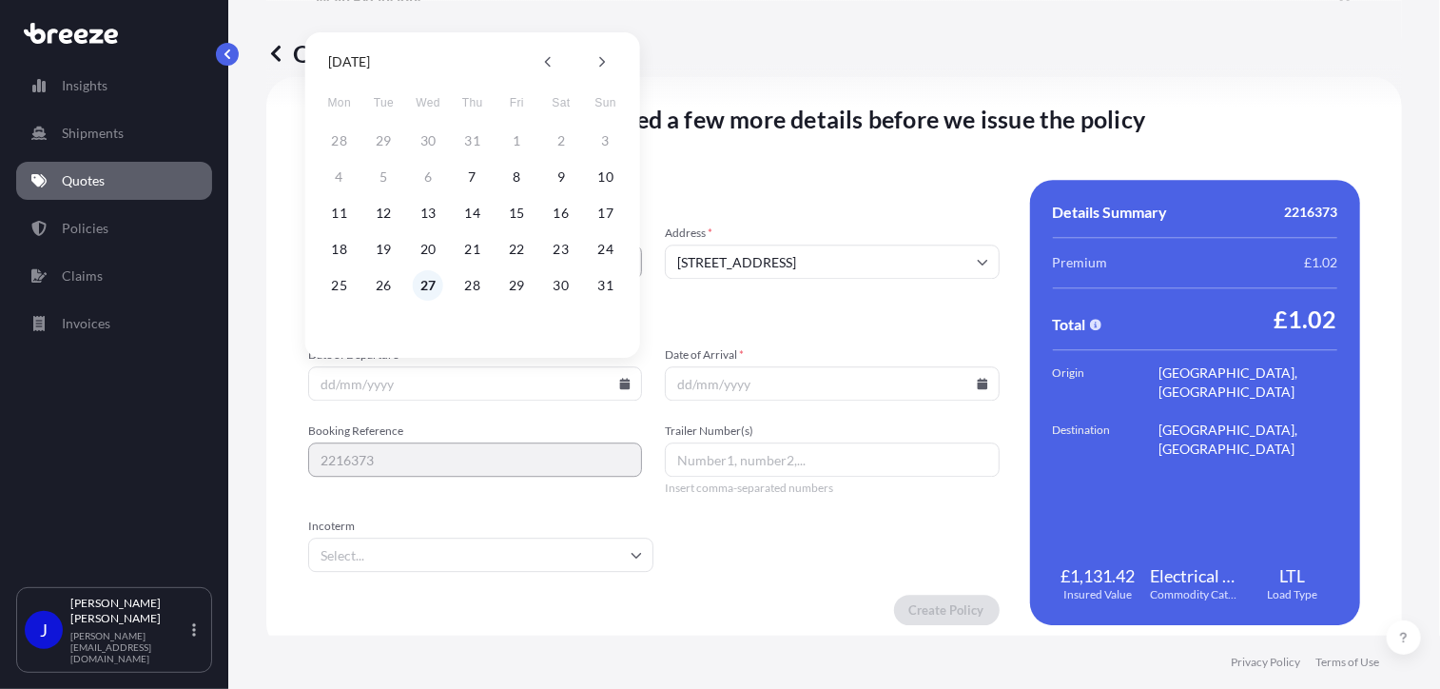
click at [431, 284] on button "27" at bounding box center [428, 285] width 30 height 30
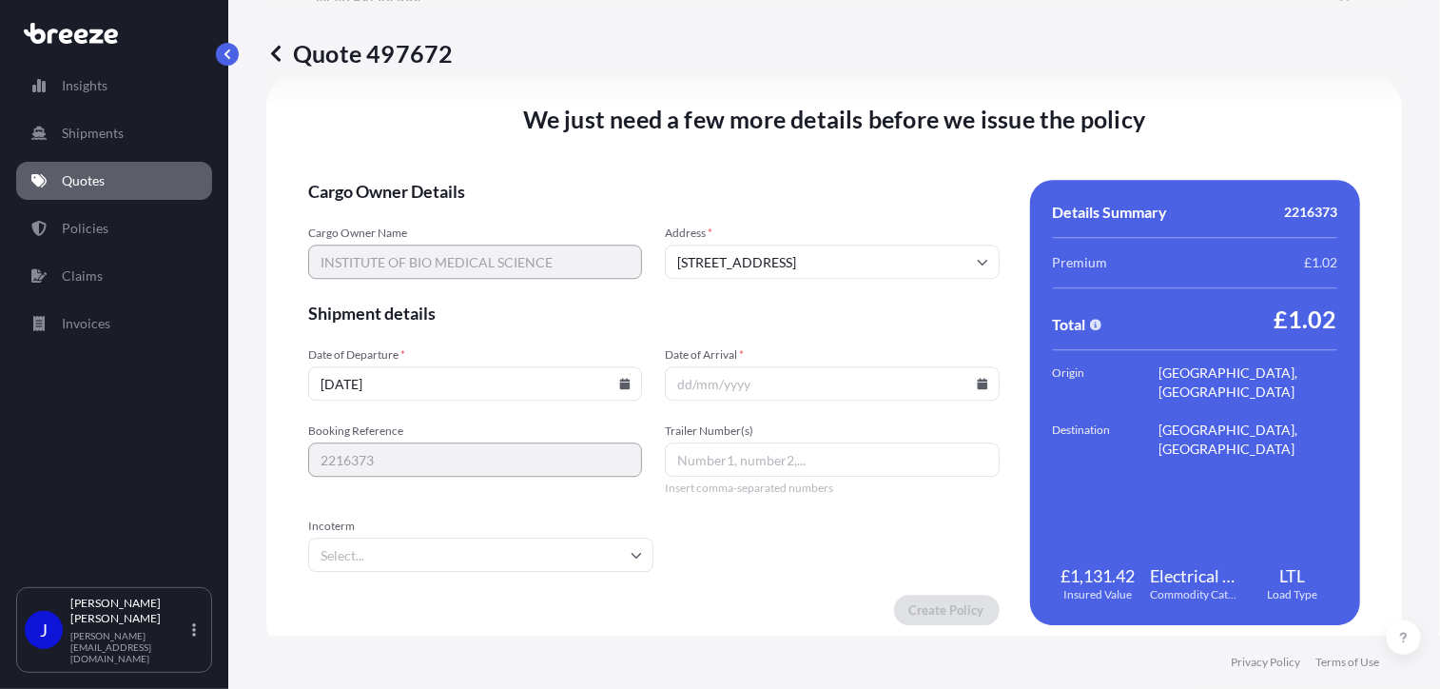
type input "[DATE]"
click at [977, 384] on icon at bounding box center [982, 383] width 10 height 11
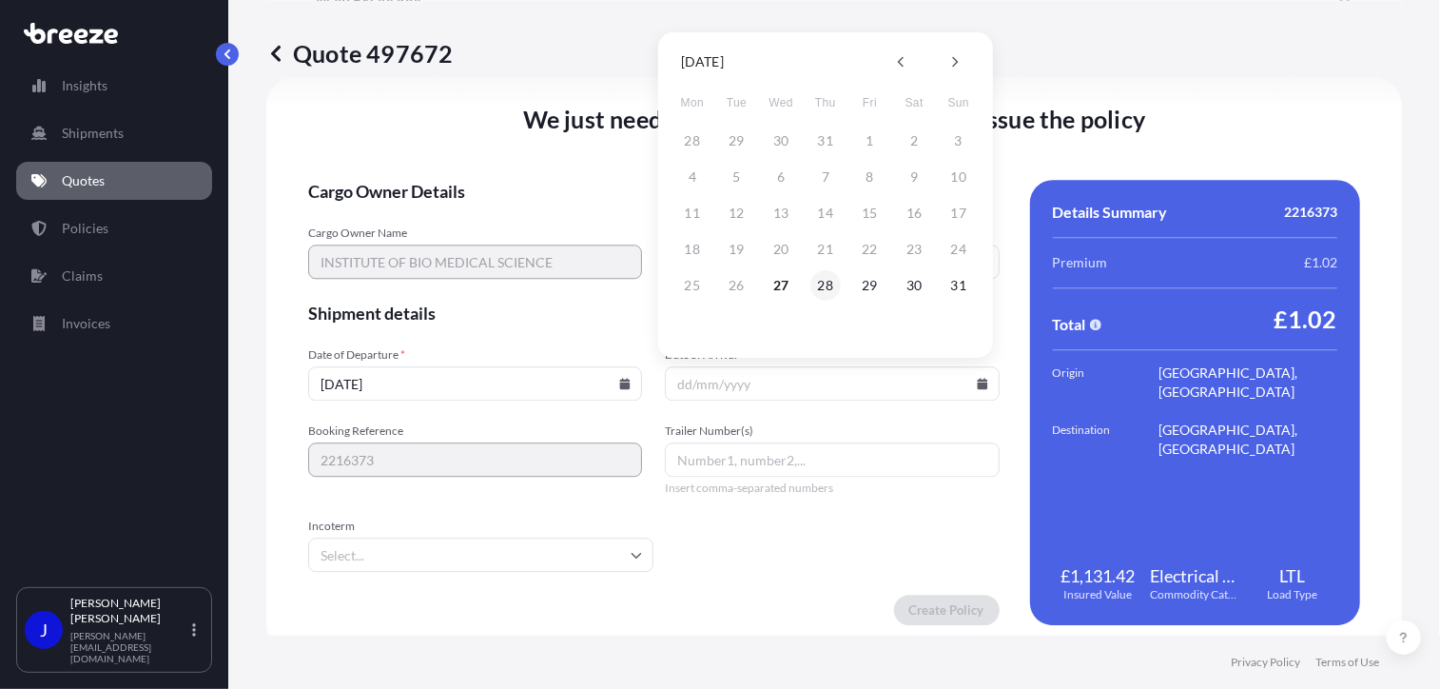
click at [825, 279] on button "28" at bounding box center [825, 285] width 30 height 30
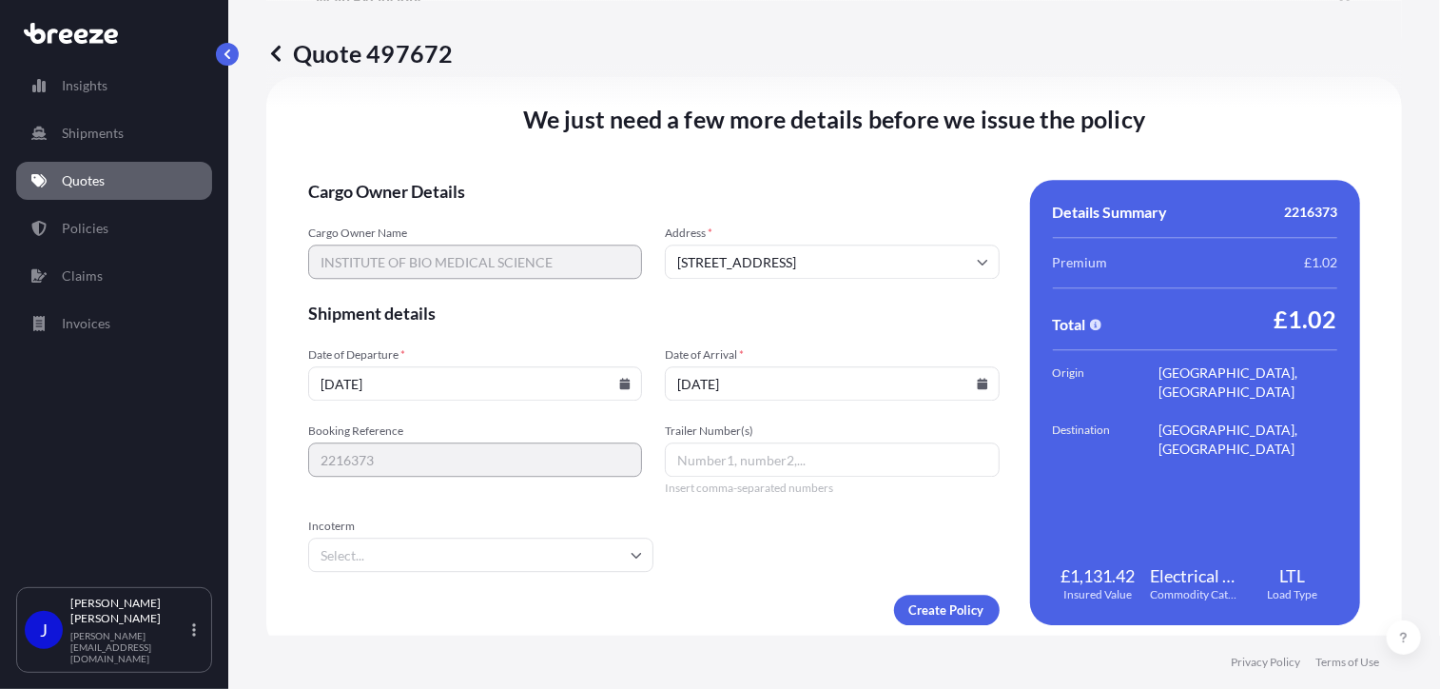
type input "[DATE]"
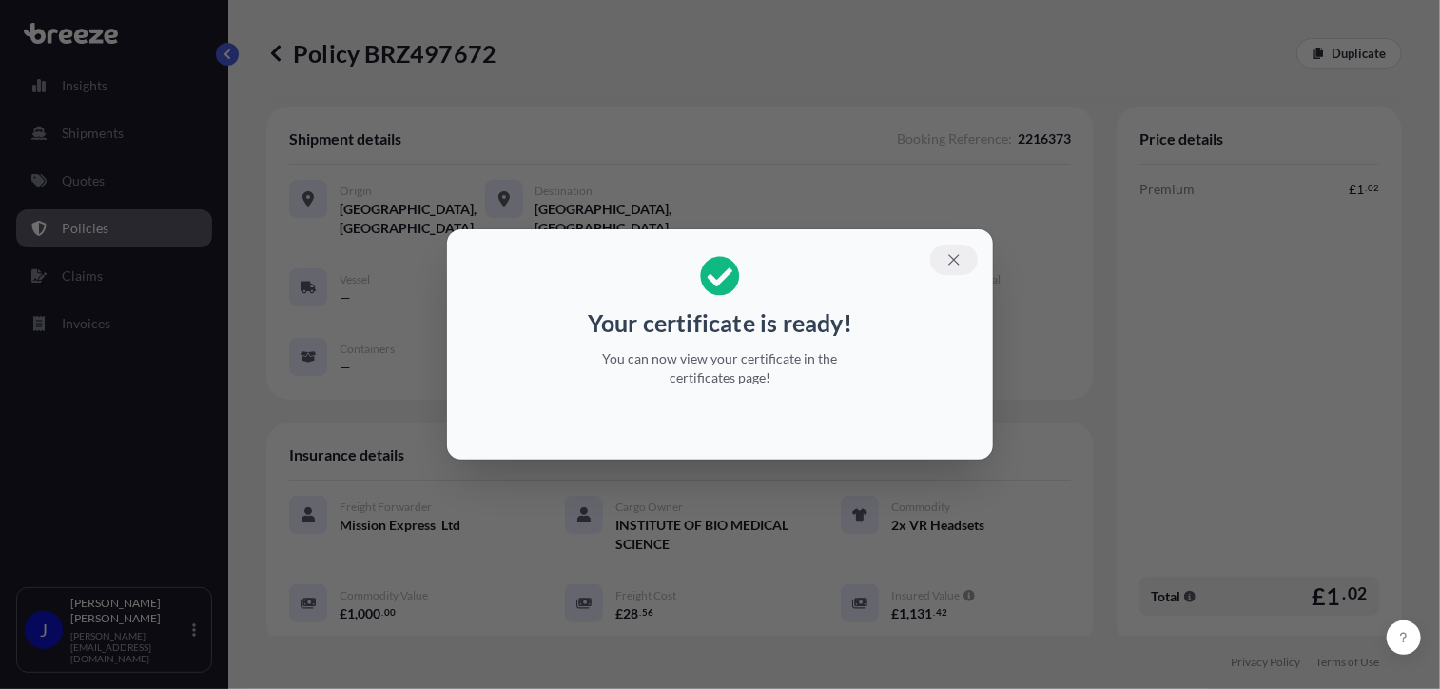
click at [955, 256] on icon "button" at bounding box center [953, 259] width 17 height 17
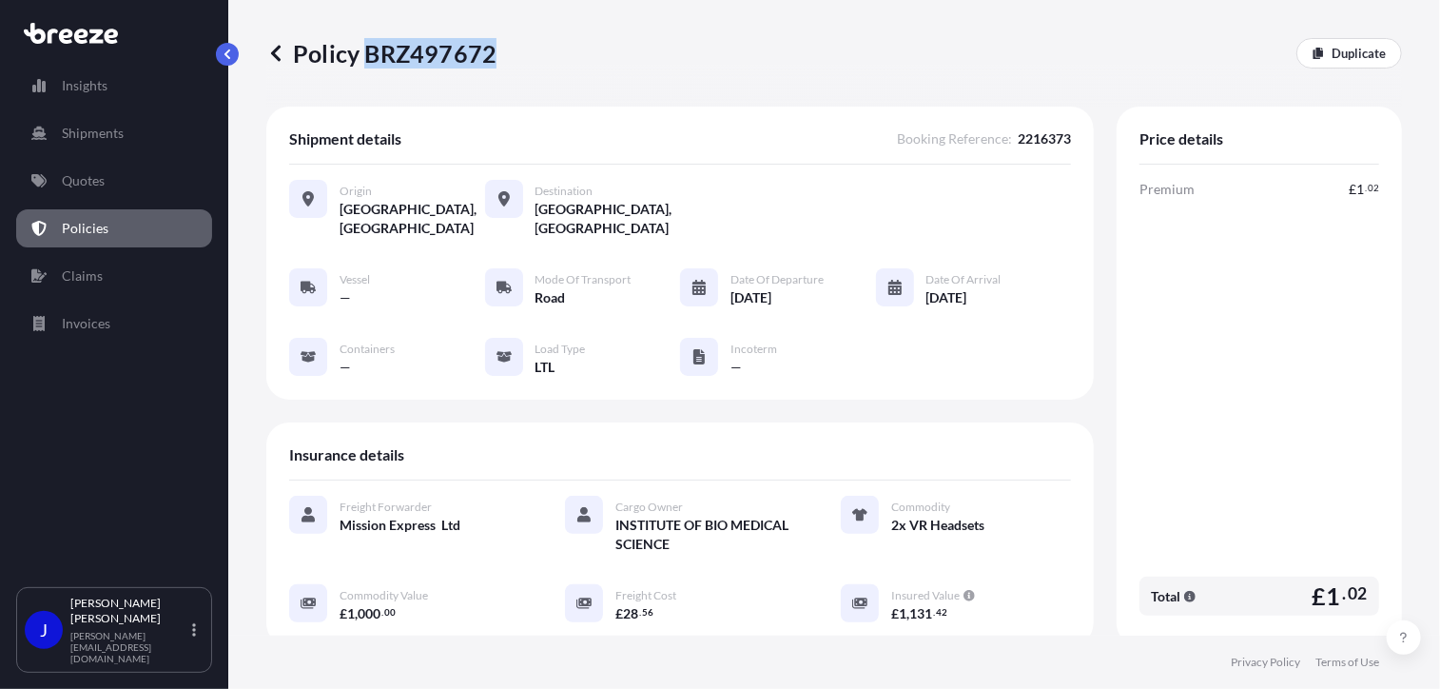
drag, startPoint x: 367, startPoint y: 55, endPoint x: 492, endPoint y: 67, distance: 125.1
click at [492, 67] on p "Policy BRZ497672" at bounding box center [381, 53] width 230 height 30
drag, startPoint x: 492, startPoint y: 67, endPoint x: 485, endPoint y: 53, distance: 14.9
copy p "BRZ497672"
click at [115, 185] on link "Quotes" at bounding box center [114, 181] width 196 height 38
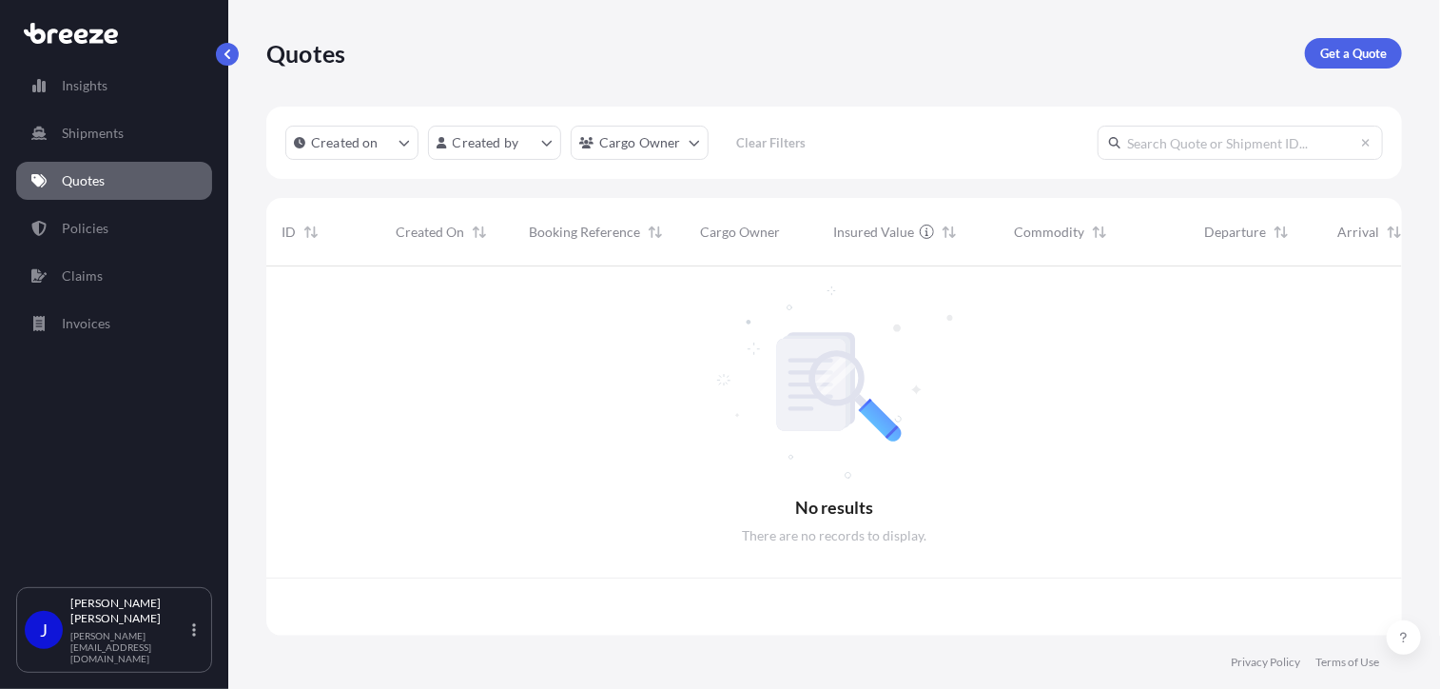
scroll to position [365, 1121]
click at [1362, 45] on p "Get a Quote" at bounding box center [1353, 53] width 67 height 19
select select "Sea"
select select "1"
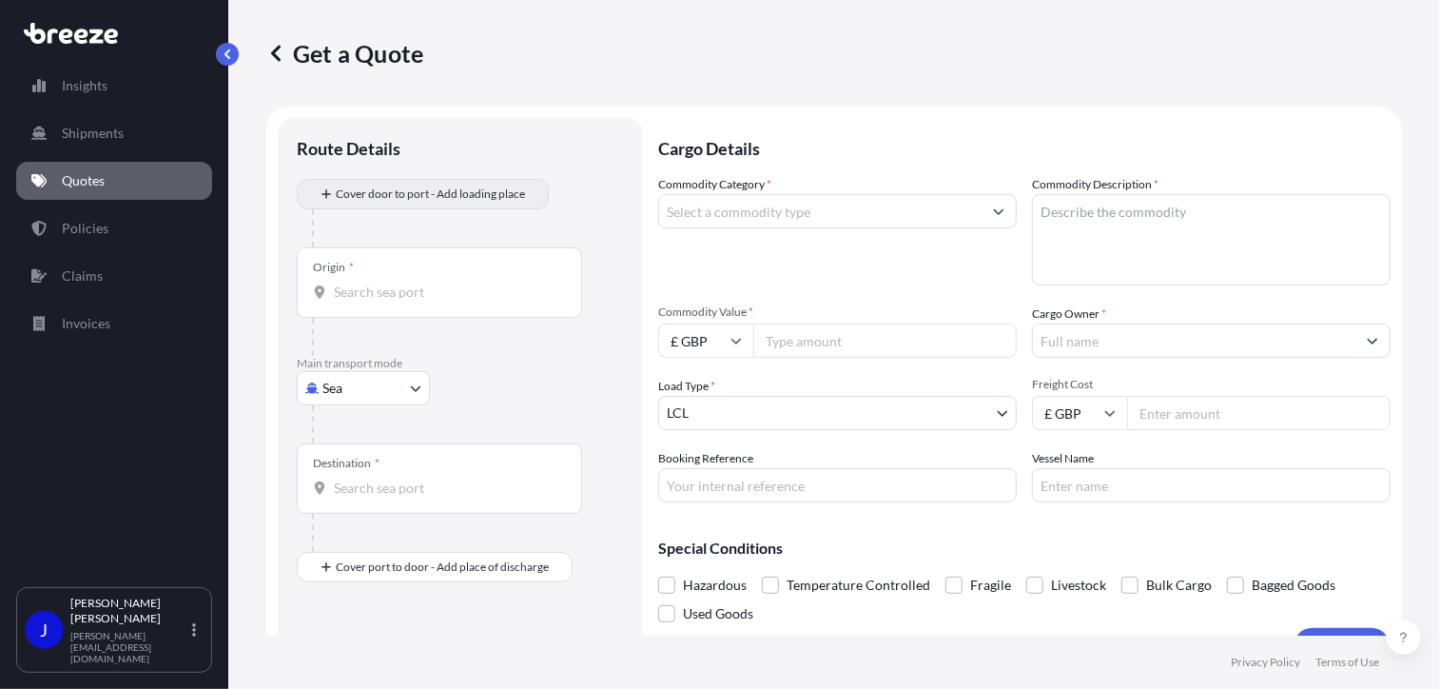
scroll to position [30, 0]
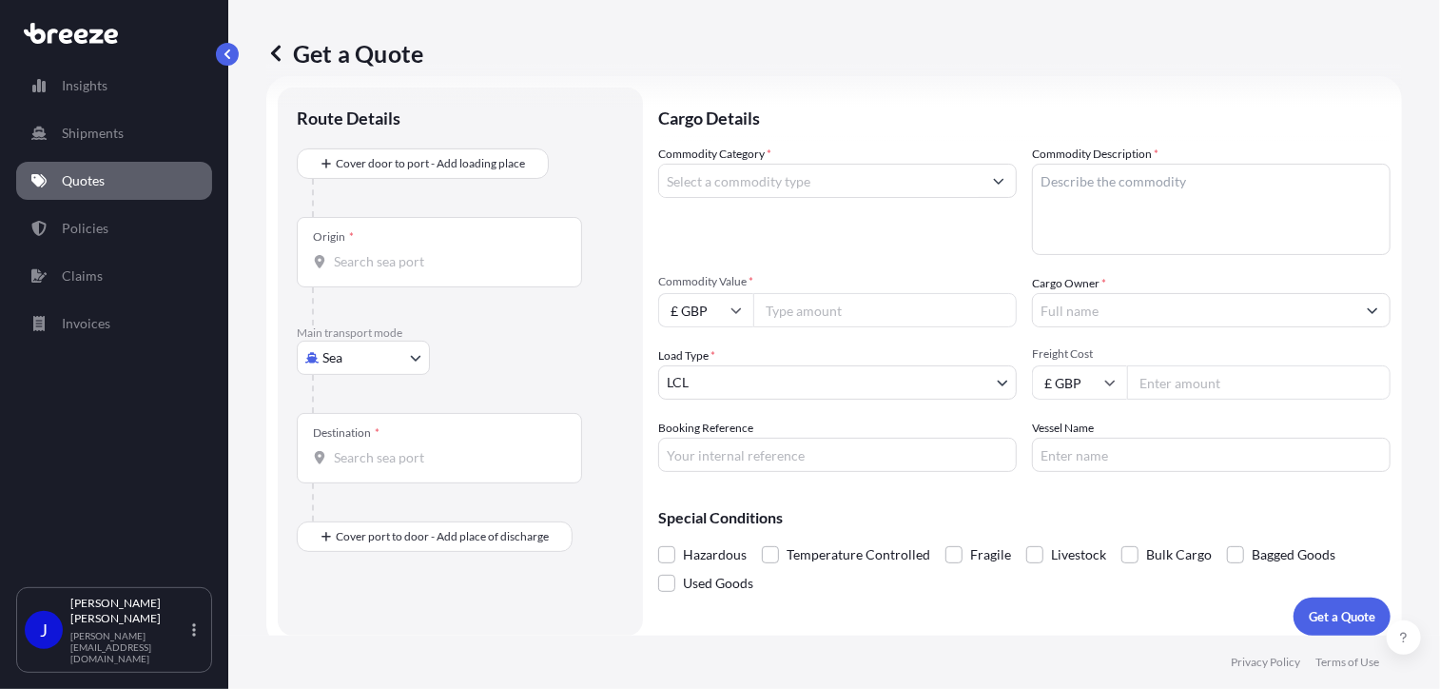
click at [371, 353] on body "Insights Shipments Quotes Policies Claims Invoices J [PERSON_NAME] [PERSON_NAME…" at bounding box center [720, 344] width 1440 height 689
click at [354, 463] on div "Road" at bounding box center [363, 474] width 118 height 34
select select "Road"
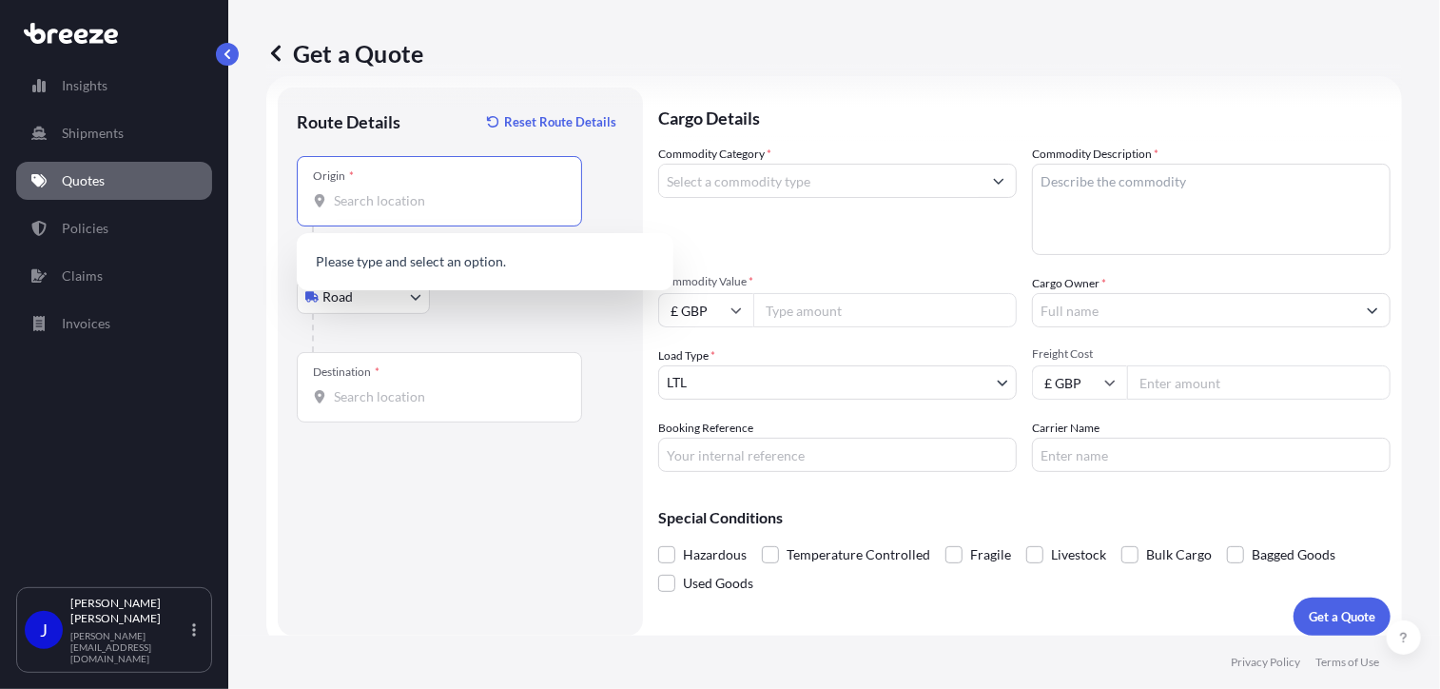
click at [407, 208] on input "Origin *" at bounding box center [446, 200] width 224 height 19
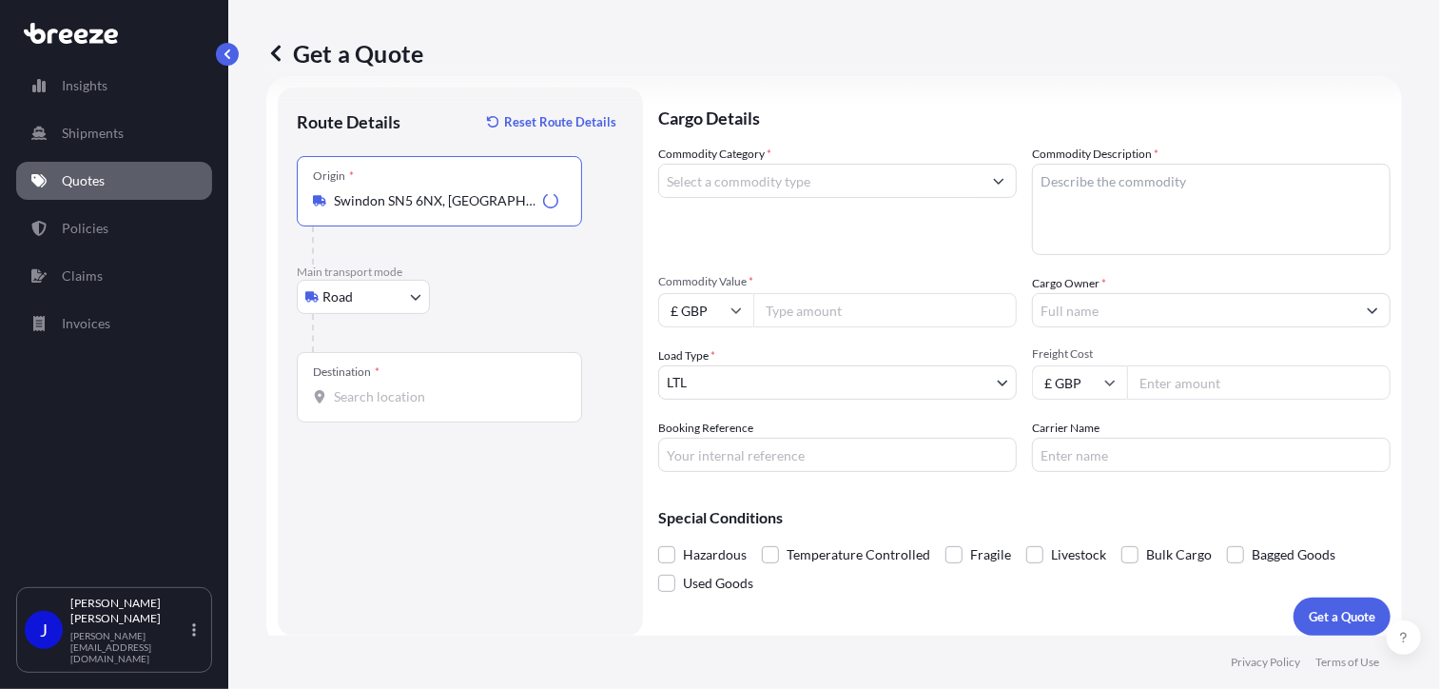
type input "Swindon SN5 6NX, [GEOGRAPHIC_DATA]"
click at [417, 402] on input "Destination *" at bounding box center [446, 396] width 224 height 19
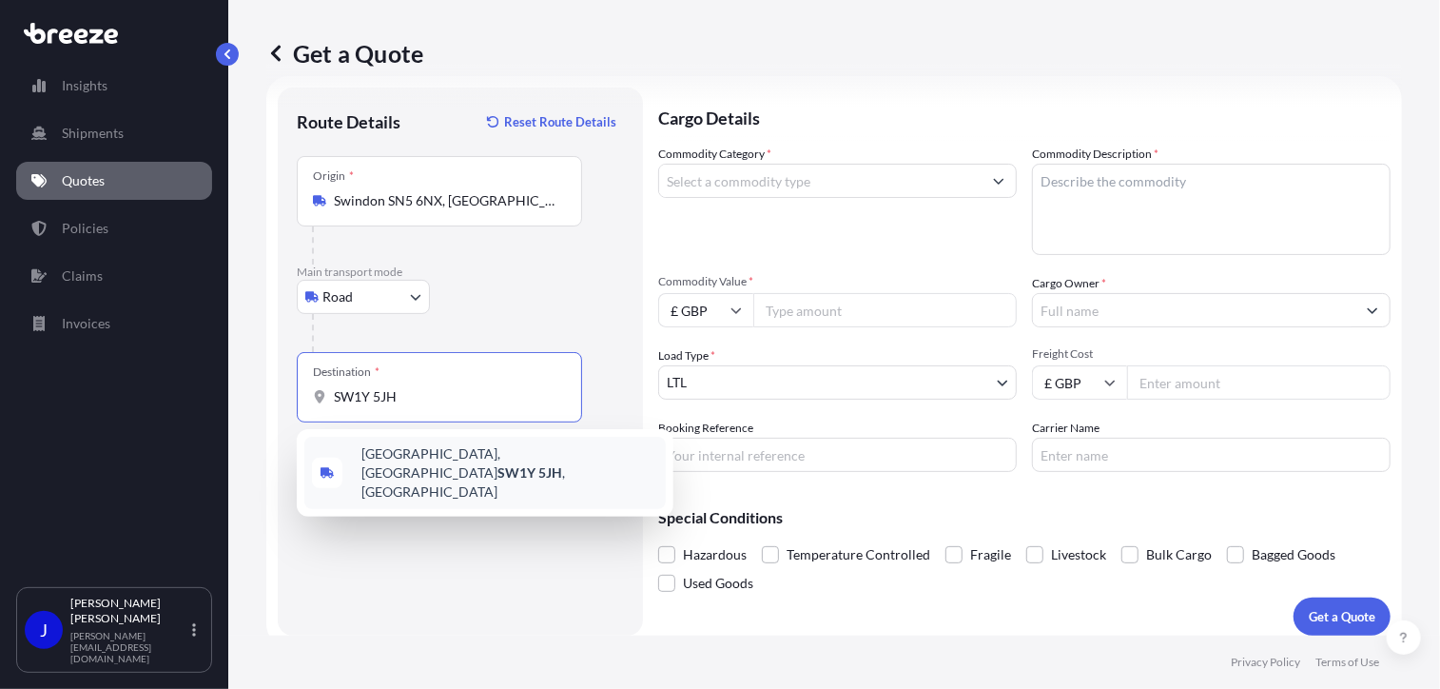
click at [448, 466] on span "[STREET_ADDRESS]" at bounding box center [509, 472] width 297 height 57
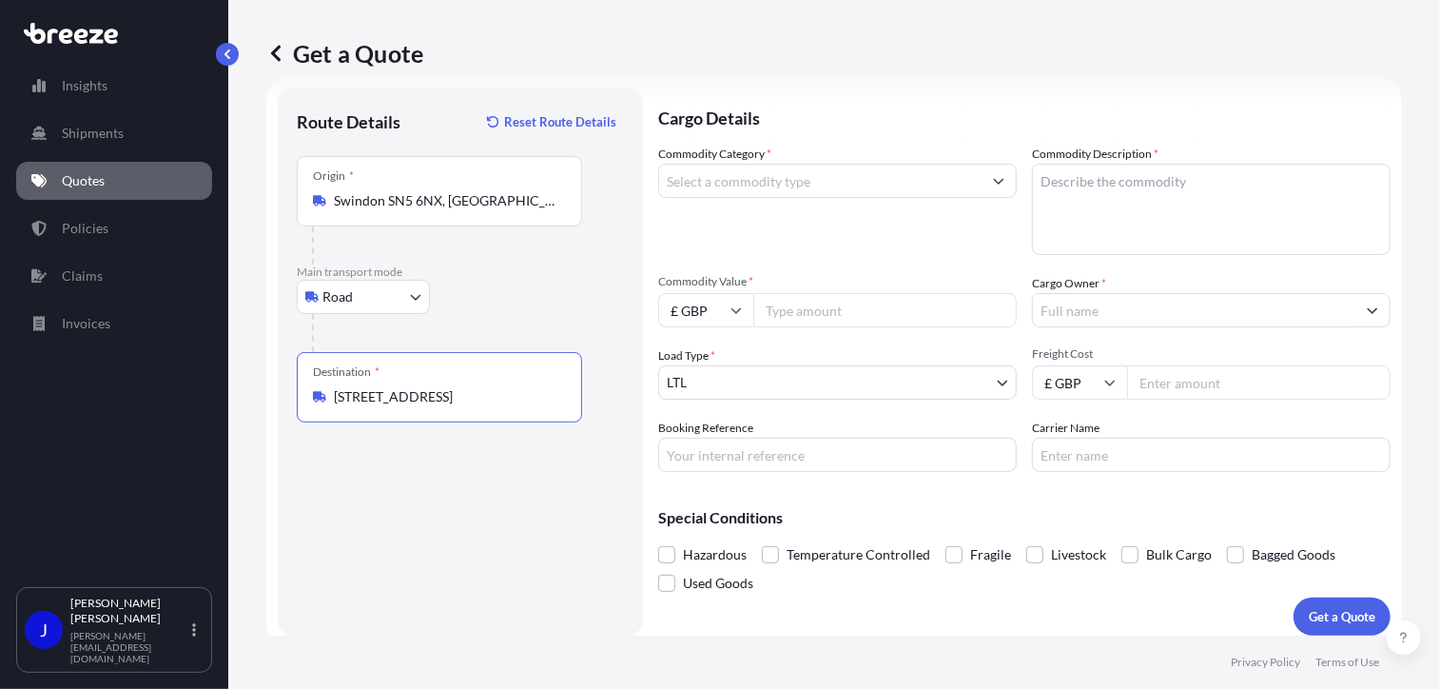
type input "[STREET_ADDRESS]"
click at [728, 195] on input "Commodity Category *" at bounding box center [820, 181] width 322 height 34
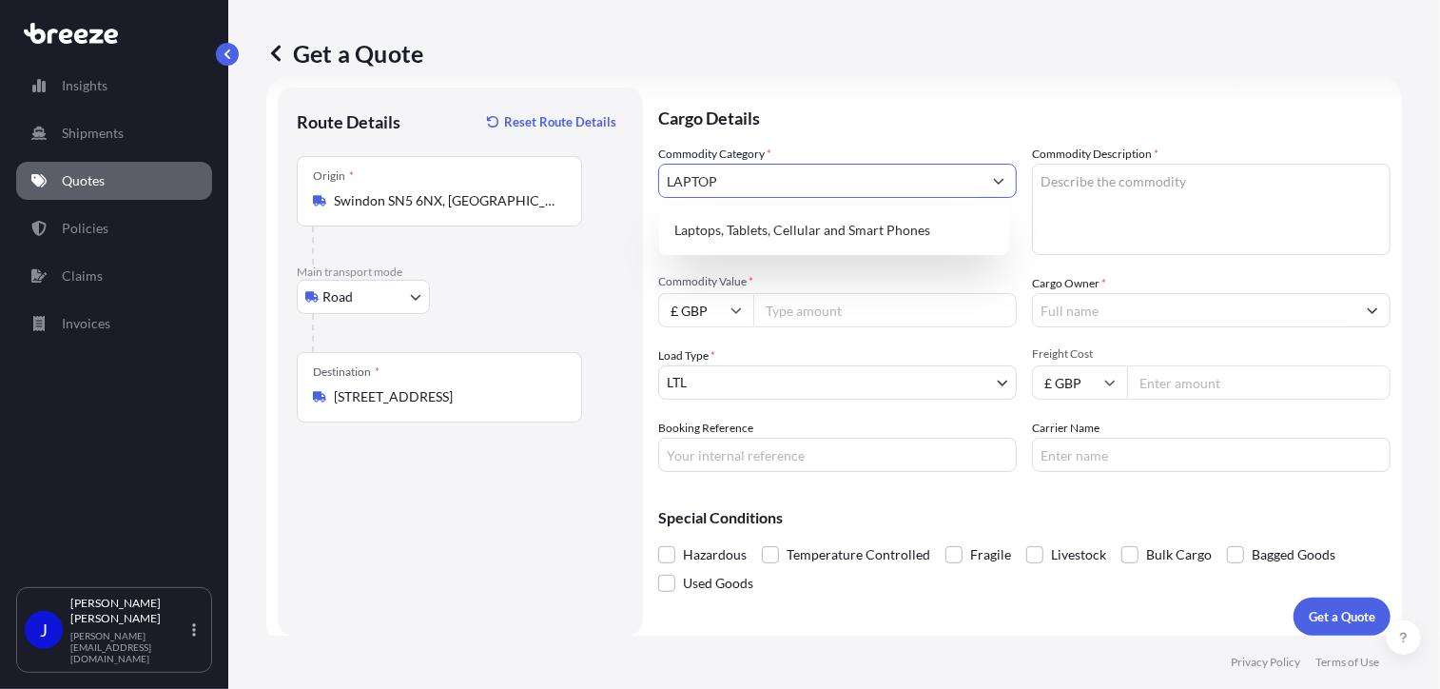
type input "LAPTOP"
drag, startPoint x: 1071, startPoint y: 188, endPoint x: 1056, endPoint y: 189, distance: 15.2
click at [1072, 188] on textarea "Commodity Description *" at bounding box center [1211, 209] width 359 height 91
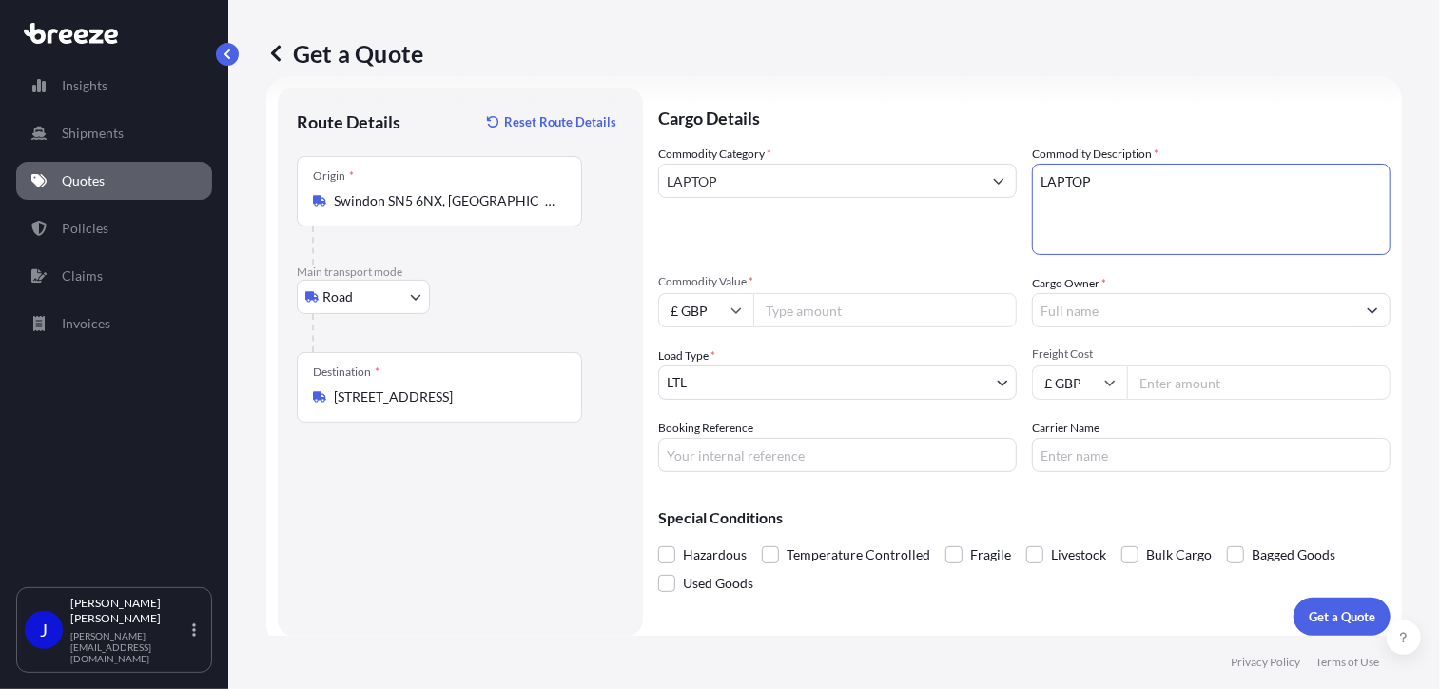
type textarea "LAPTOP"
click at [832, 179] on input "LAPTOP" at bounding box center [820, 181] width 322 height 34
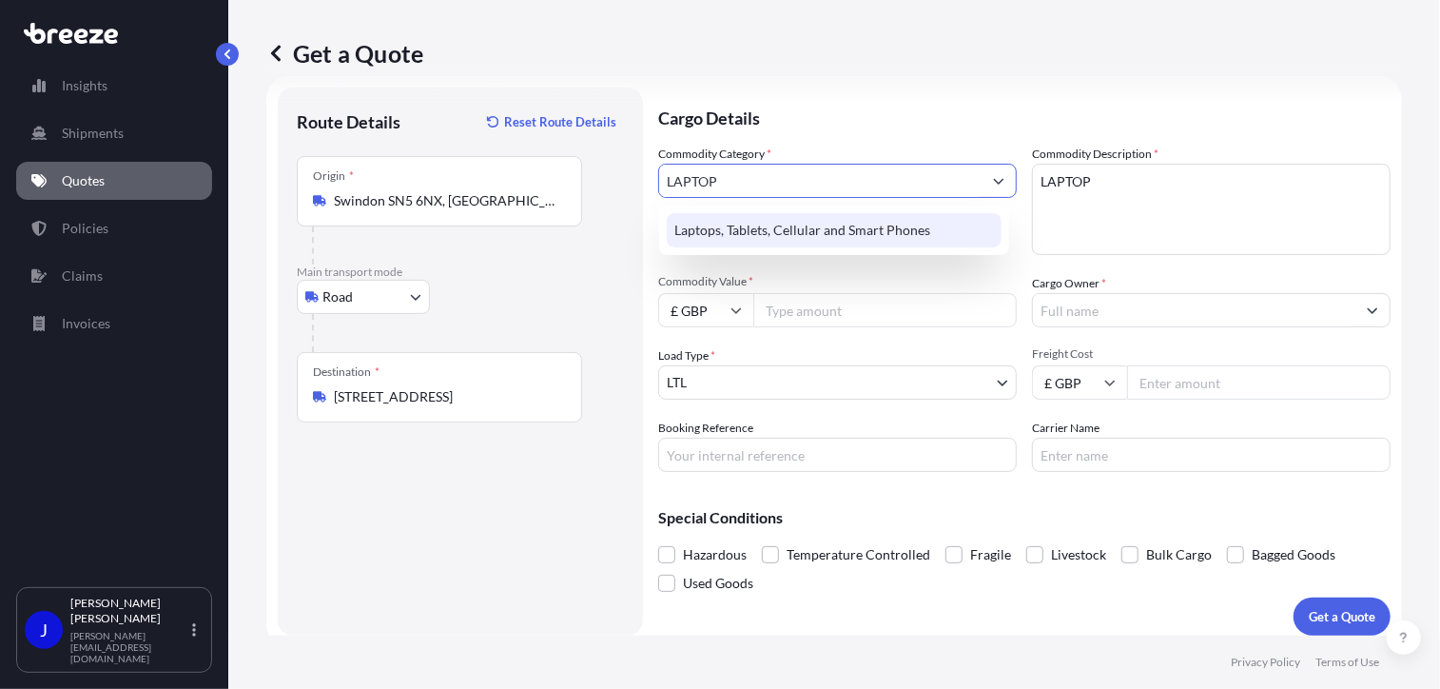
click at [872, 238] on div "Laptops, Tablets, Cellular and Smart Phones" at bounding box center [834, 230] width 335 height 34
type input "Laptops, Tablets, Cellular and Smart Phones"
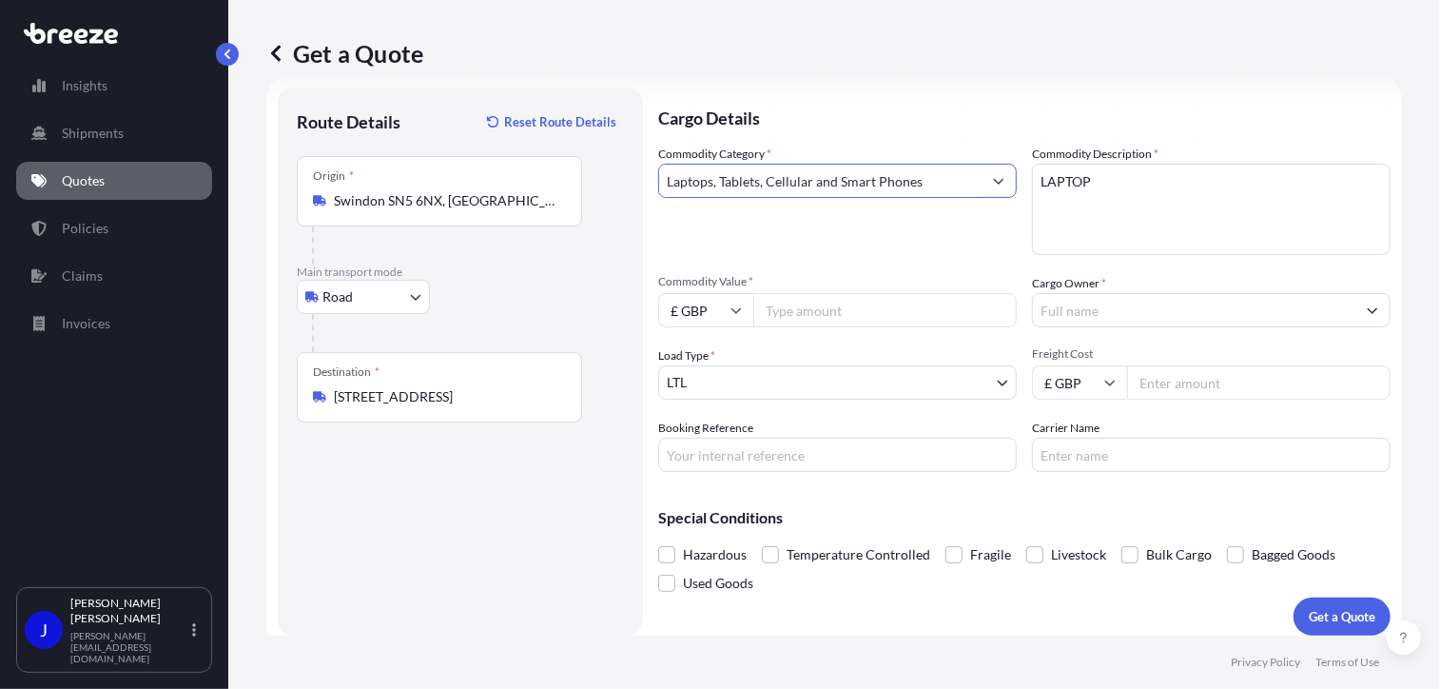
click at [837, 310] on input "Commodity Value *" at bounding box center [884, 310] width 263 height 34
type input "1000"
click at [1061, 304] on input "Cargo Owner *" at bounding box center [1194, 310] width 322 height 34
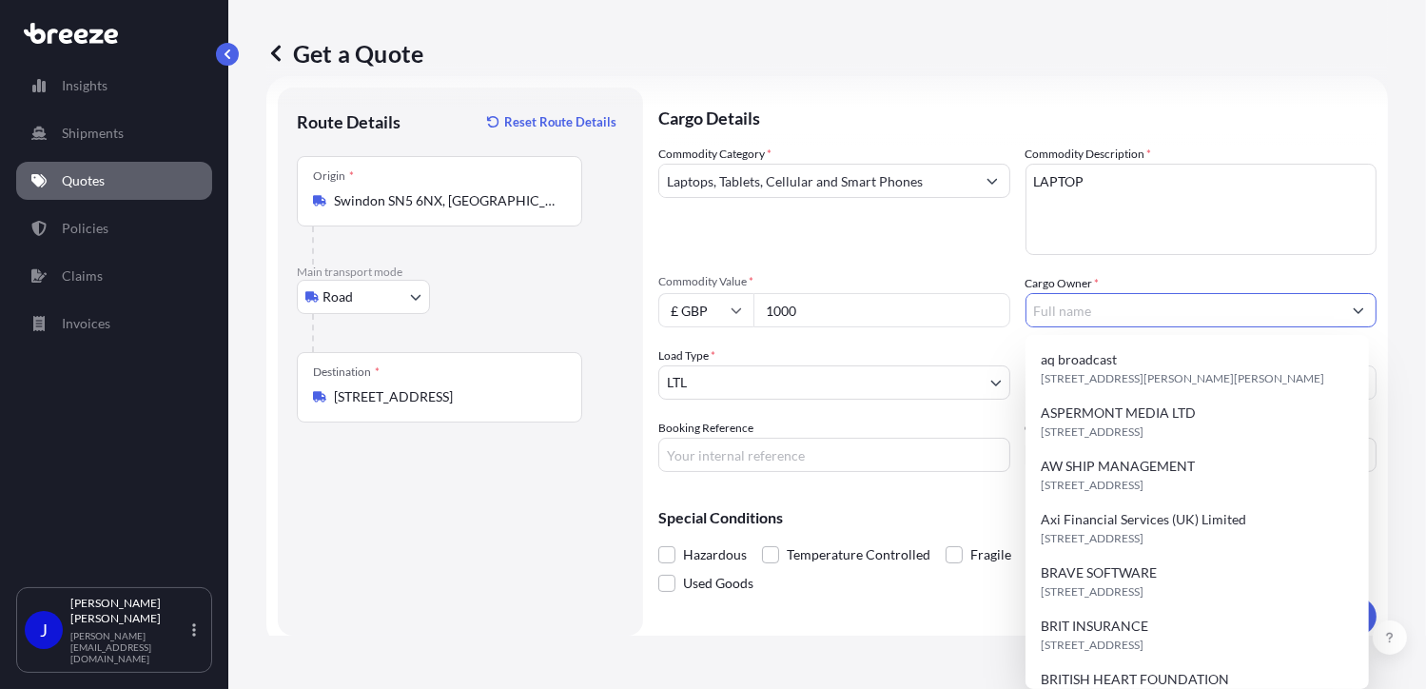
type input "H"
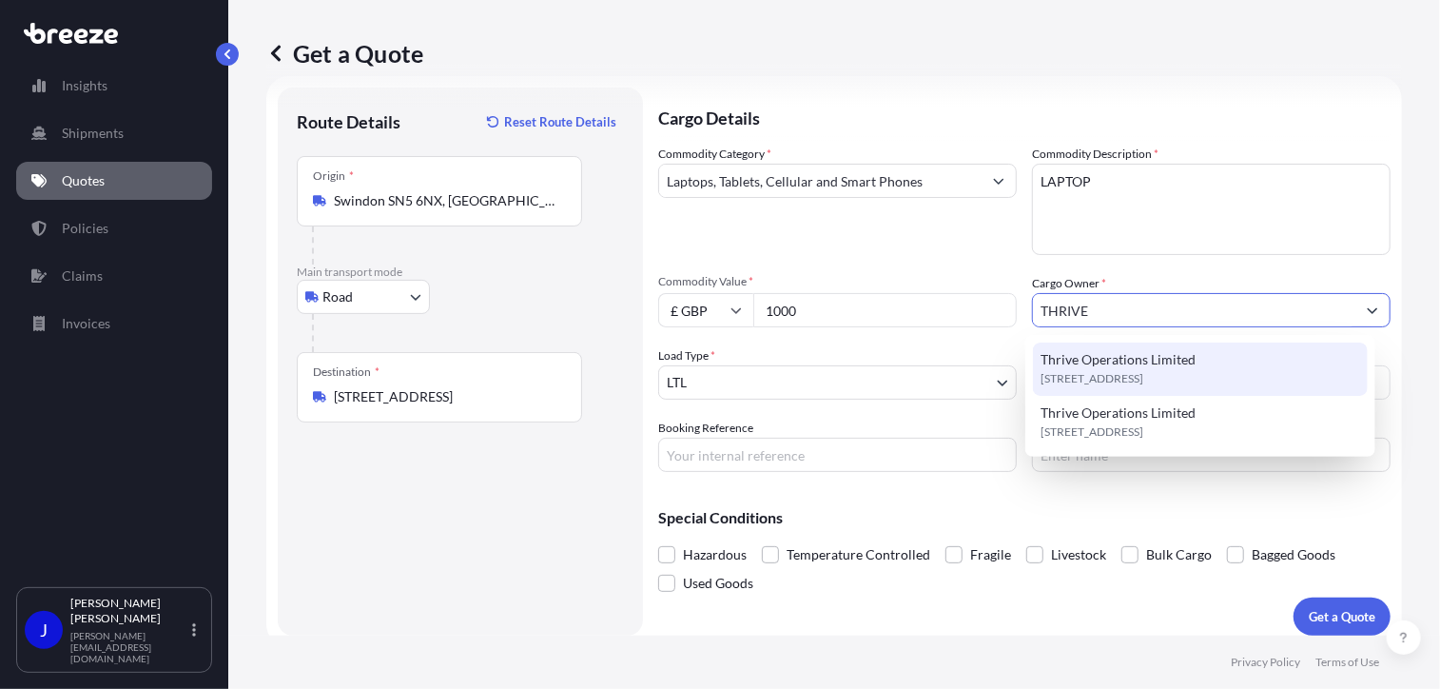
click at [1124, 358] on span "Thrive Operations Limited" at bounding box center [1117, 359] width 155 height 19
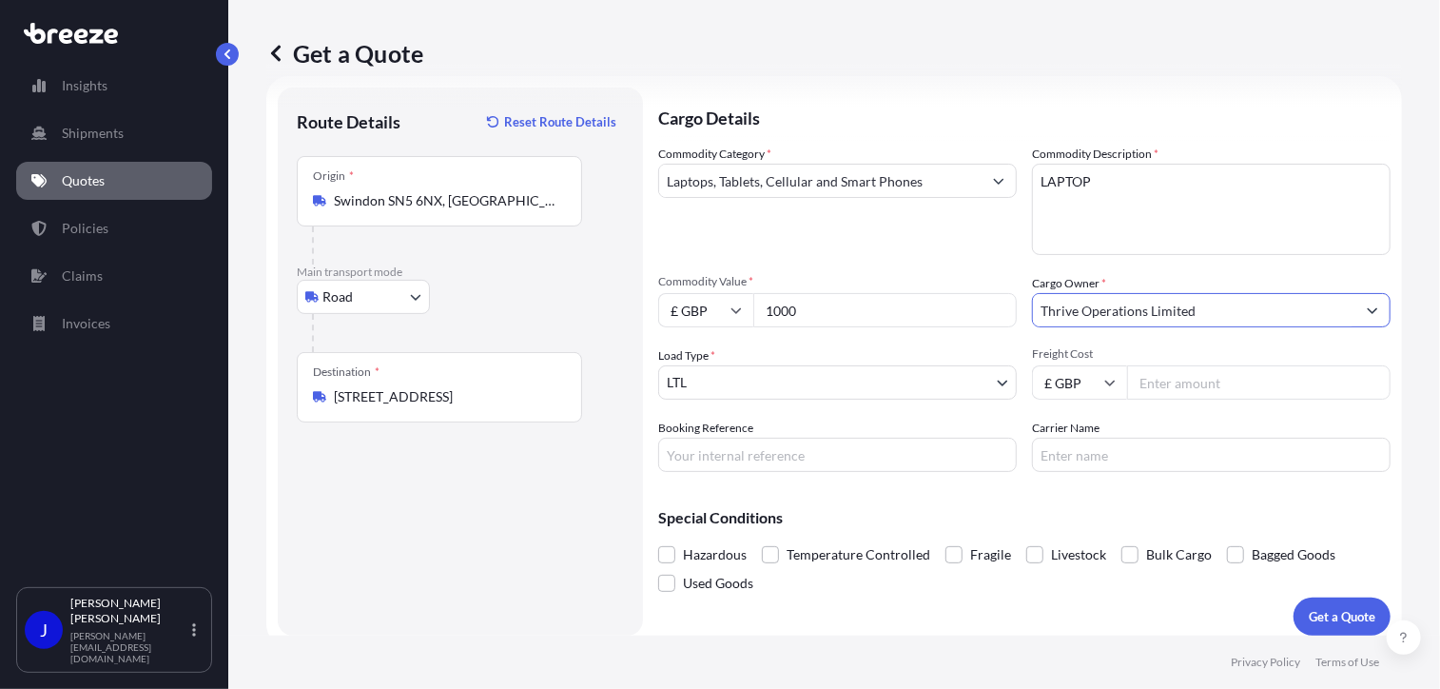
type input "Thrive Operations Limited"
click at [846, 452] on input "Booking Reference" at bounding box center [837, 454] width 359 height 34
click at [736, 457] on input "Booking Reference" at bounding box center [837, 454] width 359 height 34
paste input "2216403"
type input "2216403"
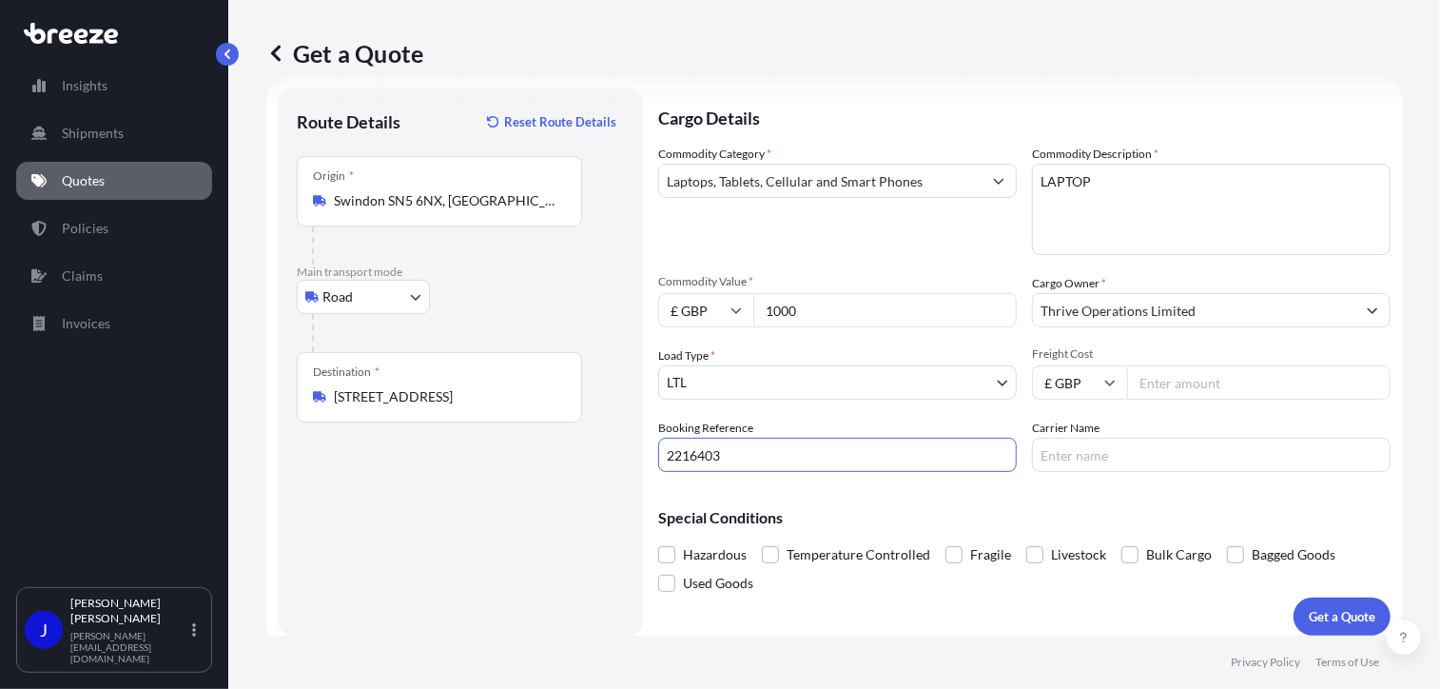
click at [1177, 378] on input "Freight Cost" at bounding box center [1258, 382] width 263 height 34
type input "28.06"
click at [1170, 497] on div "Special Conditions Hazardous Temperature Controlled Fragile Livestock Bulk Carg…" at bounding box center [1024, 542] width 732 height 110
click at [1305, 604] on button "Get a Quote" at bounding box center [1341, 616] width 97 height 38
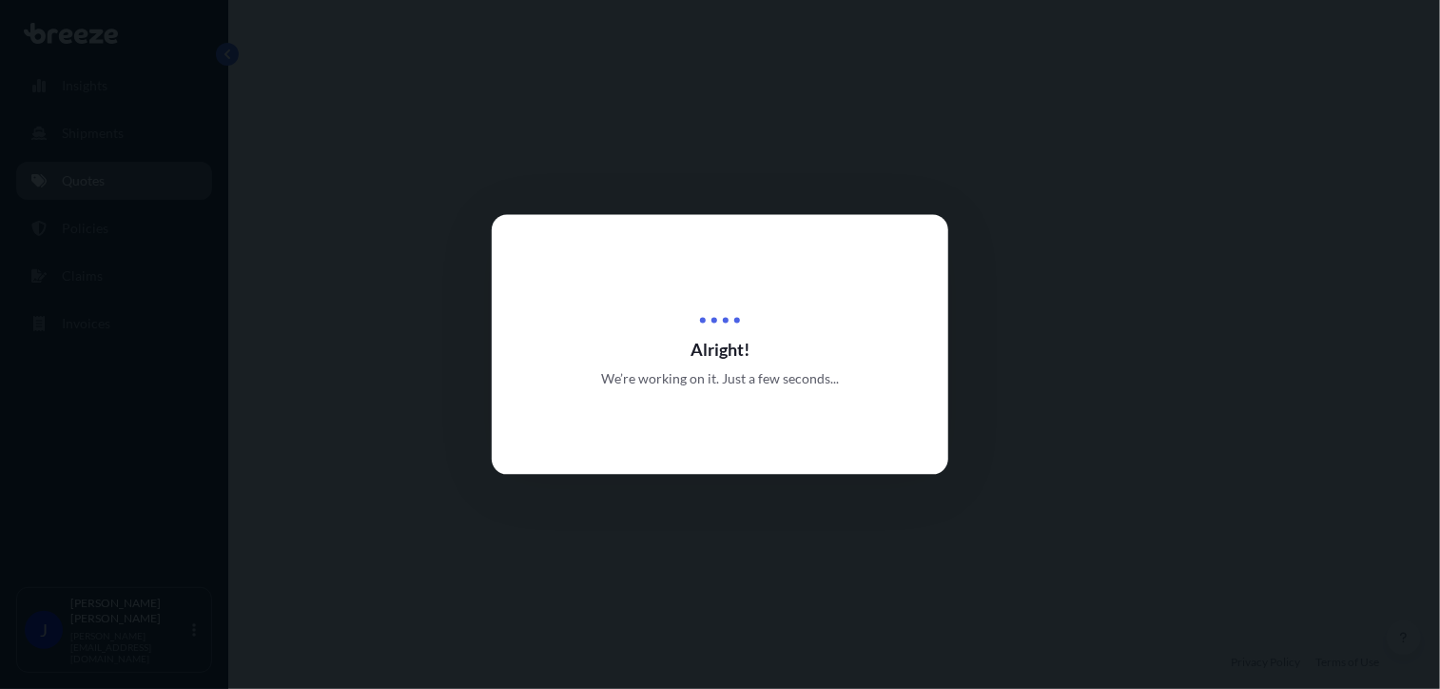
select select "Road"
select select "1"
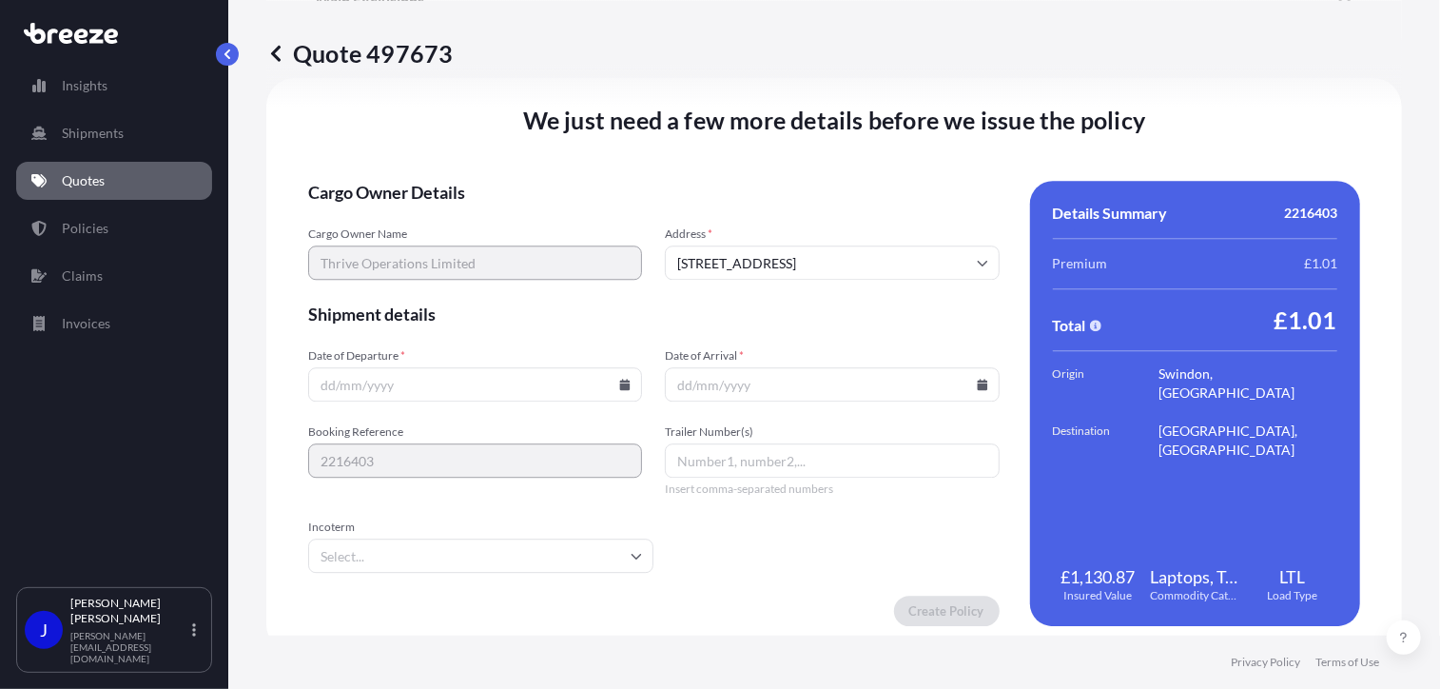
scroll to position [2371, 0]
click at [620, 383] on icon at bounding box center [625, 383] width 10 height 11
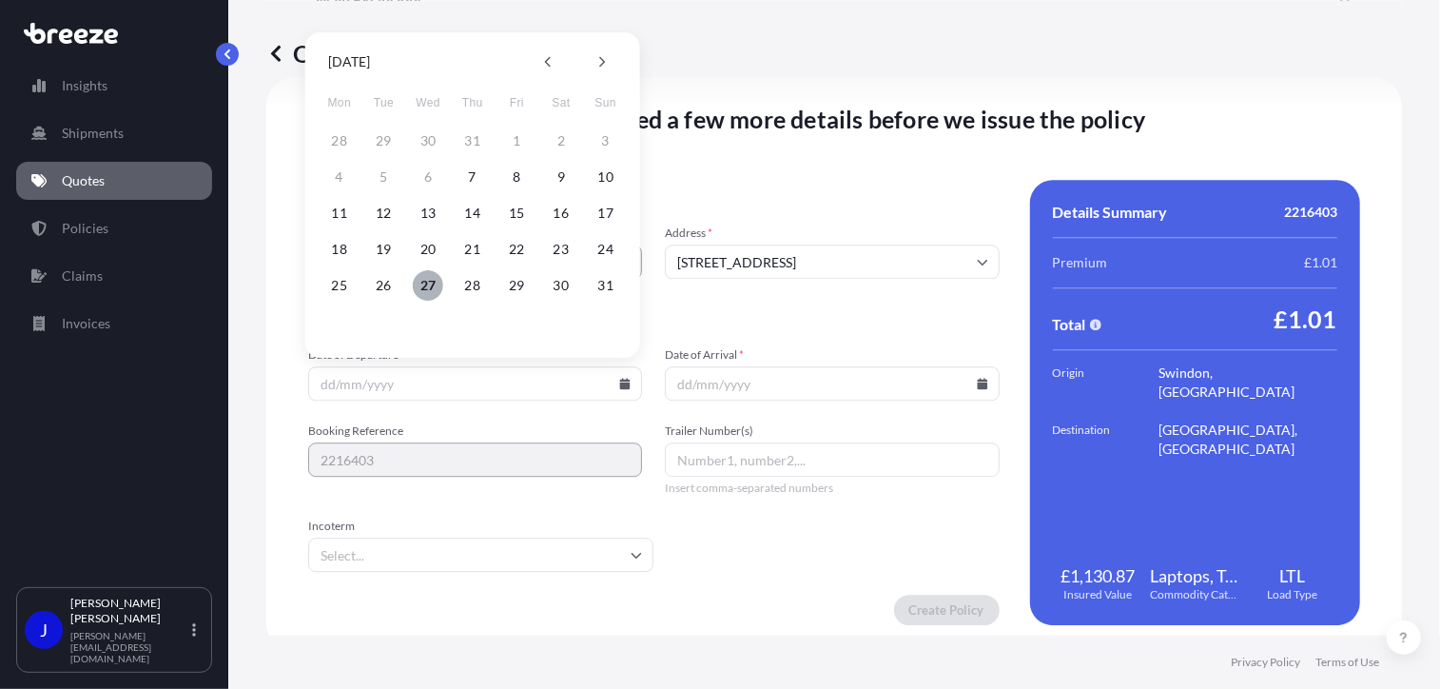
click at [429, 281] on button "27" at bounding box center [428, 285] width 30 height 30
type input "[DATE]"
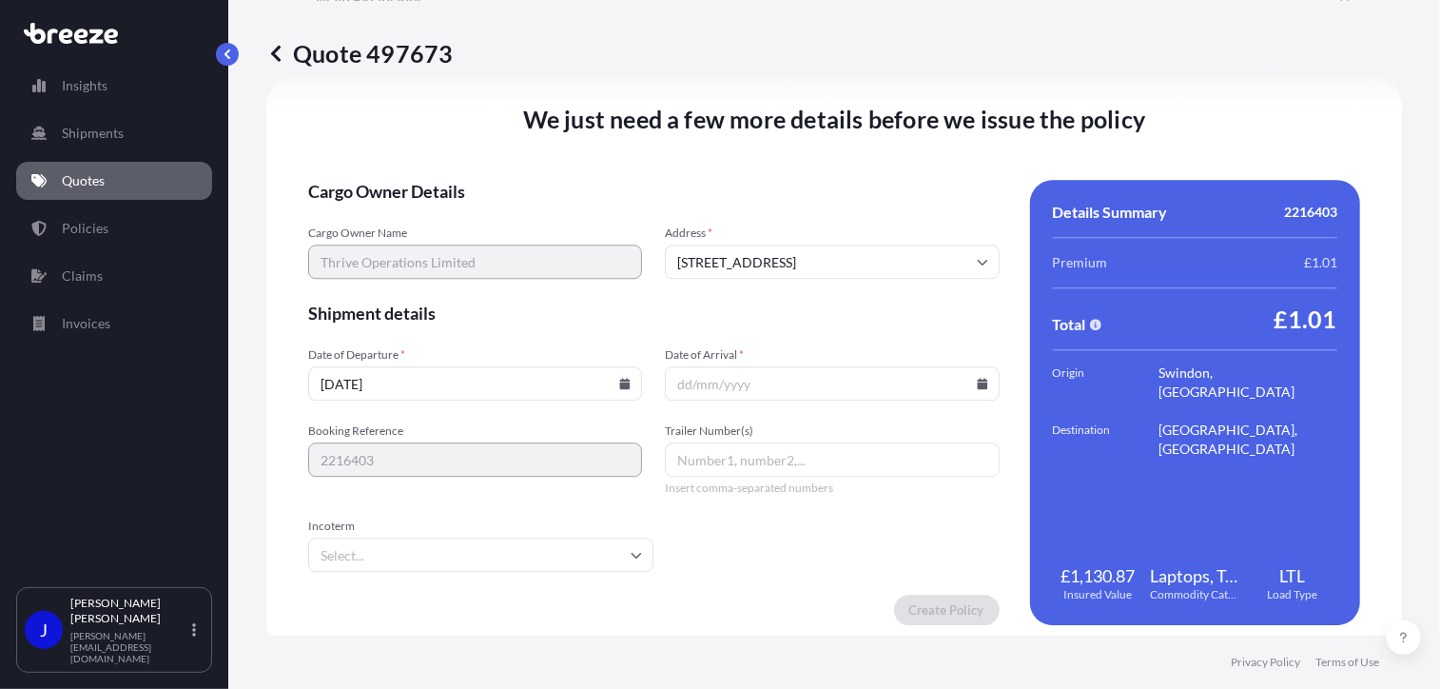
click at [977, 382] on icon at bounding box center [982, 383] width 10 height 11
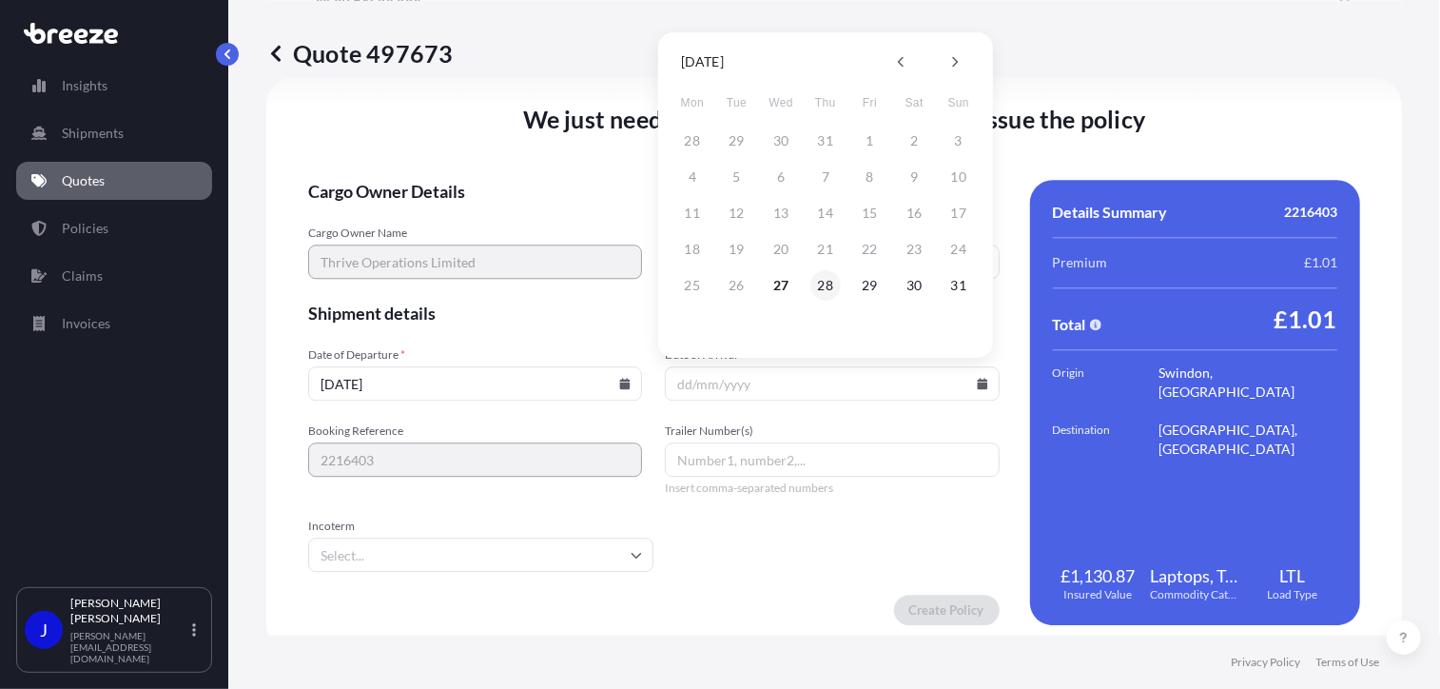
click at [820, 287] on button "28" at bounding box center [825, 285] width 30 height 30
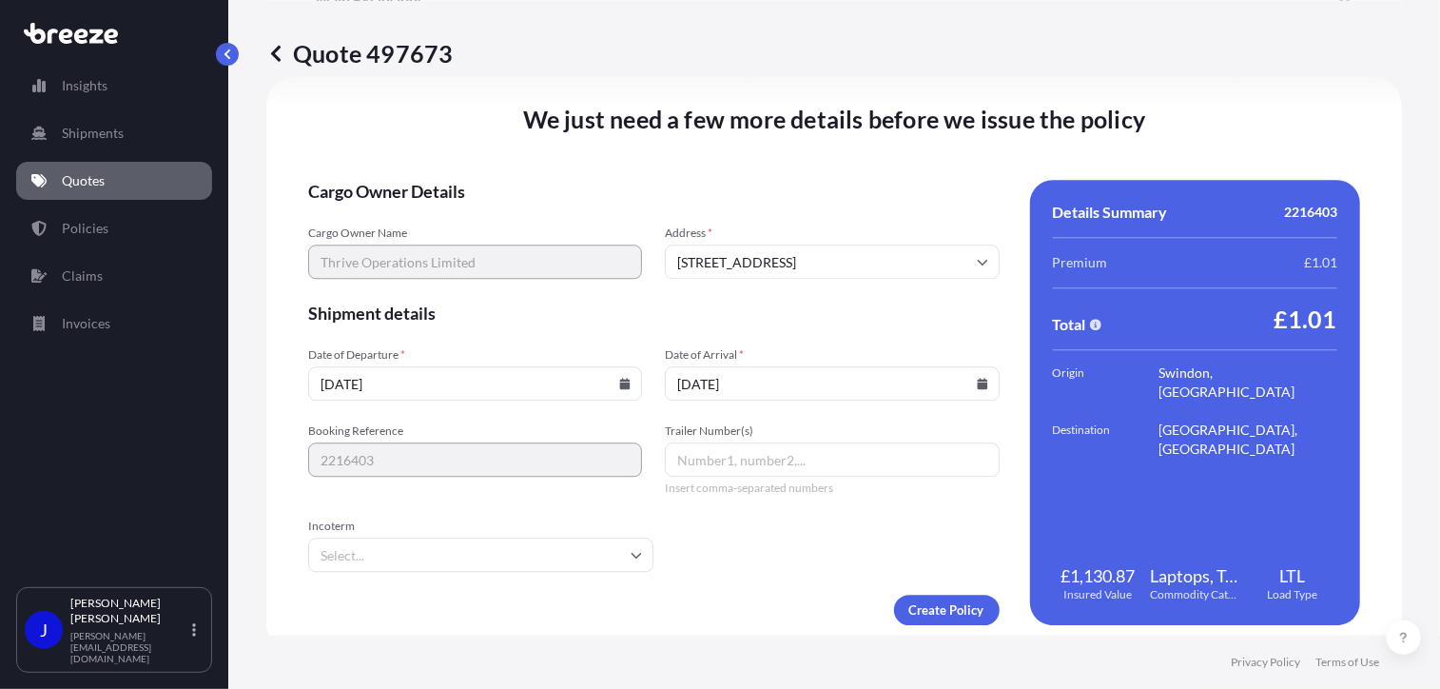
type input "[DATE]"
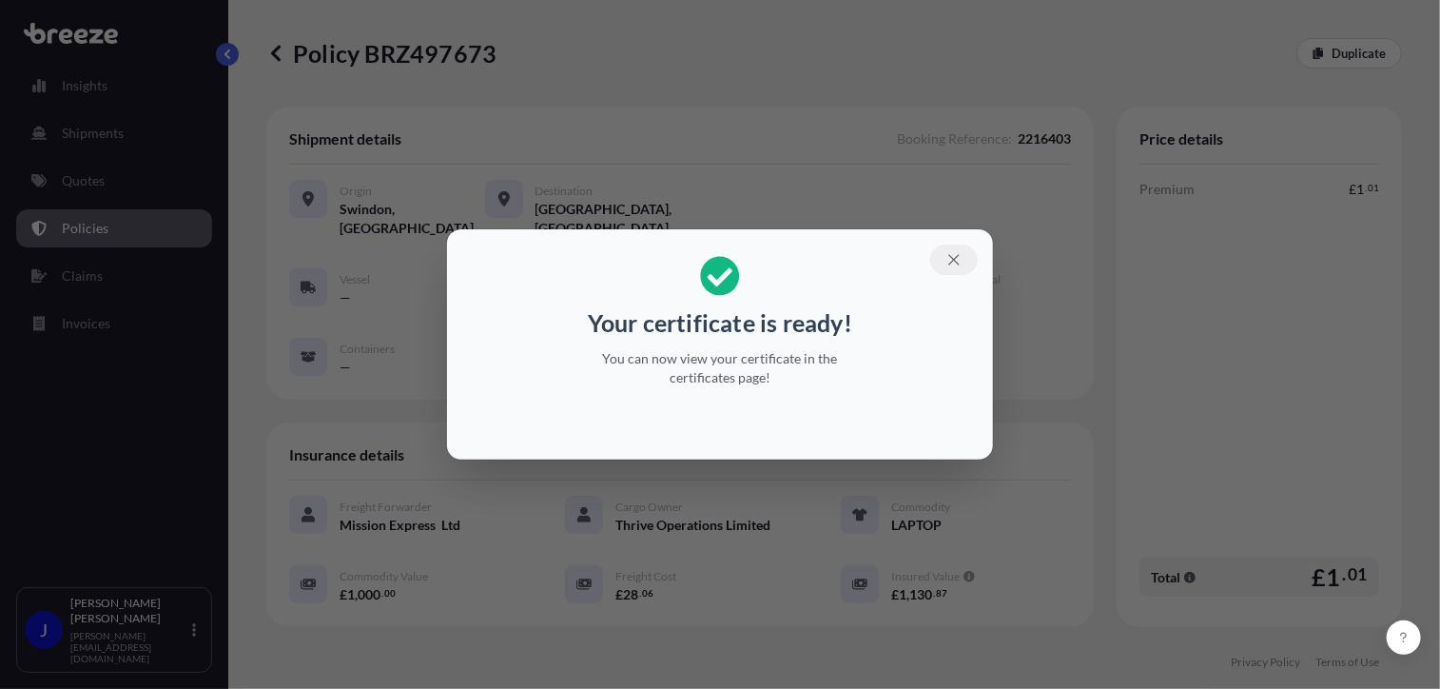
click at [951, 258] on icon "button" at bounding box center [953, 259] width 10 height 10
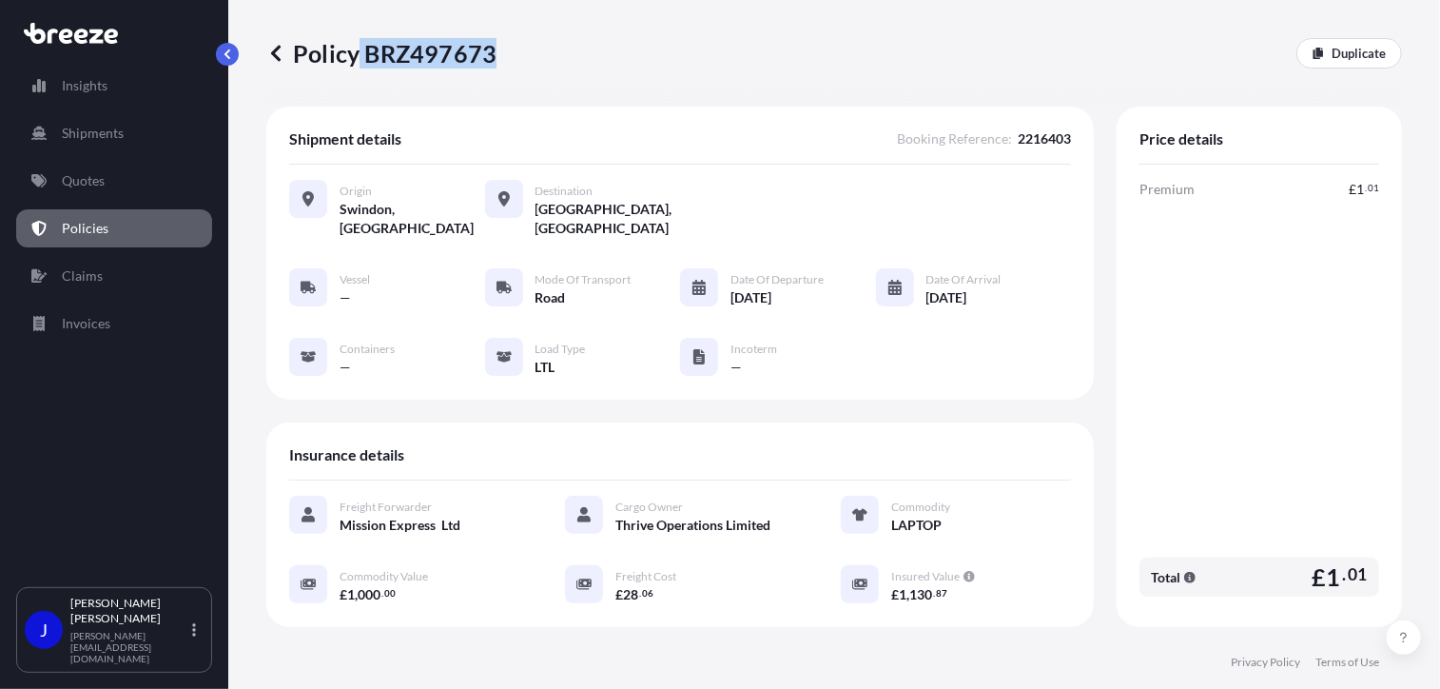
drag, startPoint x: 359, startPoint y: 52, endPoint x: 492, endPoint y: 61, distance: 132.5
click at [492, 61] on p "Policy BRZ497673" at bounding box center [381, 53] width 230 height 30
